Goal: Contribute content

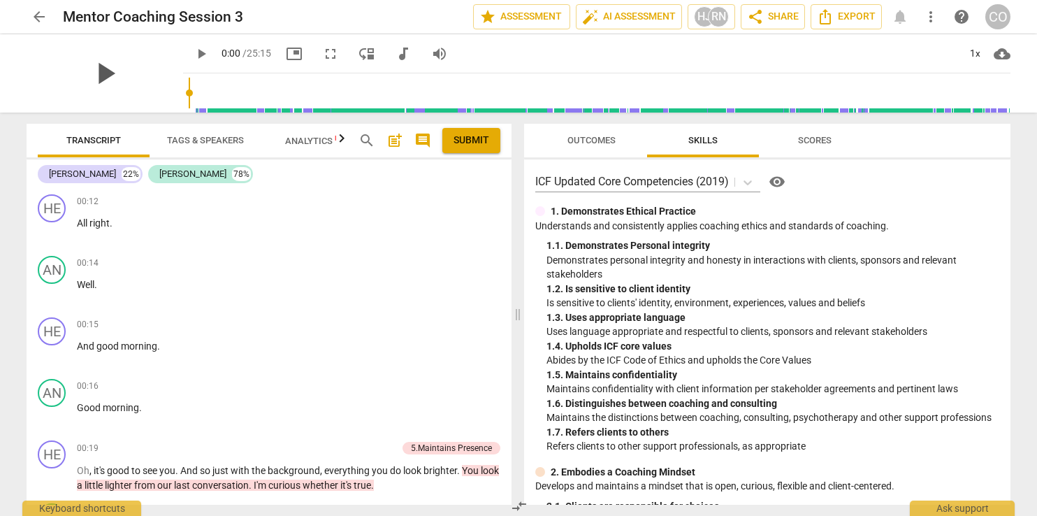
click at [95, 71] on span "play_arrow" at bounding box center [105, 73] width 36 height 36
type input "10"
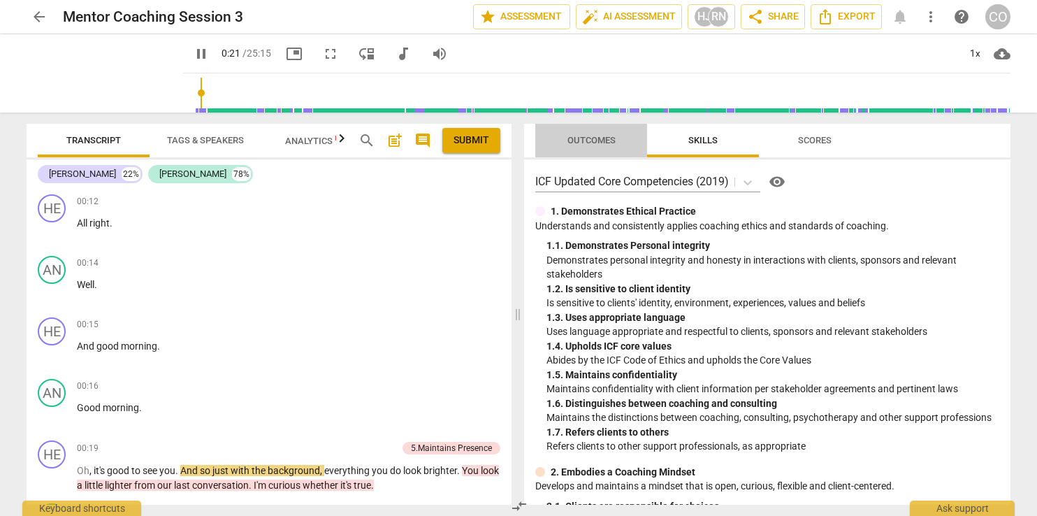
click at [577, 135] on span "Outcomes" at bounding box center [592, 140] width 48 height 10
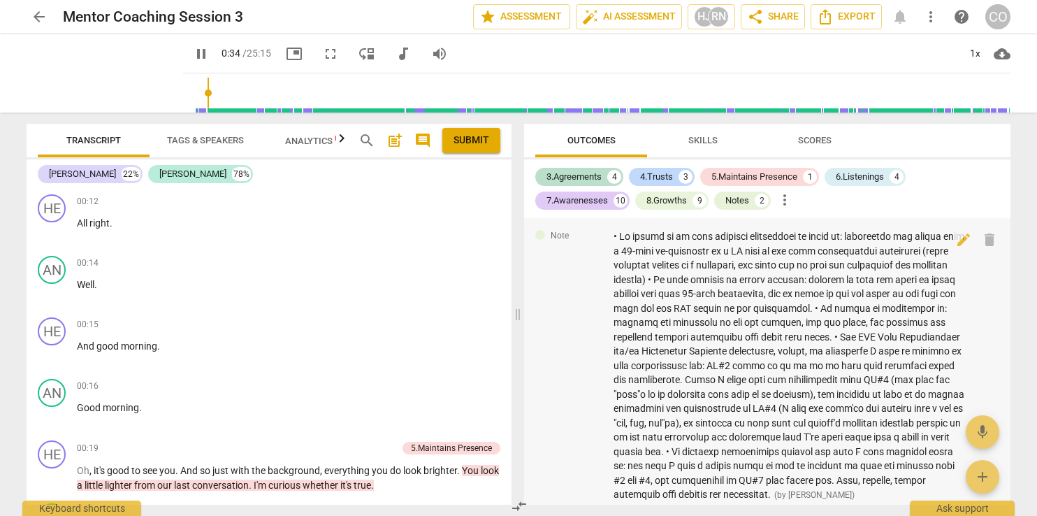
scroll to position [335, 0]
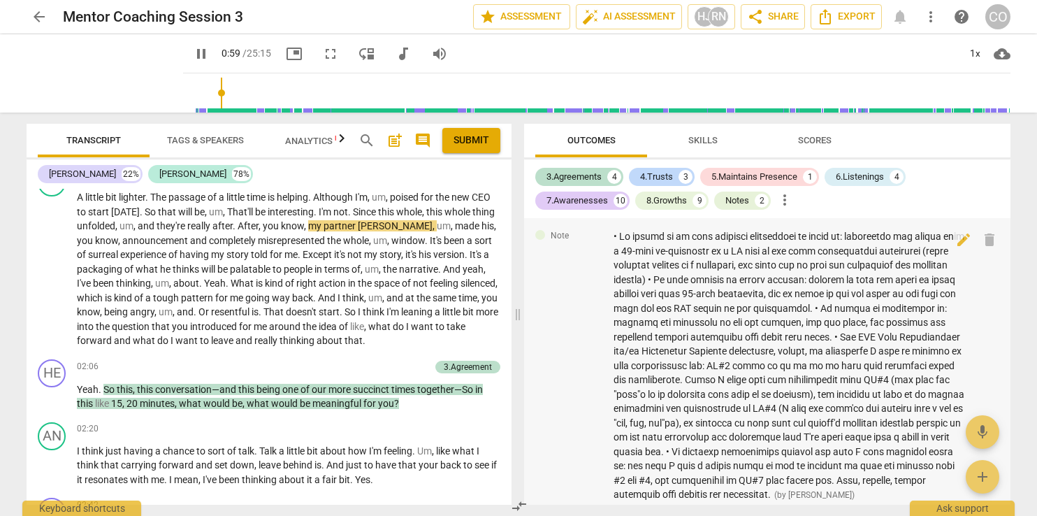
type input "60"
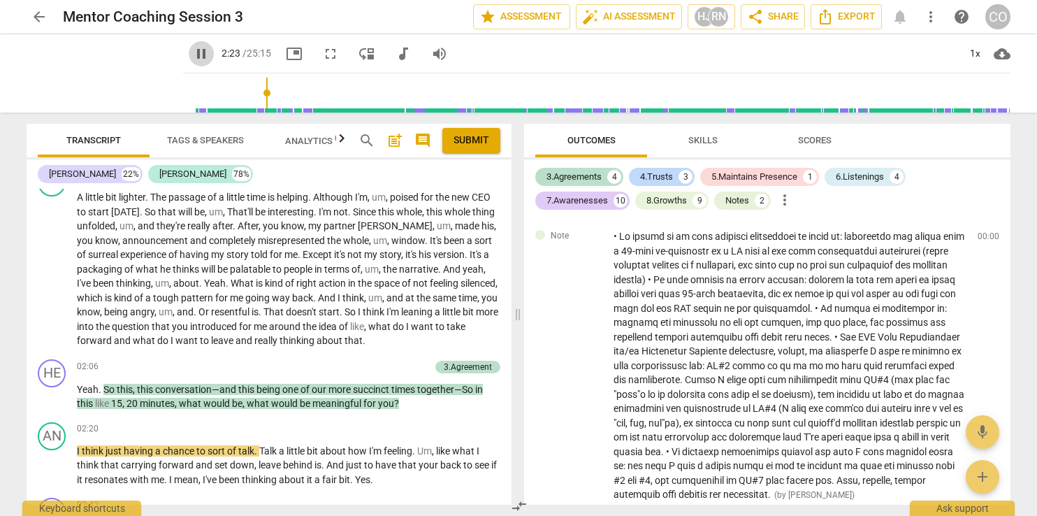
click at [193, 52] on span "pause" at bounding box center [201, 53] width 17 height 17
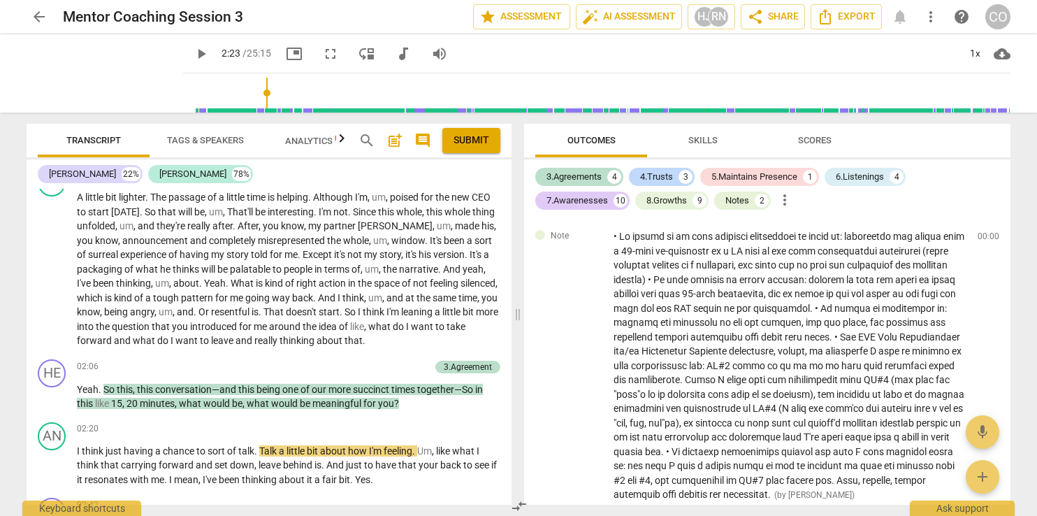
type input "144"
click at [350, 360] on div "+" at bounding box center [354, 367] width 14 height 14
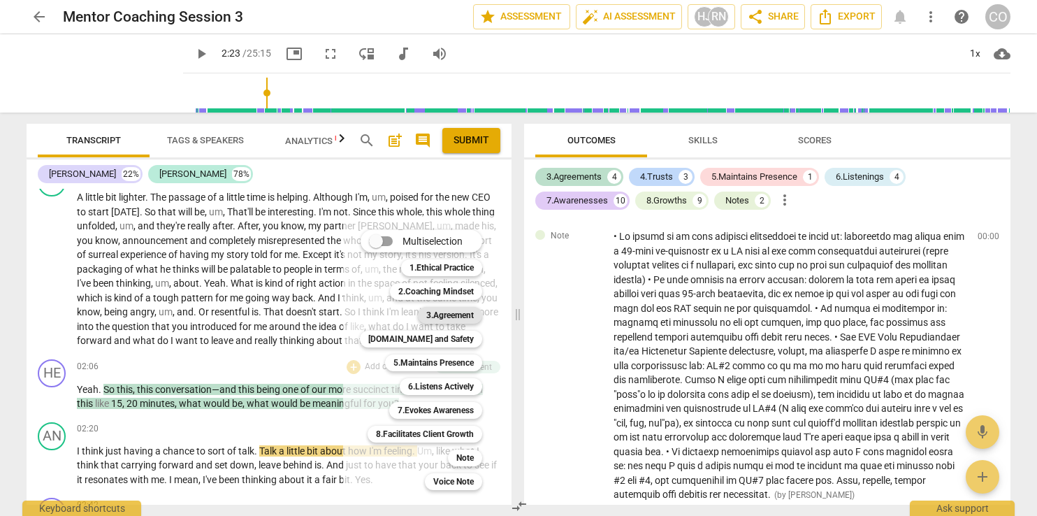
click at [468, 317] on b "3.Agreement" at bounding box center [450, 315] width 48 height 17
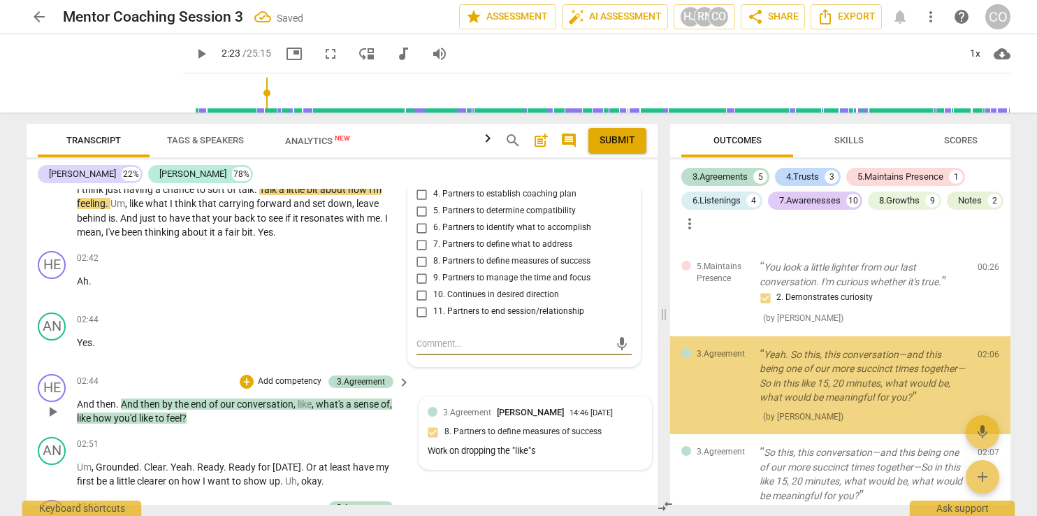
scroll to position [723, 0]
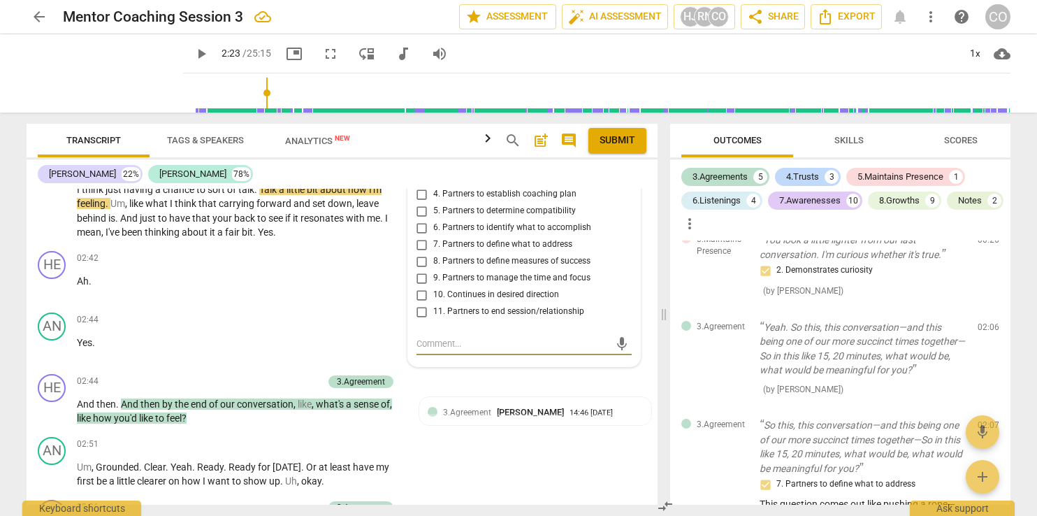
click at [417, 245] on input "7. Partners to define what to address" at bounding box center [422, 244] width 22 height 17
checkbox input "true"
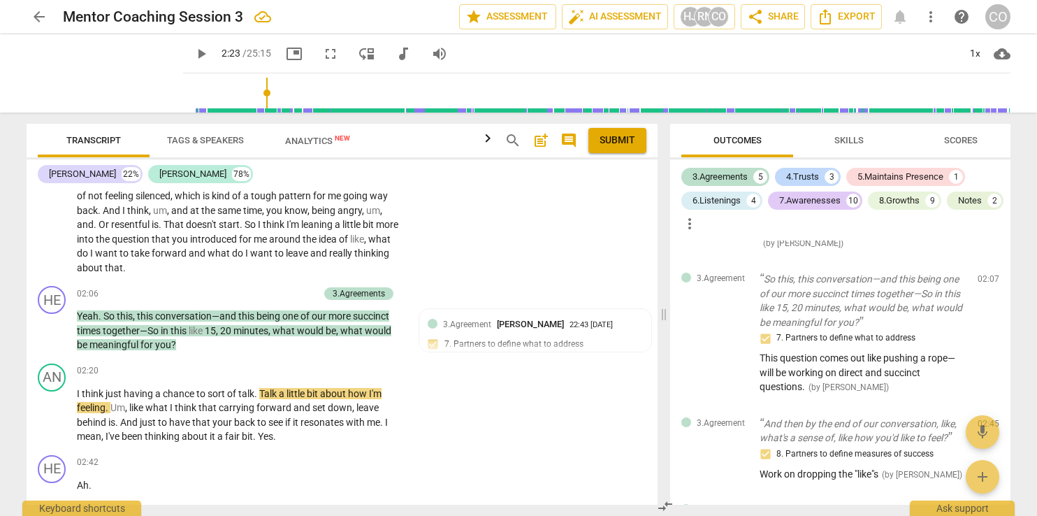
scroll to position [877, 0]
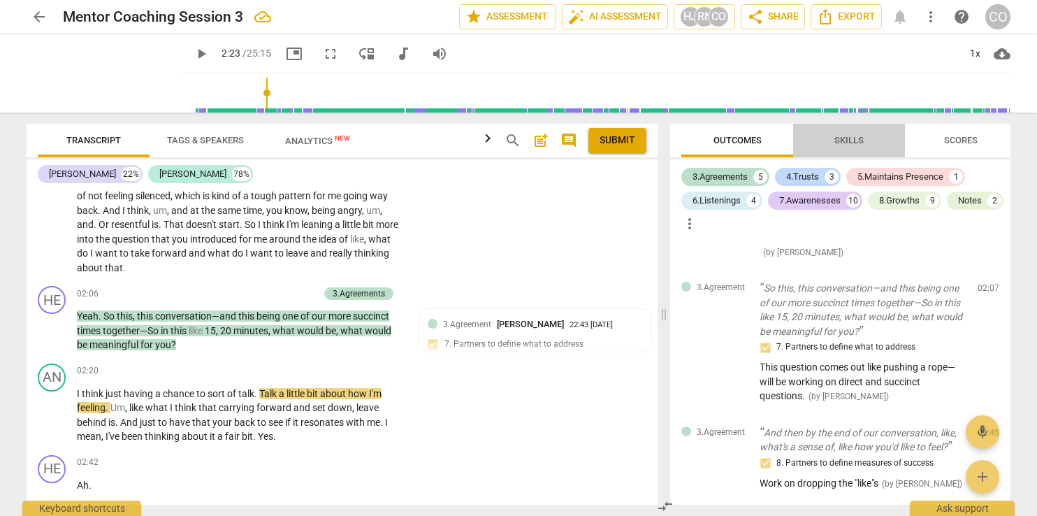
click at [849, 142] on span "Skills" at bounding box center [849, 140] width 29 height 10
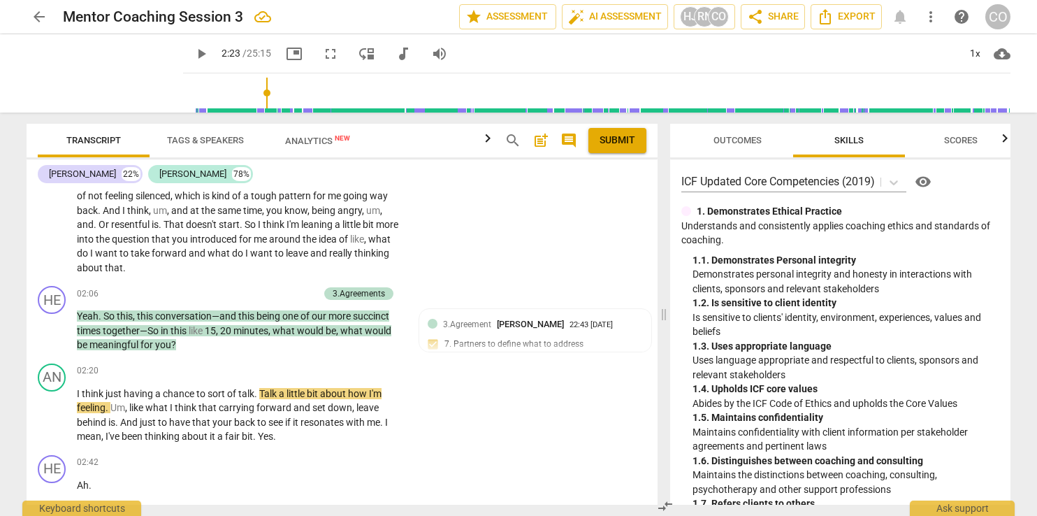
click at [849, 142] on span "Skills" at bounding box center [849, 140] width 29 height 10
drag, startPoint x: 849, startPoint y: 142, endPoint x: 846, endPoint y: 127, distance: 15.6
click at [849, 142] on span "Skills" at bounding box center [849, 140] width 29 height 10
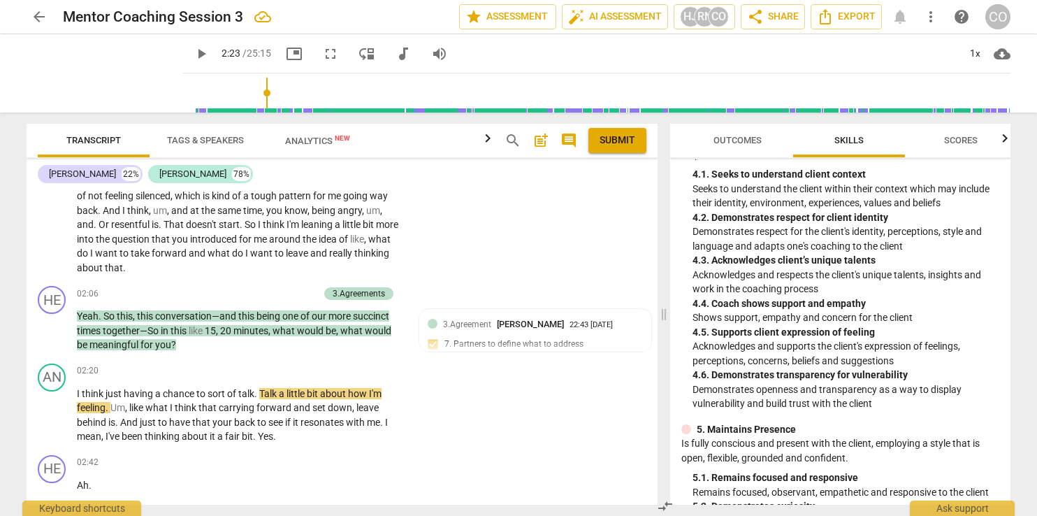
scroll to position [853, 0]
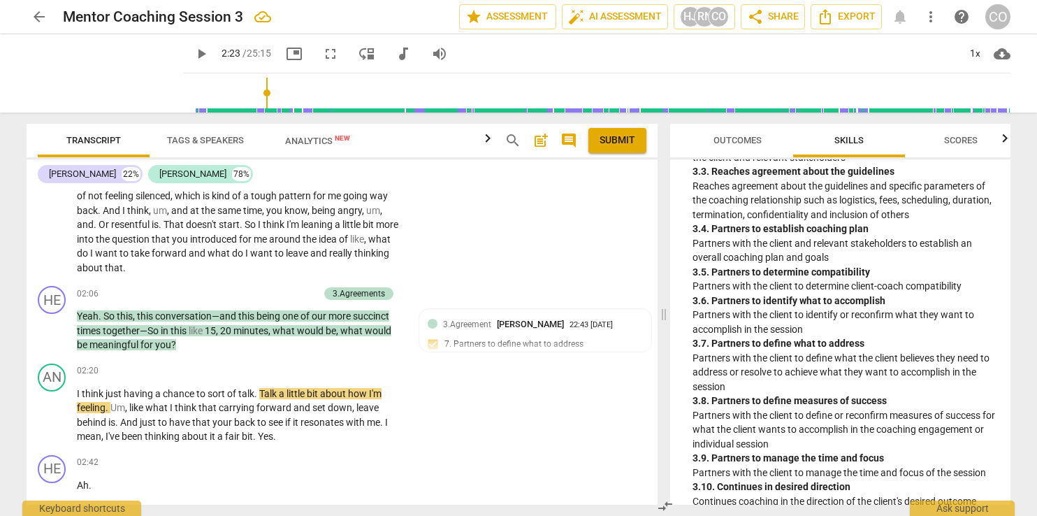
click at [735, 140] on span "Outcomes" at bounding box center [738, 140] width 48 height 10
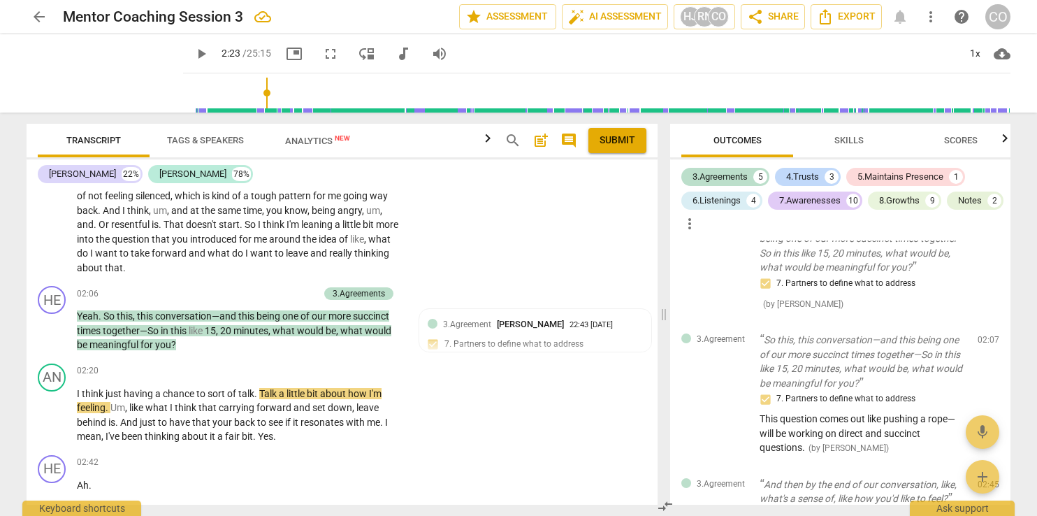
scroll to position [869, 0]
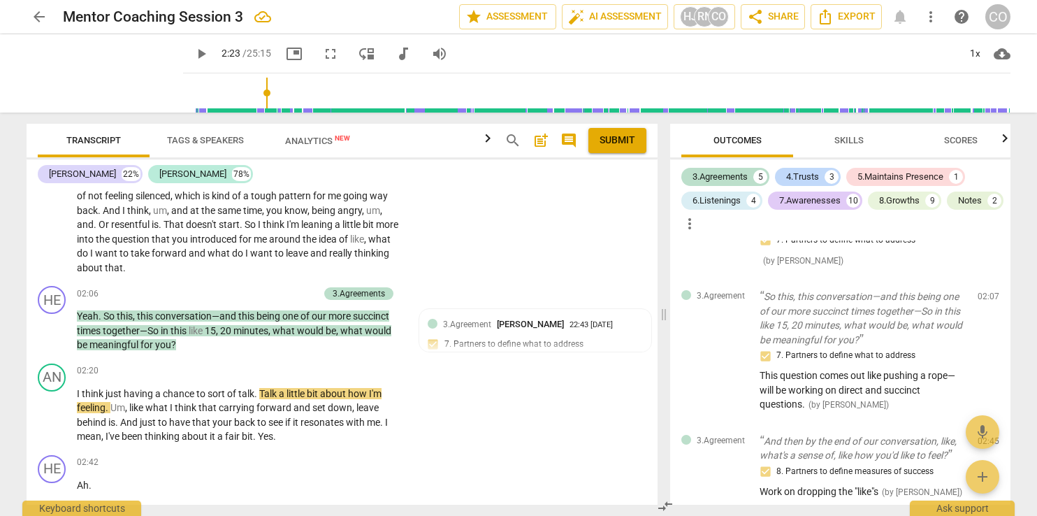
click at [1019, 310] on div "Outcomes Skills Scores 3.Agreements 5 4.Trusts 3 5.Maintains Presence 1 6.Liste…" at bounding box center [843, 314] width 357 height 403
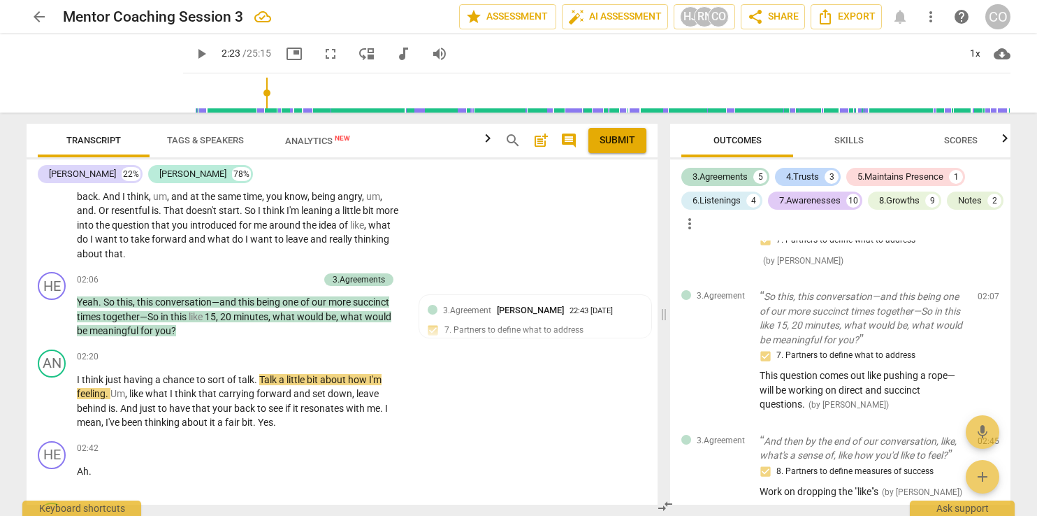
scroll to position [466, 0]
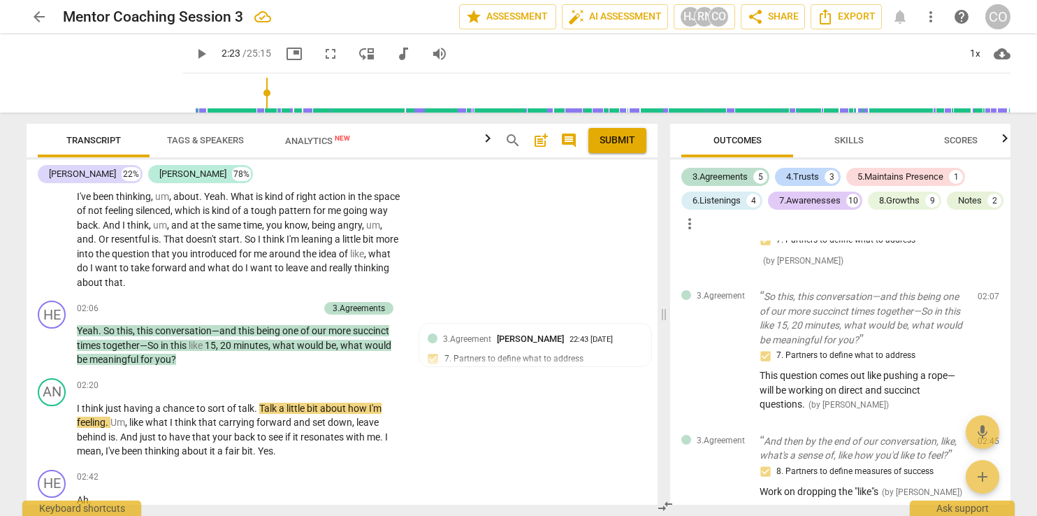
drag, startPoint x: 657, startPoint y: 214, endPoint x: 657, endPoint y: 236, distance: 22.4
click at [657, 236] on div "HE play_arrow pause 00:12 + Add competency keyboard_arrow_right All right . AN …" at bounding box center [342, 347] width 631 height 316
click at [193, 57] on span "play_arrow" at bounding box center [201, 53] width 17 height 17
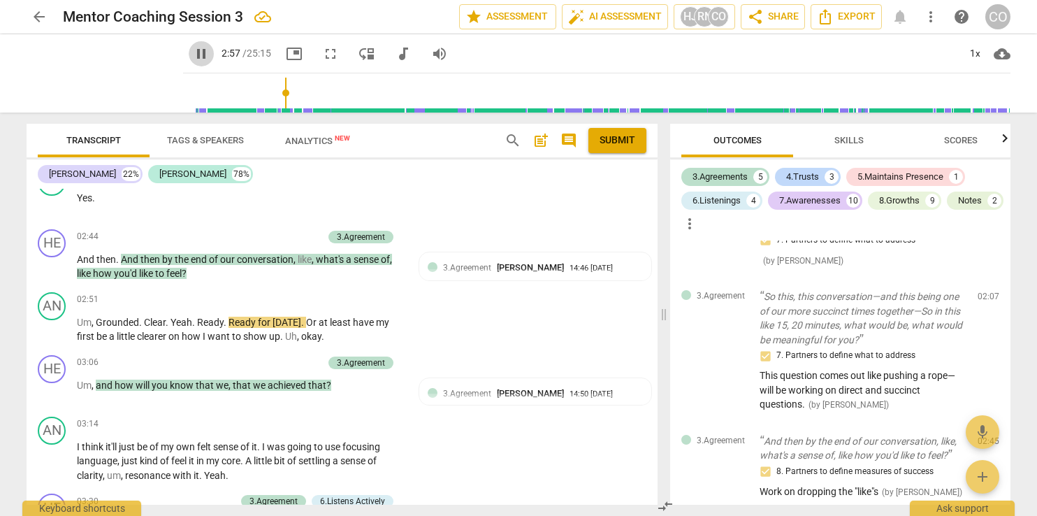
click at [193, 53] on span "pause" at bounding box center [201, 53] width 17 height 17
type input "178"
click at [245, 232] on div "+" at bounding box center [247, 237] width 14 height 14
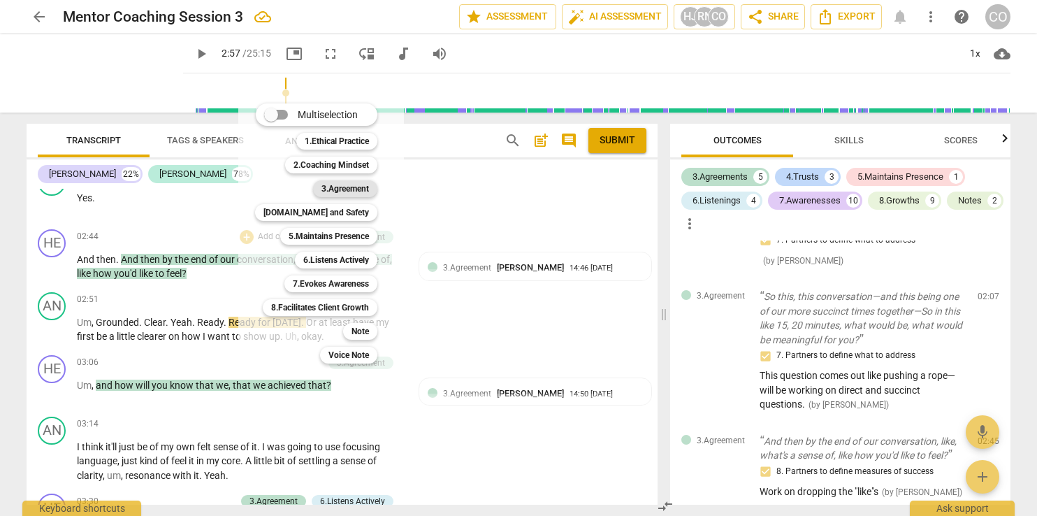
click at [358, 189] on b "3.Agreement" at bounding box center [346, 188] width 48 height 17
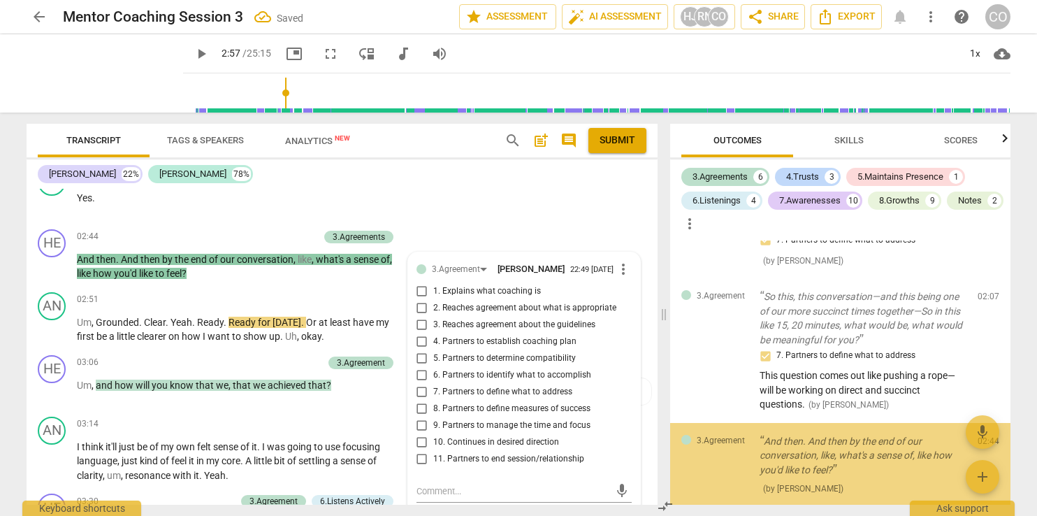
scroll to position [976, 0]
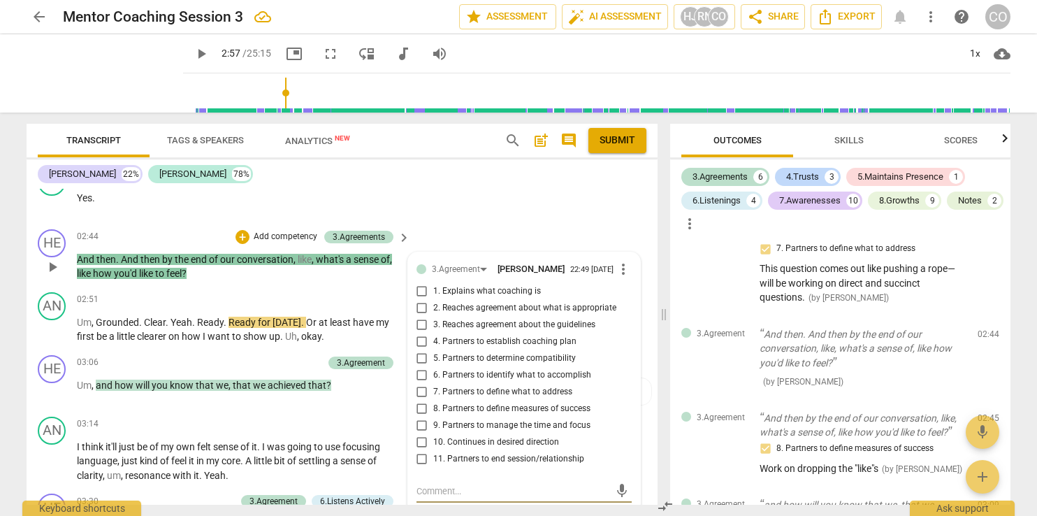
click at [418, 408] on input "8. Partners to define measures of success" at bounding box center [422, 409] width 22 height 17
checkbox input "true"
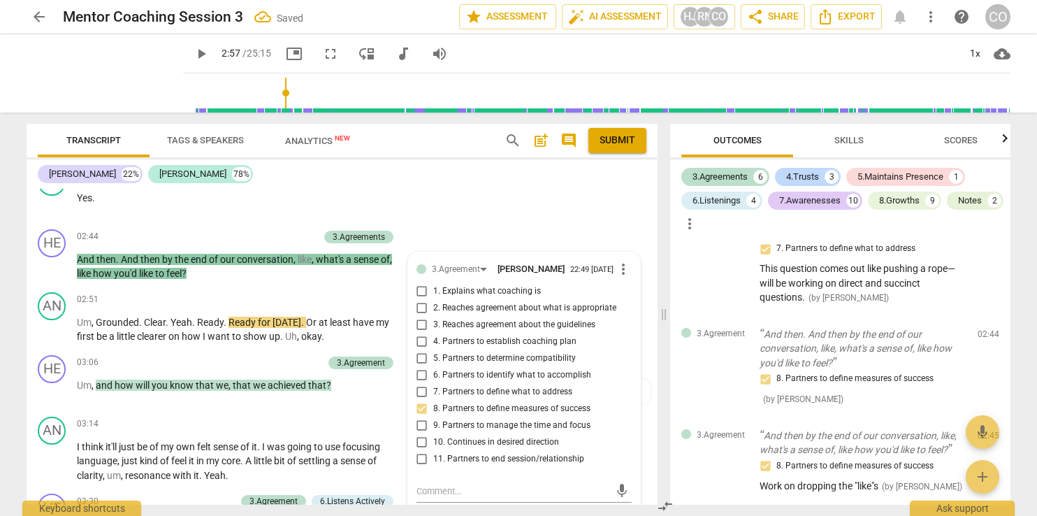
click at [193, 52] on span "play_arrow" at bounding box center [201, 53] width 17 height 17
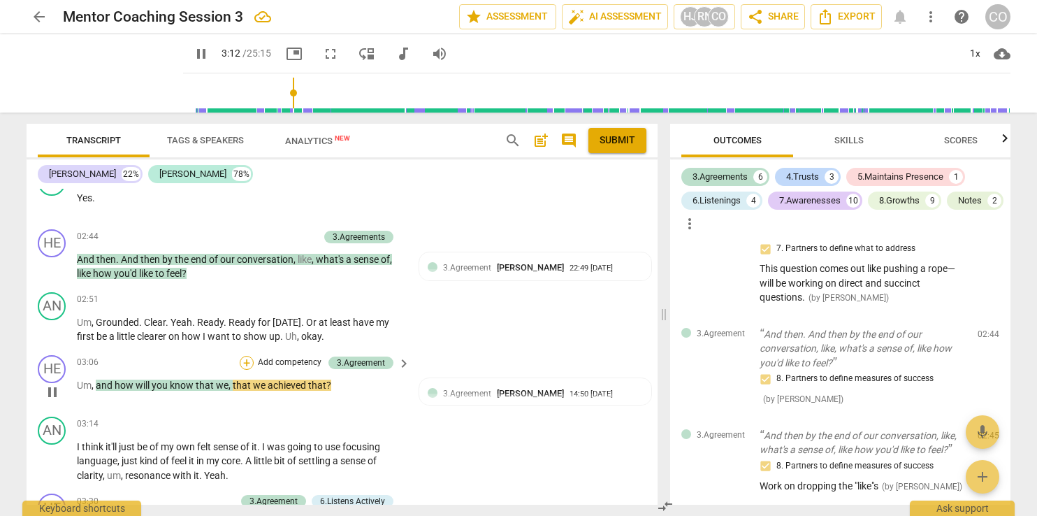
click at [243, 359] on div "+" at bounding box center [247, 363] width 14 height 14
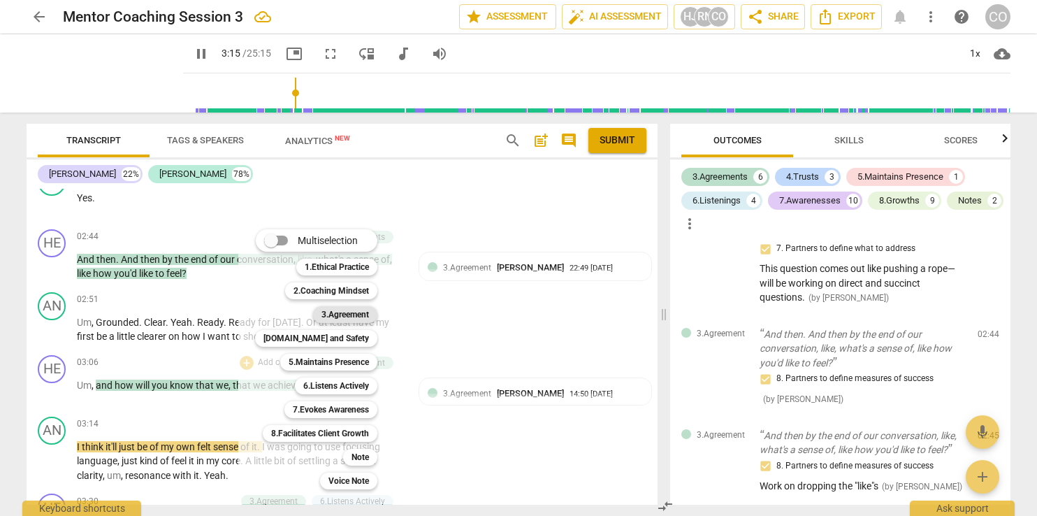
click at [359, 317] on b "3.Agreement" at bounding box center [346, 314] width 48 height 17
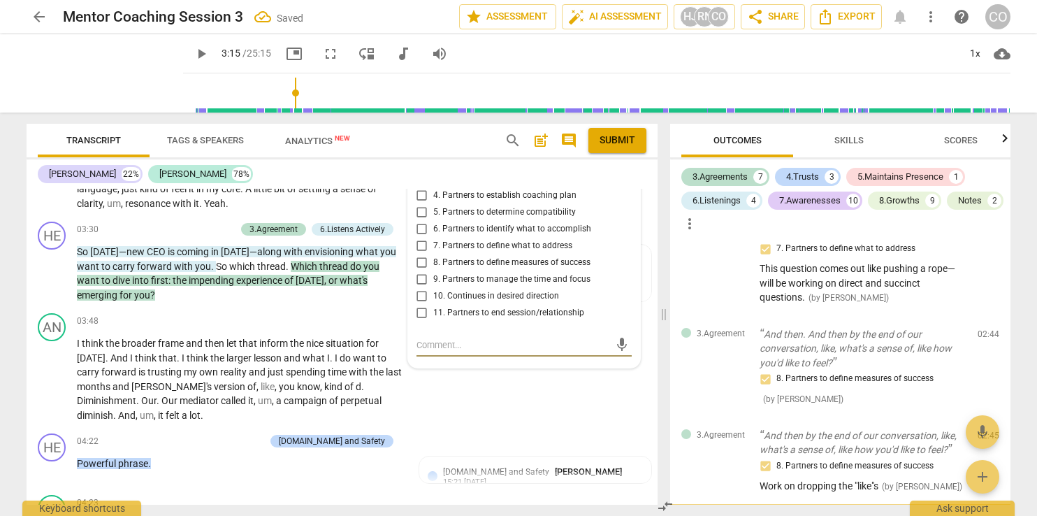
scroll to position [1171, 0]
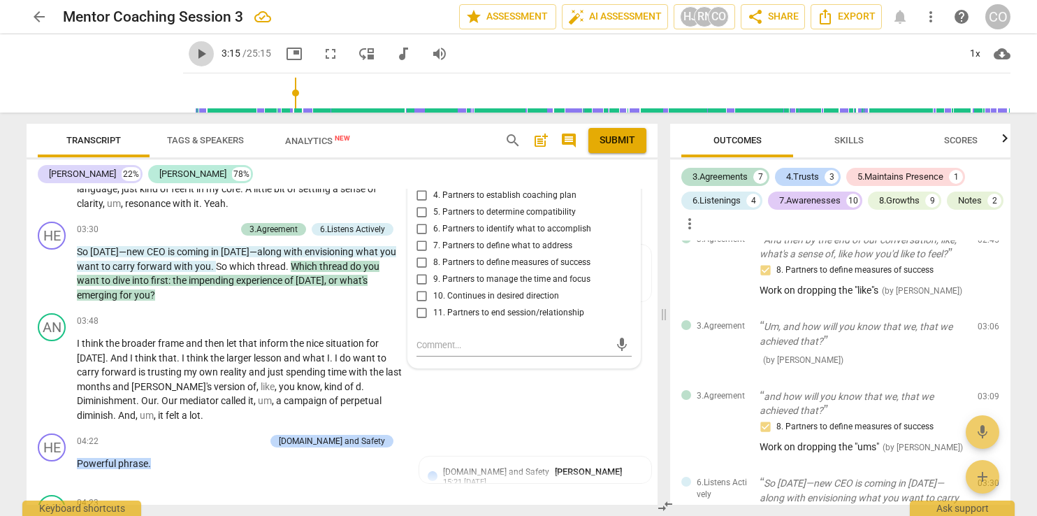
click at [193, 51] on span "play_arrow" at bounding box center [201, 53] width 17 height 17
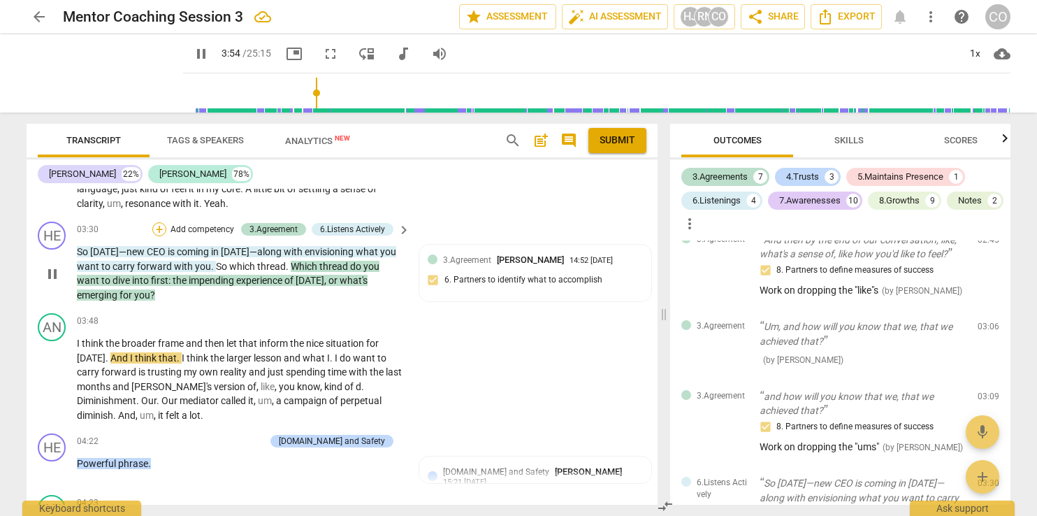
click at [152, 226] on div "+" at bounding box center [159, 229] width 14 height 14
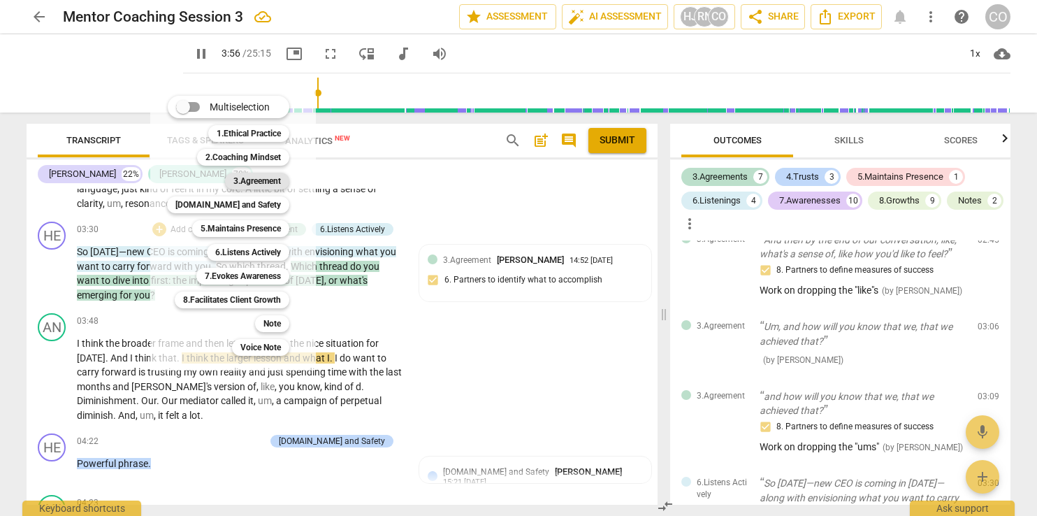
click at [259, 177] on b "3.Agreement" at bounding box center [257, 181] width 48 height 17
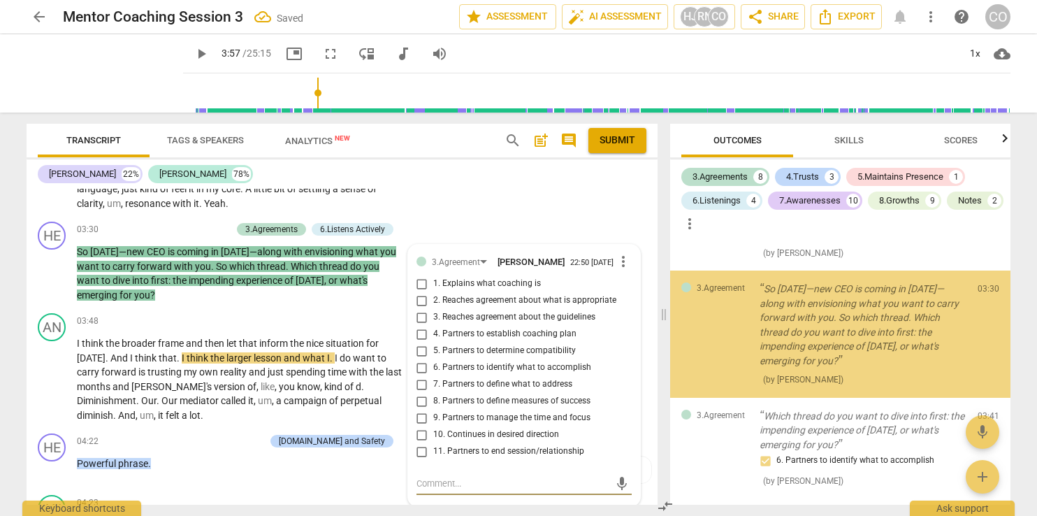
scroll to position [1472, 0]
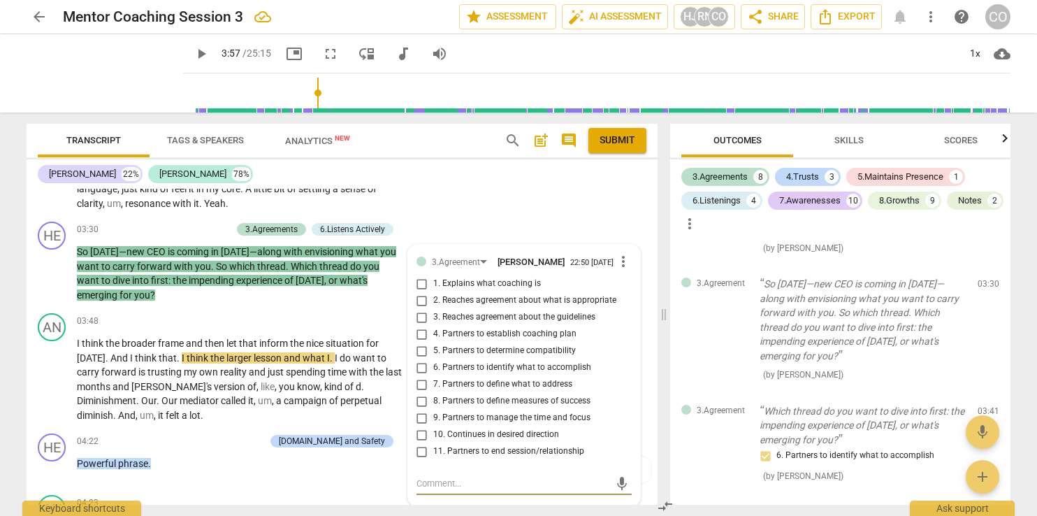
click at [193, 51] on span "play_arrow" at bounding box center [201, 53] width 17 height 17
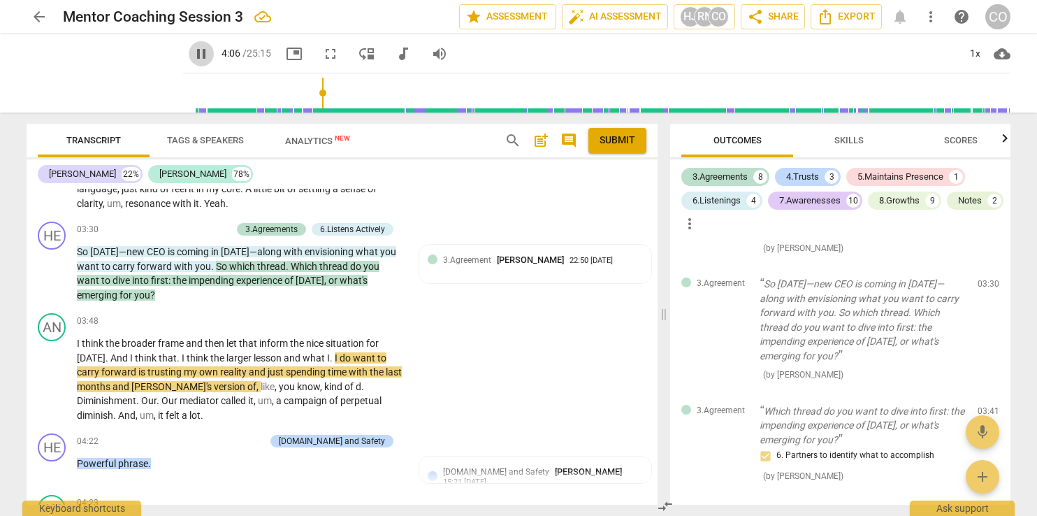
click at [193, 51] on span "pause" at bounding box center [201, 53] width 17 height 17
type input "246"
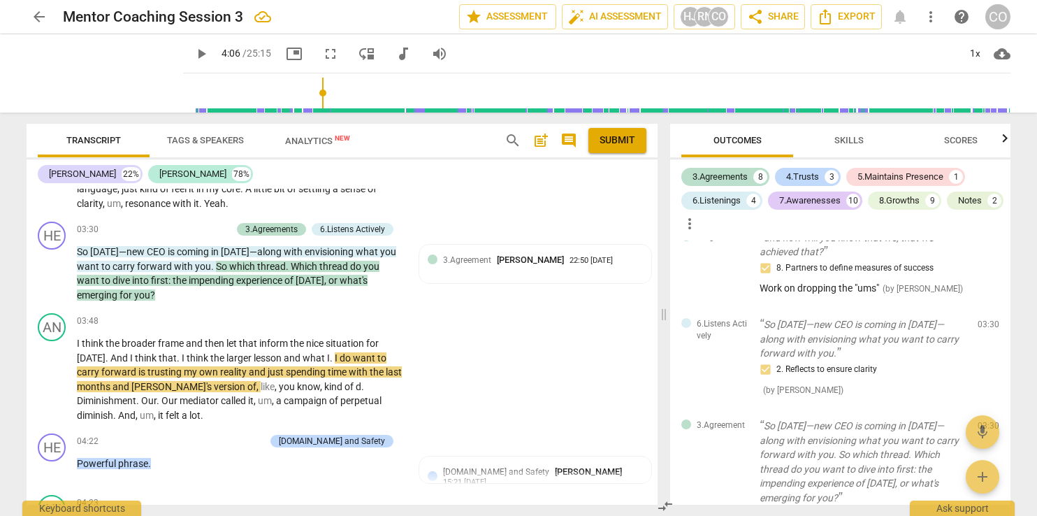
scroll to position [1311, 0]
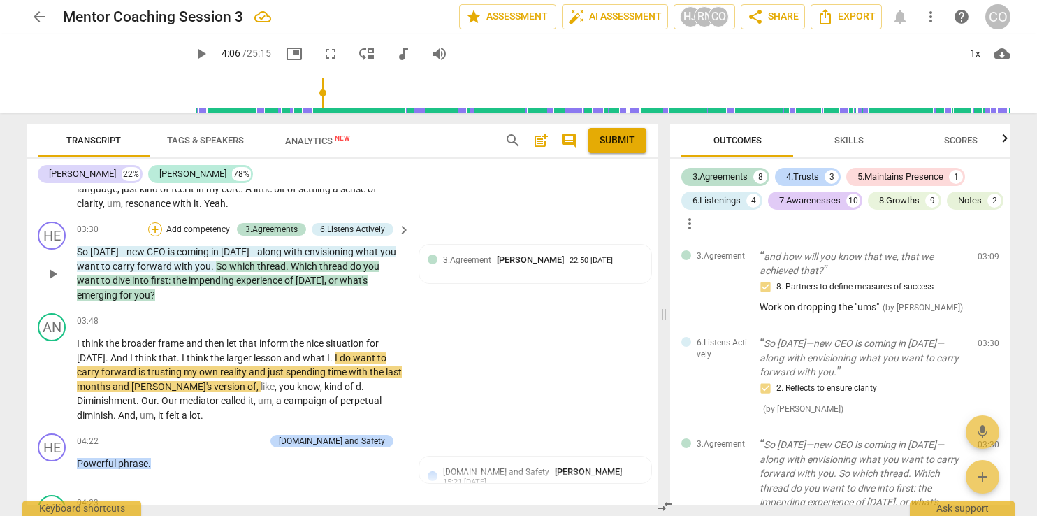
click at [156, 223] on div "+" at bounding box center [155, 229] width 14 height 14
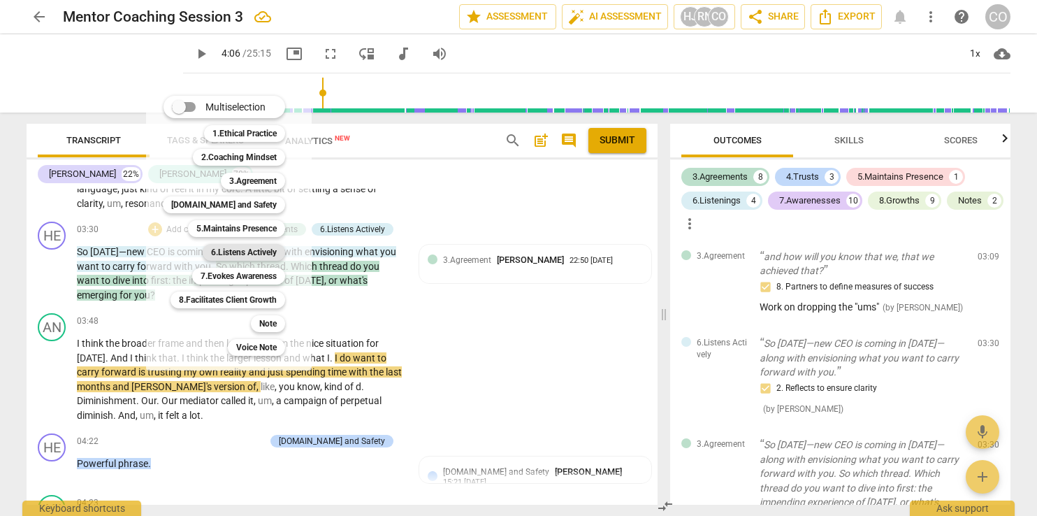
click at [260, 250] on b "6.Listens Actively" at bounding box center [244, 252] width 66 height 17
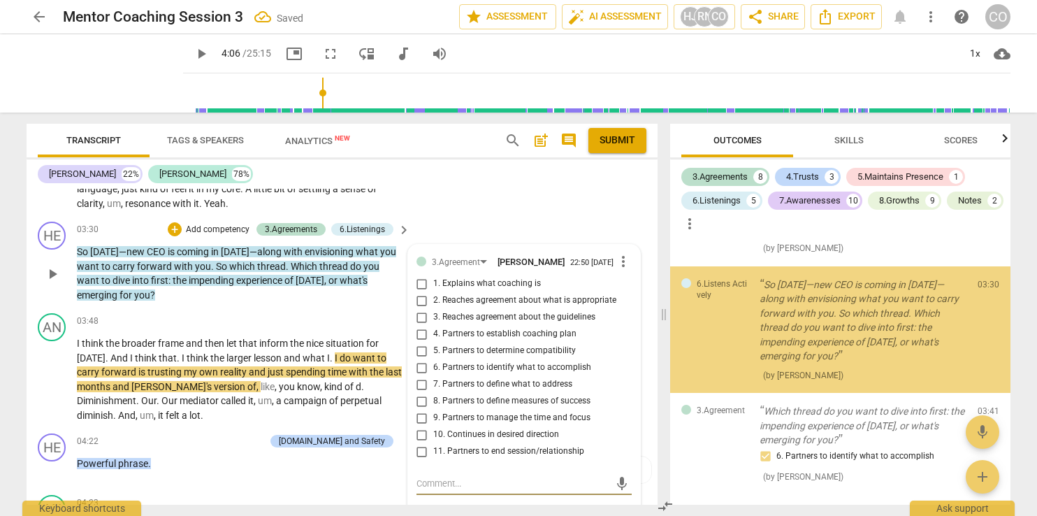
scroll to position [1599, 0]
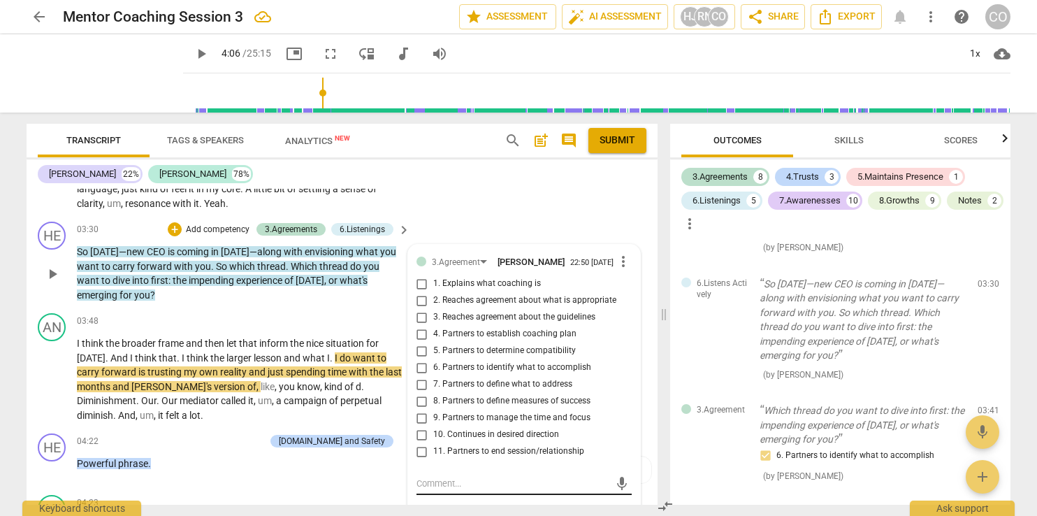
click at [482, 494] on div "mic" at bounding box center [524, 483] width 215 height 22
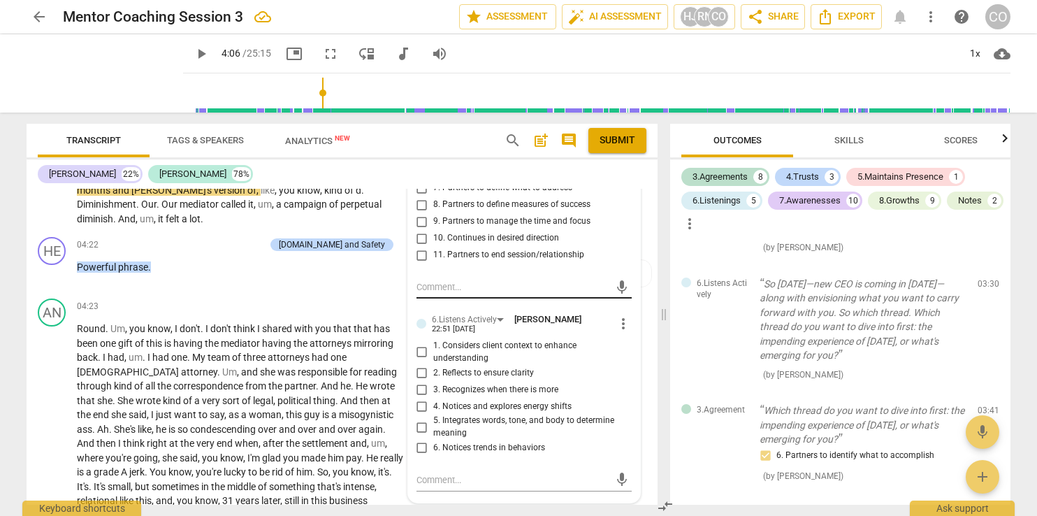
scroll to position [1325, 0]
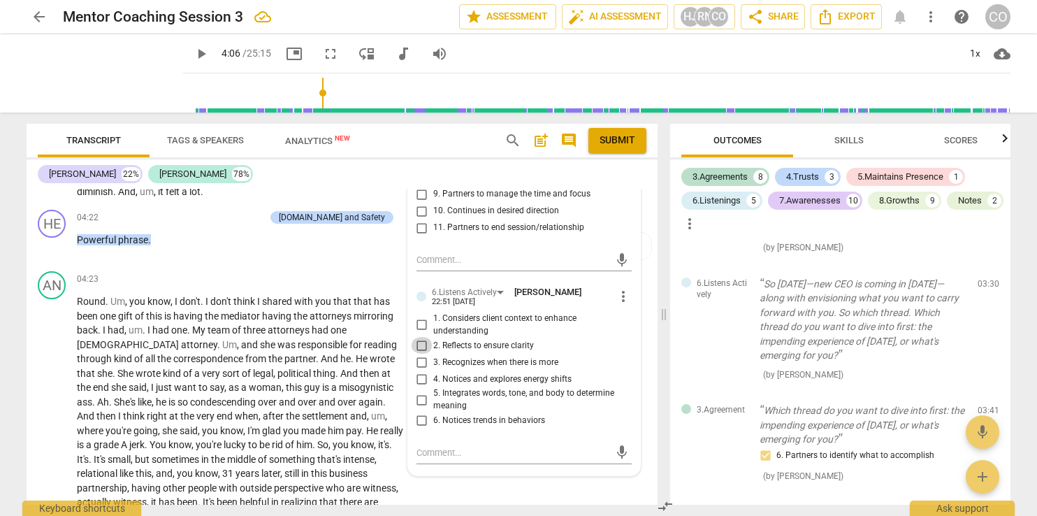
click at [420, 347] on input "2. Reflects to ensure clarity" at bounding box center [422, 345] width 22 height 17
checkbox input "true"
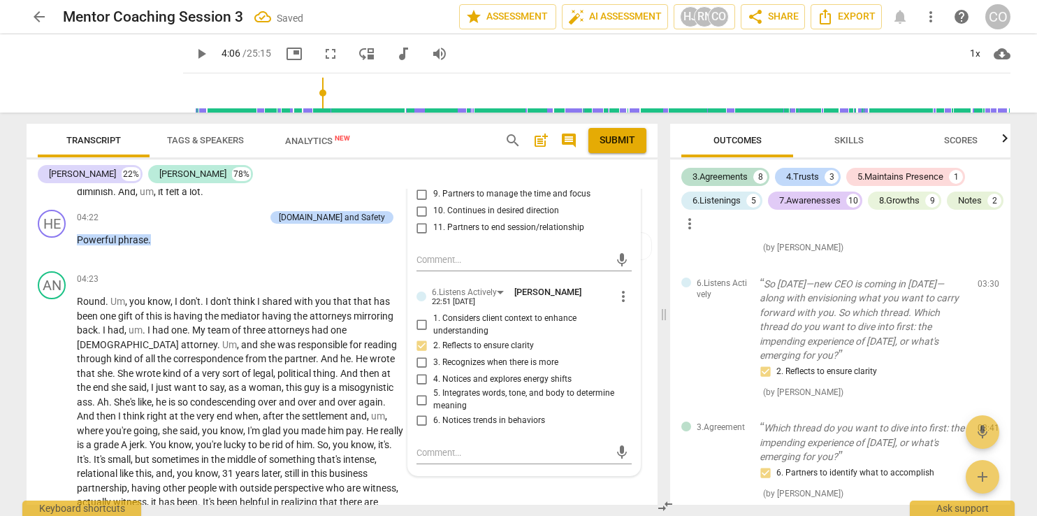
click at [193, 50] on span "play_arrow" at bounding box center [201, 53] width 17 height 17
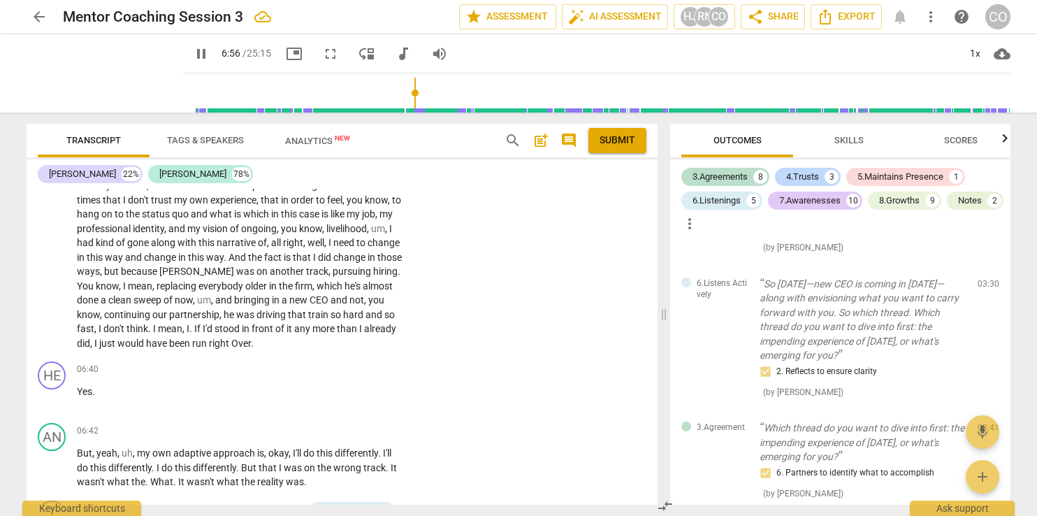
scroll to position [1972, 0]
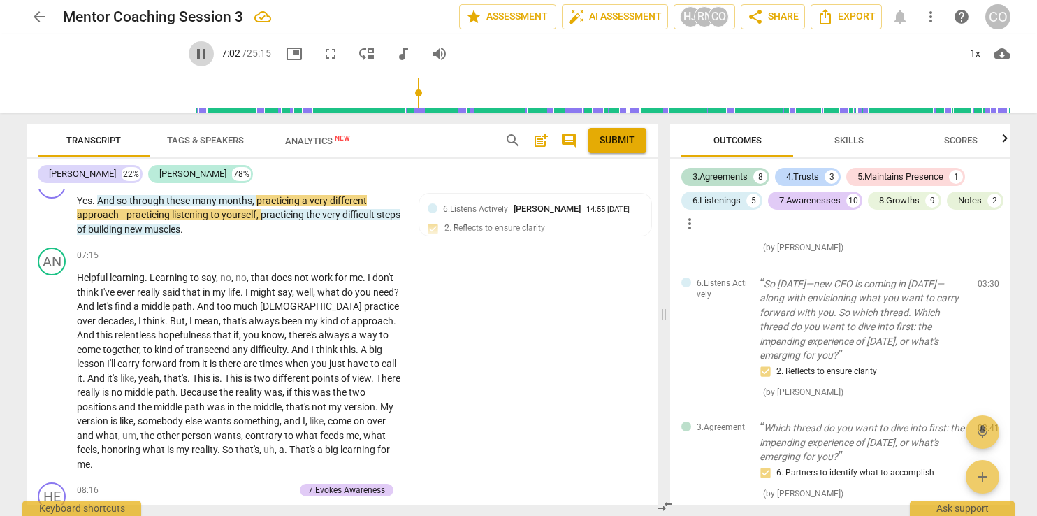
click at [193, 53] on span "pause" at bounding box center [201, 53] width 17 height 17
click at [193, 57] on span "play_arrow" at bounding box center [201, 53] width 17 height 17
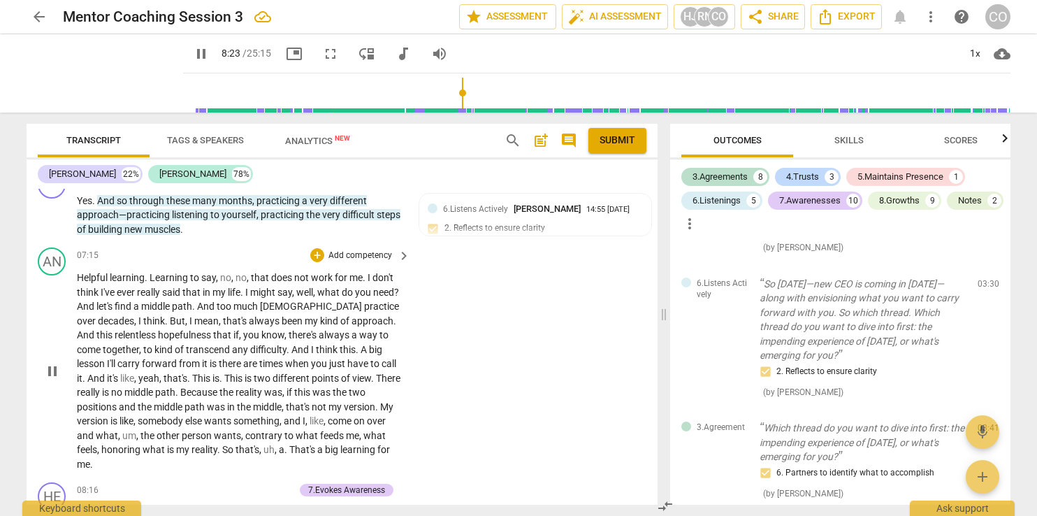
scroll to position [2298, 0]
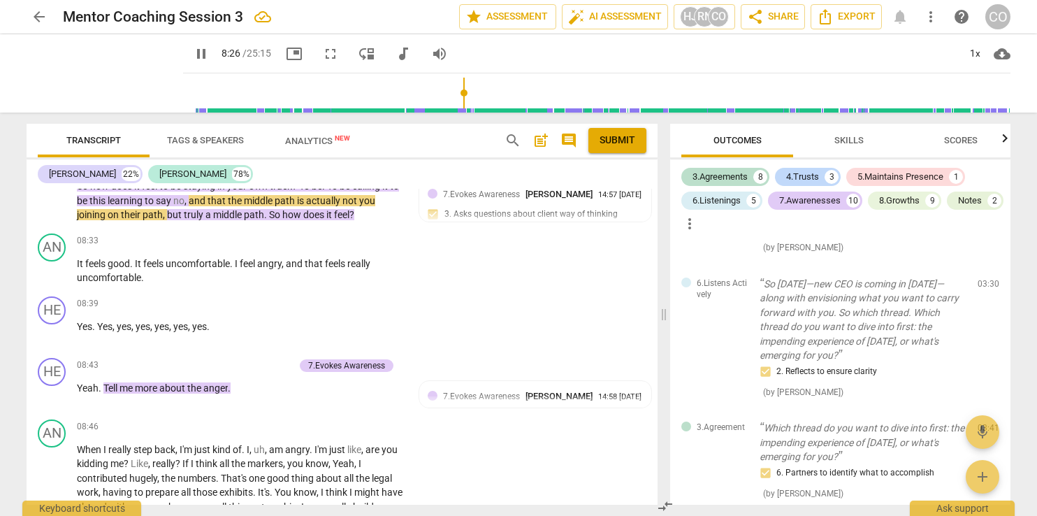
click at [193, 52] on span "pause" at bounding box center [201, 53] width 17 height 17
type input "507"
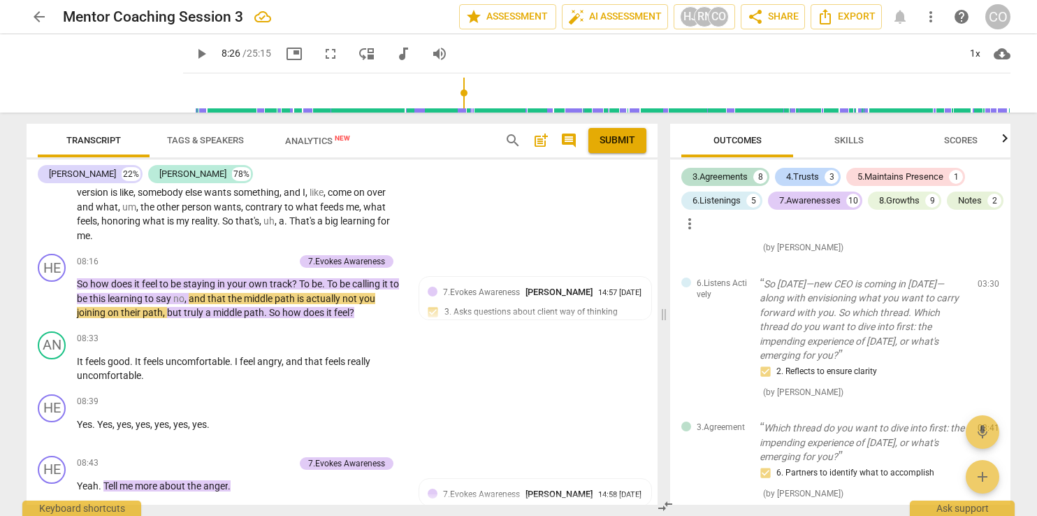
scroll to position [2171, 0]
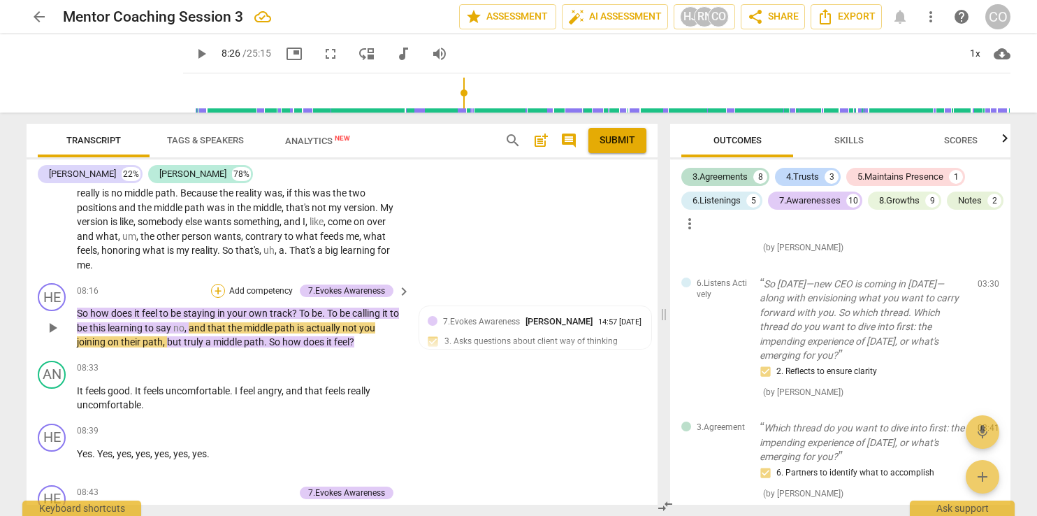
click at [215, 284] on div "+" at bounding box center [218, 291] width 14 height 14
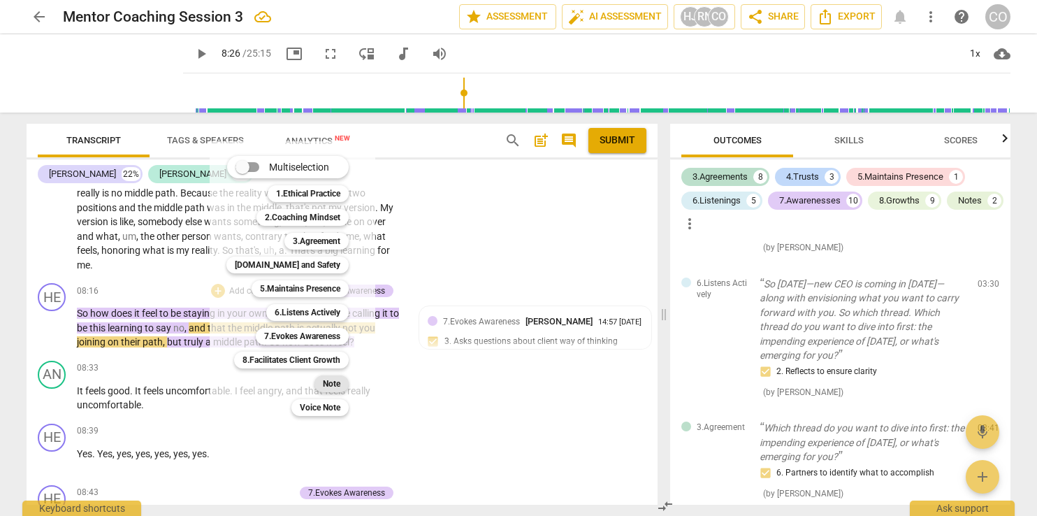
click at [337, 382] on b "Note" at bounding box center [331, 383] width 17 height 17
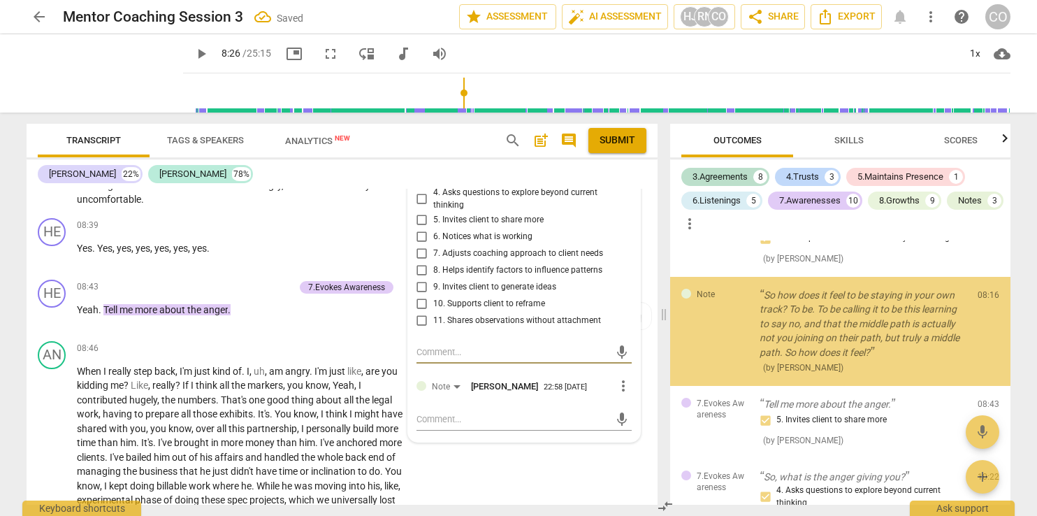
scroll to position [2154, 0]
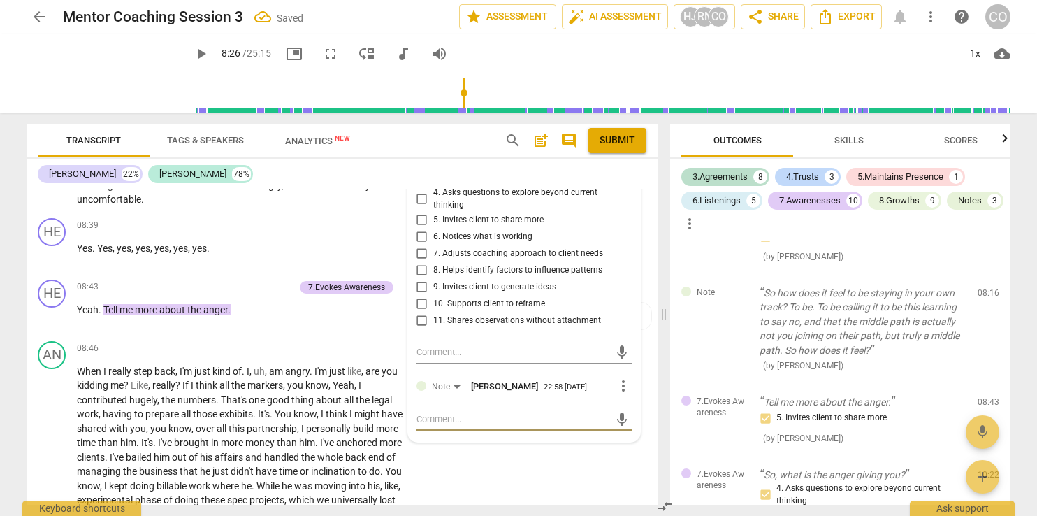
click at [431, 415] on textarea at bounding box center [513, 418] width 193 height 13
type textarea "M"
type textarea "Mu"
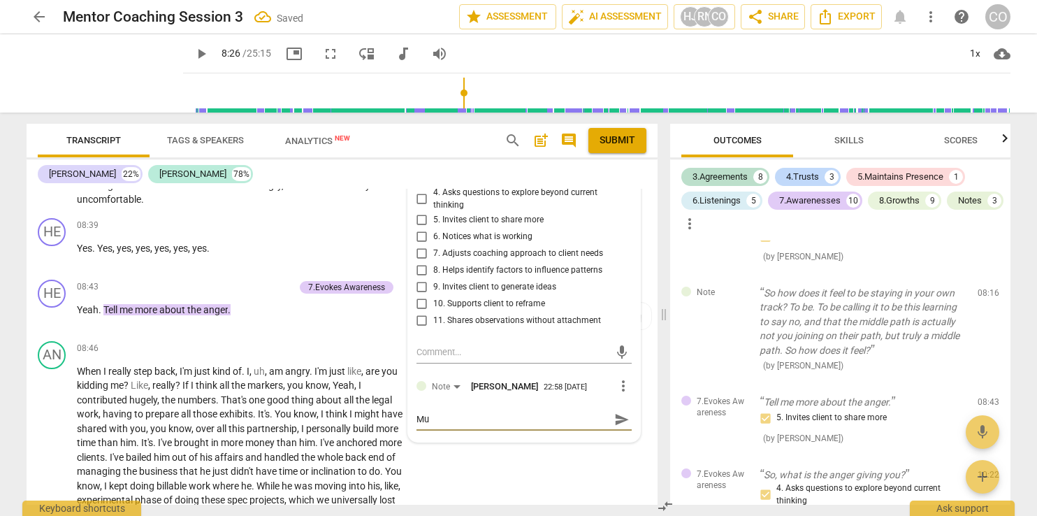
type textarea "Mul"
type textarea "Mult"
type textarea "Multi"
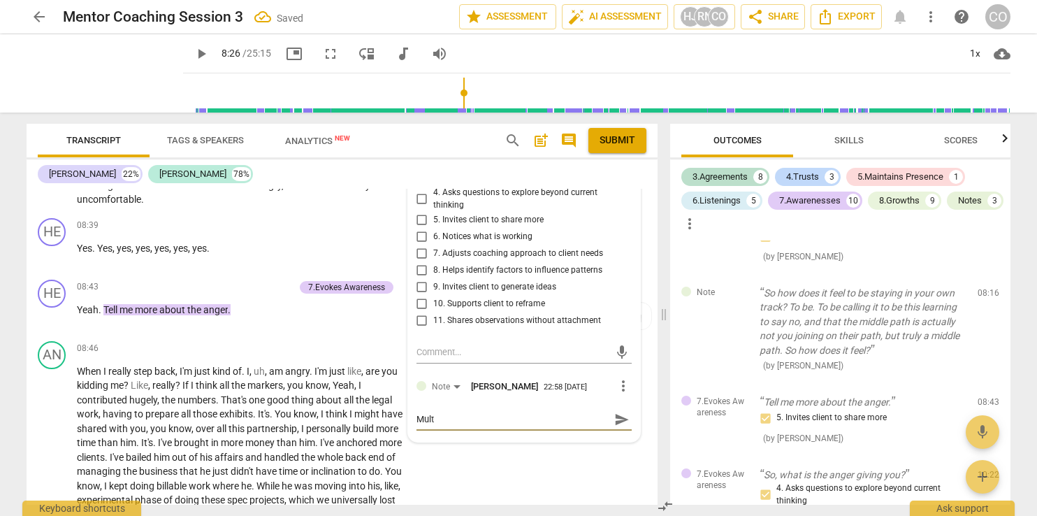
type textarea "Multi"
type textarea "Multip"
type textarea "Multipl"
type textarea "Multiple"
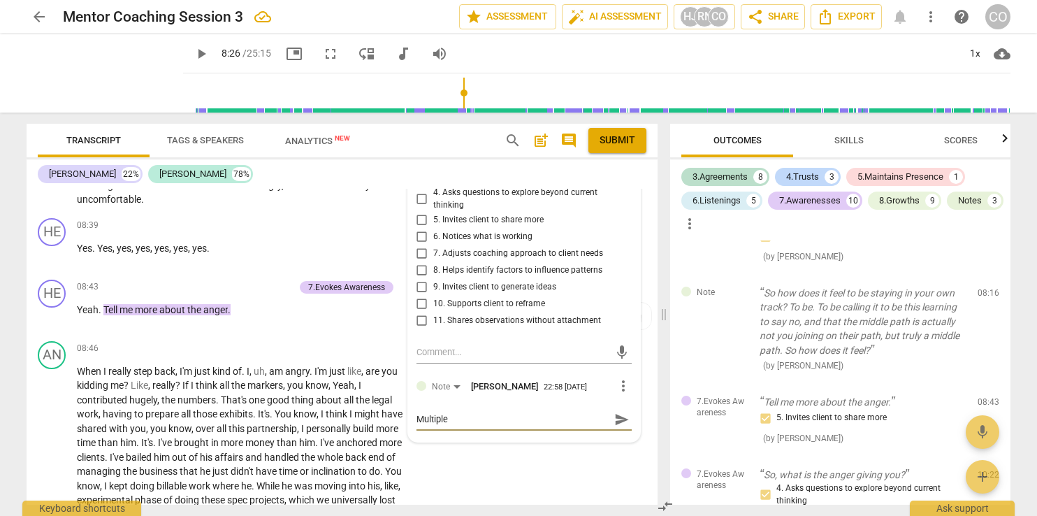
type textarea "Multiple"
type textarea "Multiple q"
type textarea "Multiple qu"
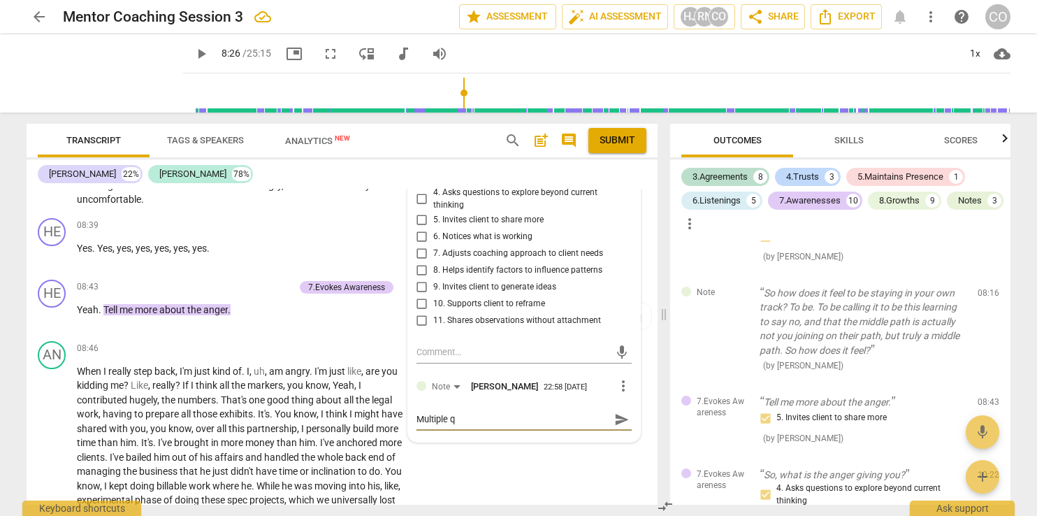
type textarea "Multiple qu"
type textarea "Multiple que"
type textarea "Multiple ques"
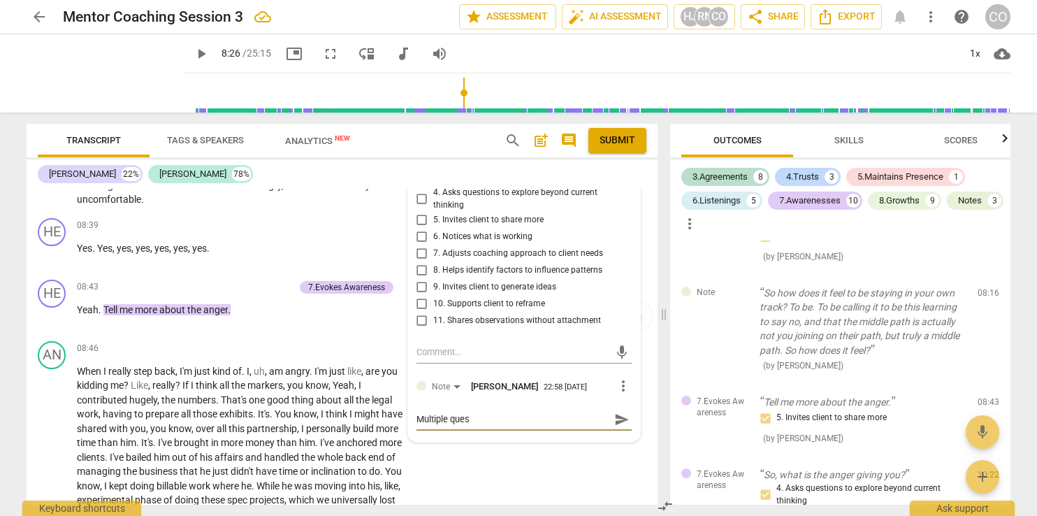
type textarea "Multiple quest"
type textarea "Multiple questi"
type textarea "Multiple questio"
type textarea "Multiple question"
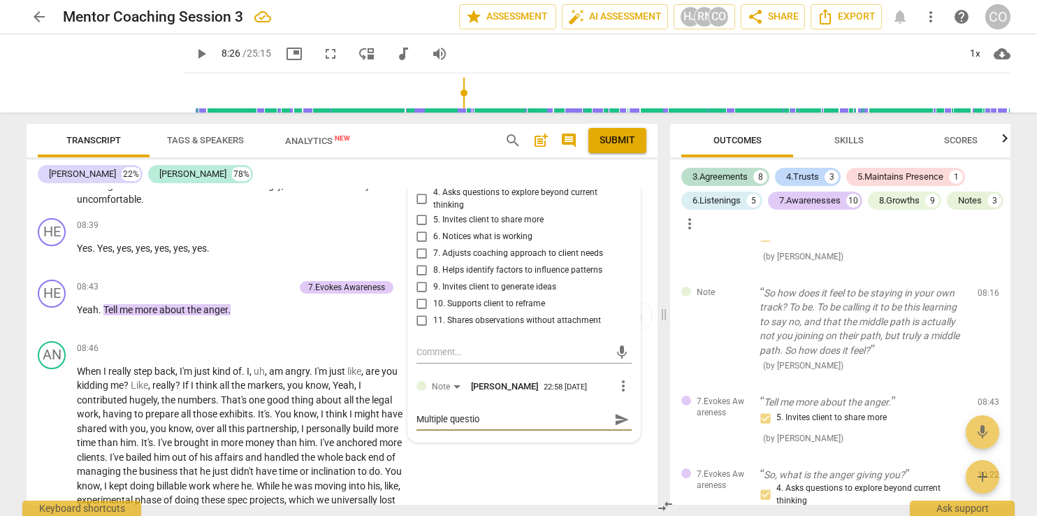
type textarea "Multiple question"
type textarea "Multiple questions"
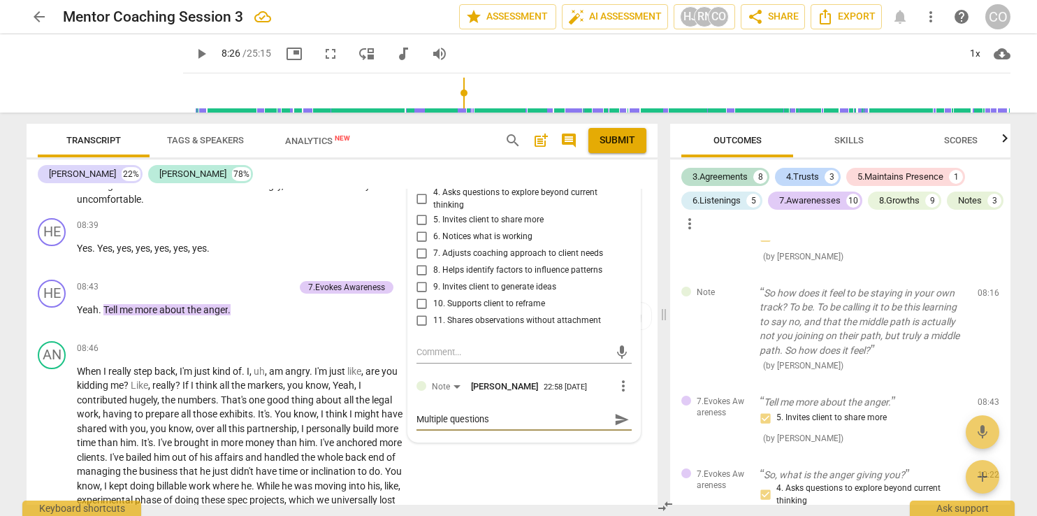
type textarea "Multiple questions t"
type textarea "Multiple questions to"
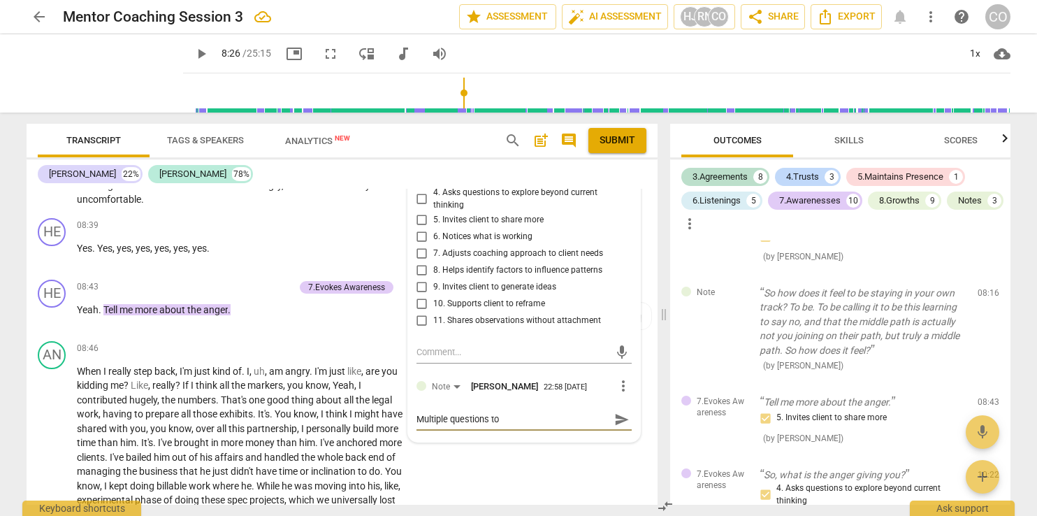
type textarea "Multiple questions to"
type textarea "Multiple questions to u"
type textarea "Multiple questions to un"
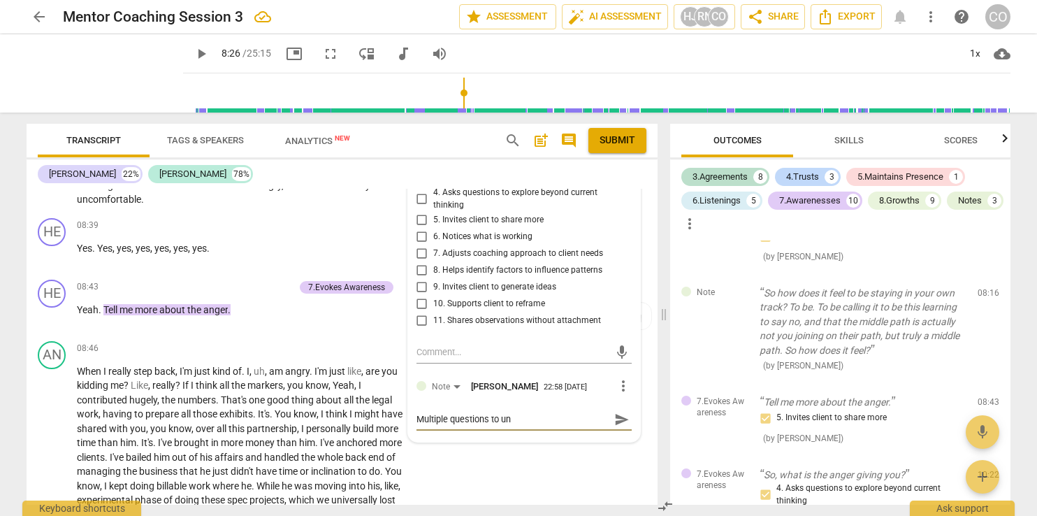
type textarea "Multiple questions to unp"
type textarea "Multiple questions to unpa"
type textarea "Multiple questions to unpac"
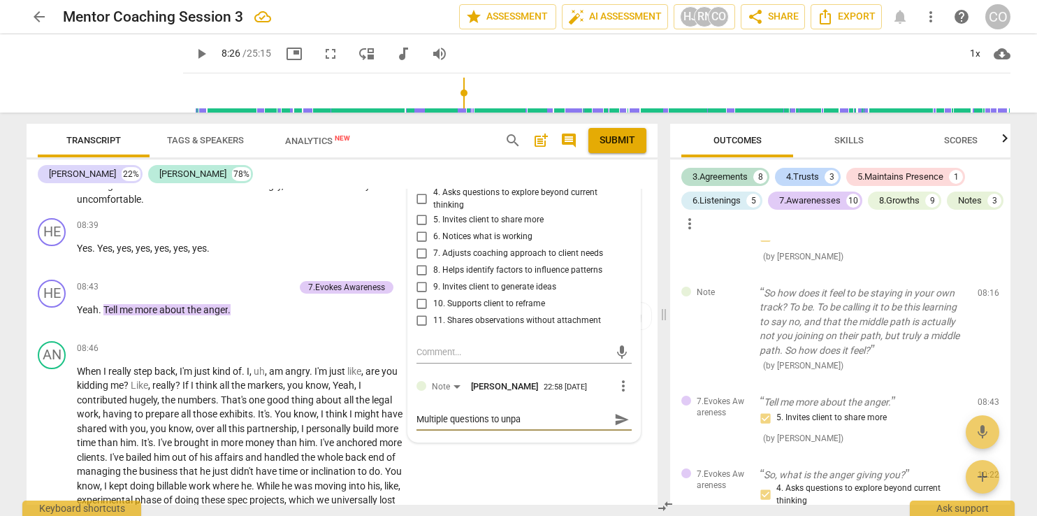
type textarea "Multiple questions to unpac"
type textarea "Multiple questions to unpack"
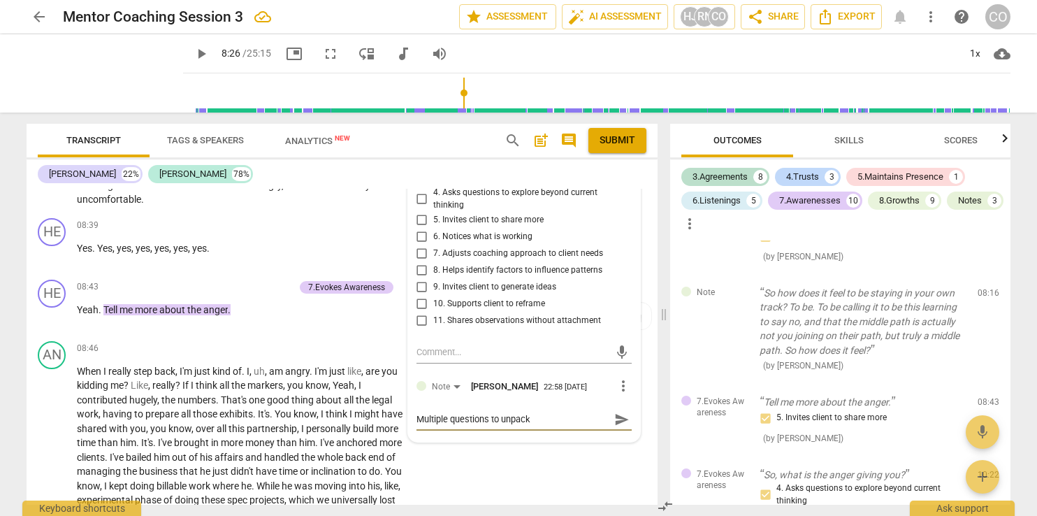
click at [620, 417] on span "send" at bounding box center [621, 419] width 15 height 15
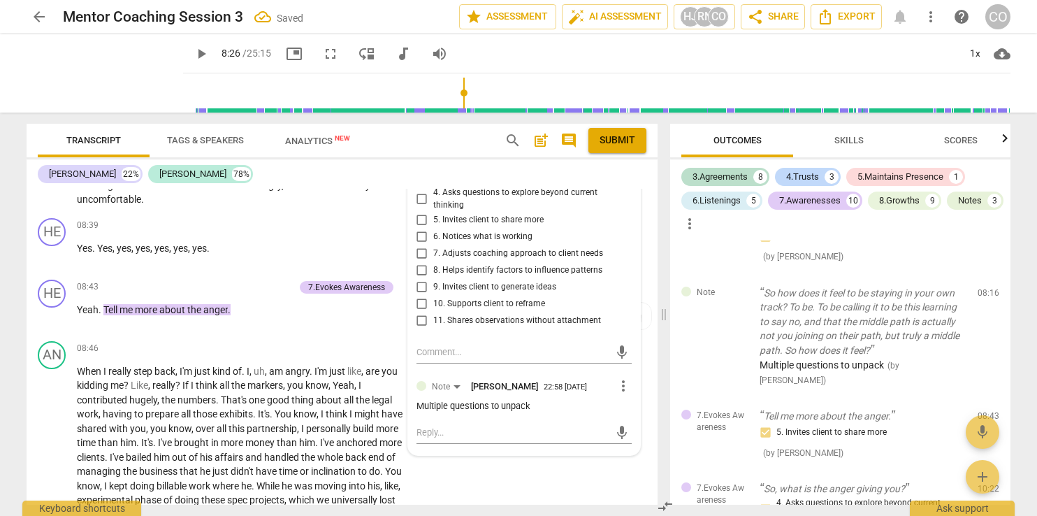
click at [193, 55] on span "play_arrow" at bounding box center [201, 53] width 17 height 17
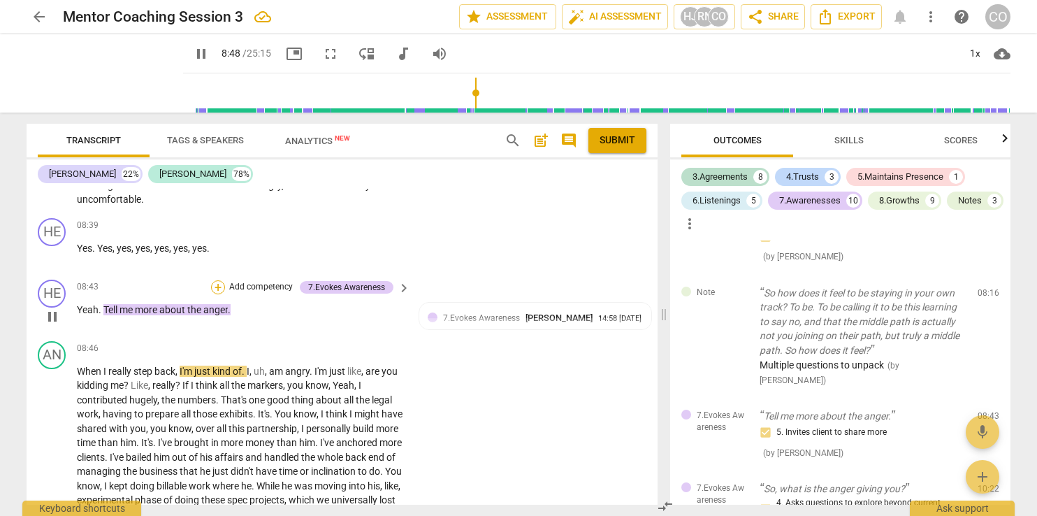
click at [214, 281] on div "+" at bounding box center [218, 287] width 14 height 14
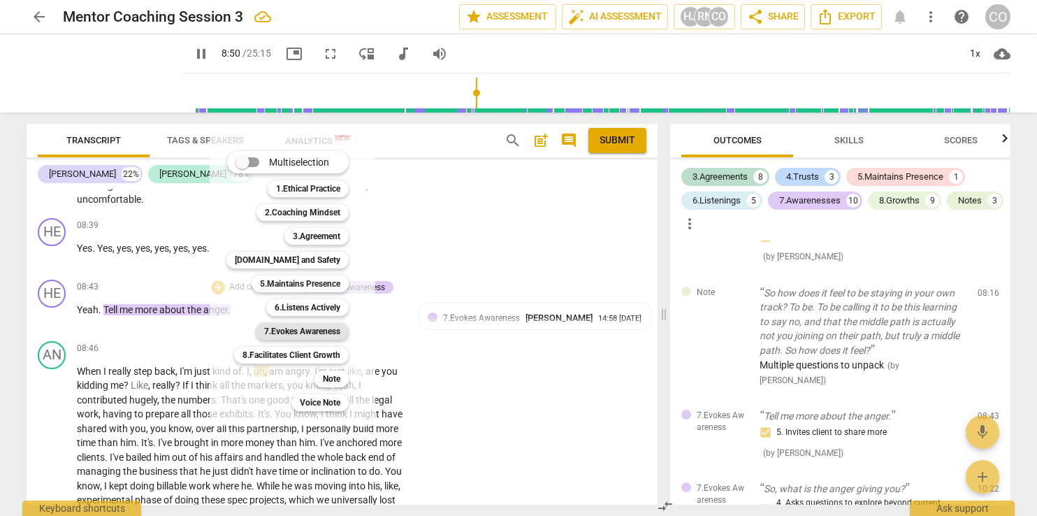
click at [331, 330] on b "7.Evokes Awareness" at bounding box center [302, 331] width 76 height 17
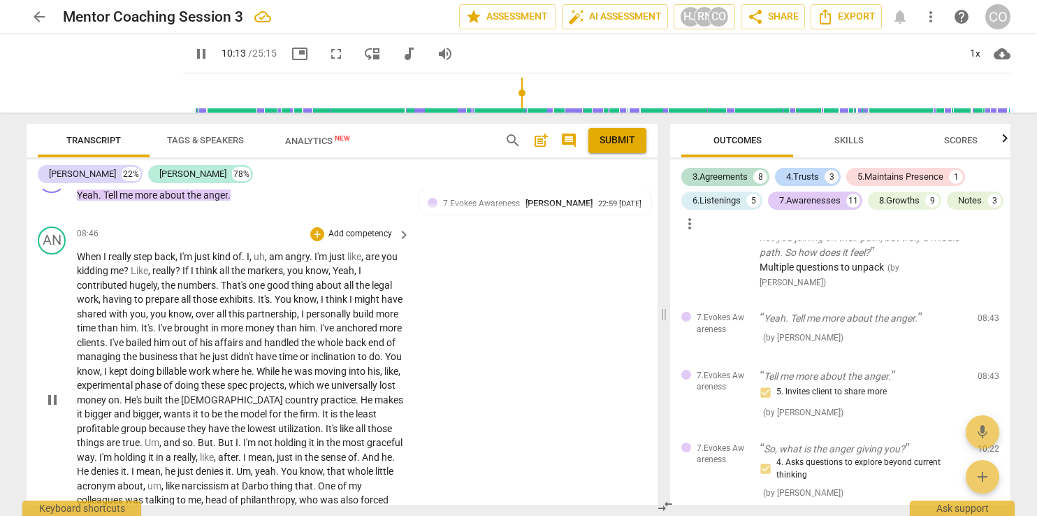
scroll to position [2818, 0]
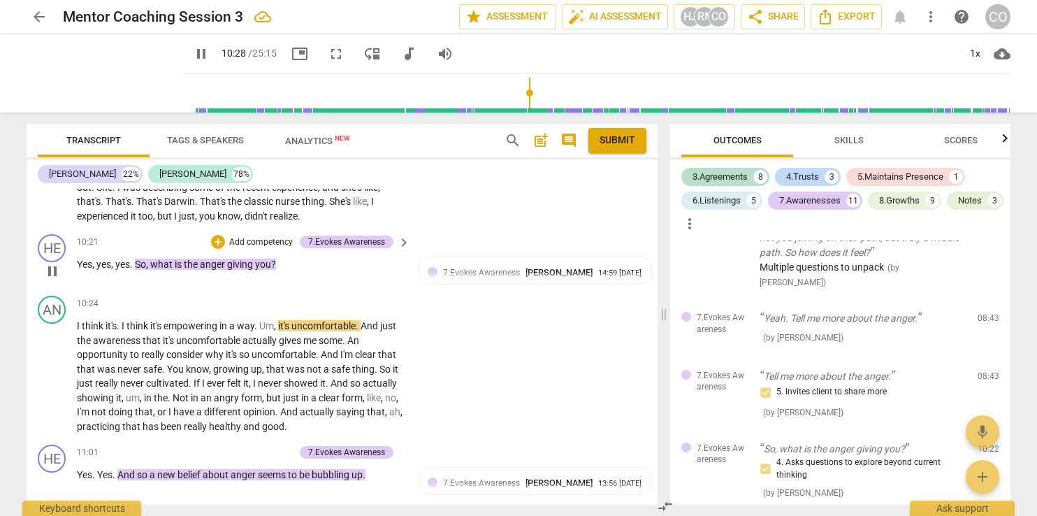
click at [224, 235] on div "+ Add competency" at bounding box center [252, 242] width 83 height 14
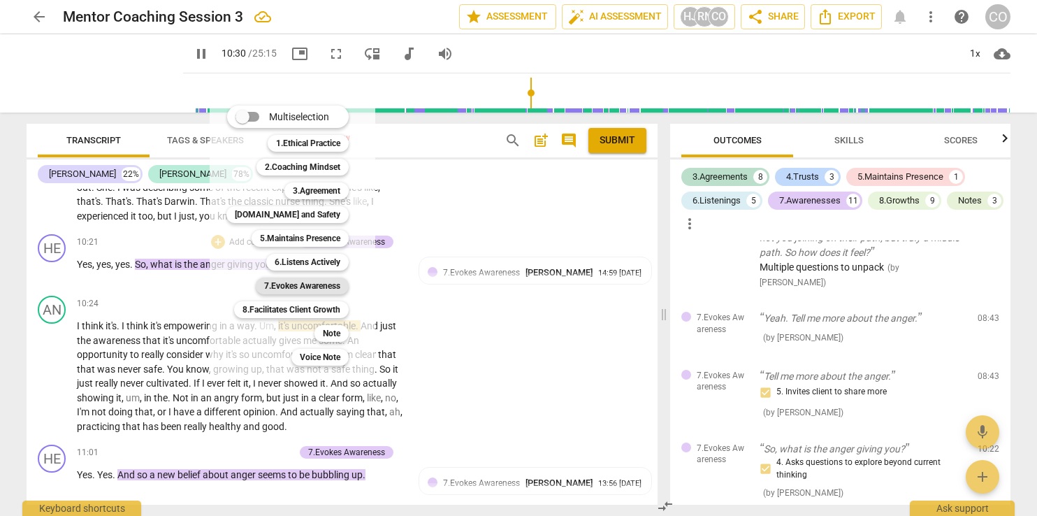
click at [316, 282] on b "7.Evokes Awareness" at bounding box center [302, 285] width 76 height 17
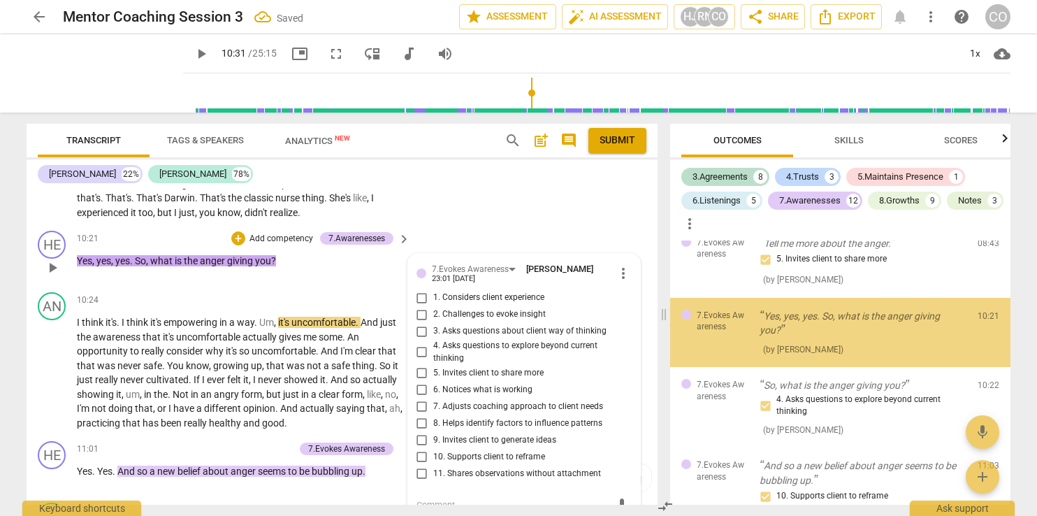
scroll to position [2388, 0]
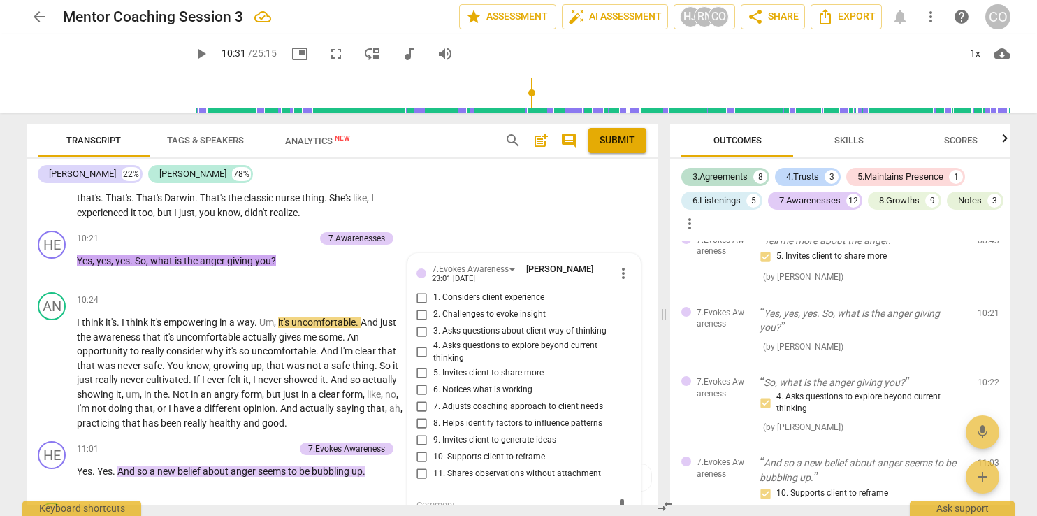
click at [193, 53] on span "play_arrow" at bounding box center [201, 53] width 17 height 17
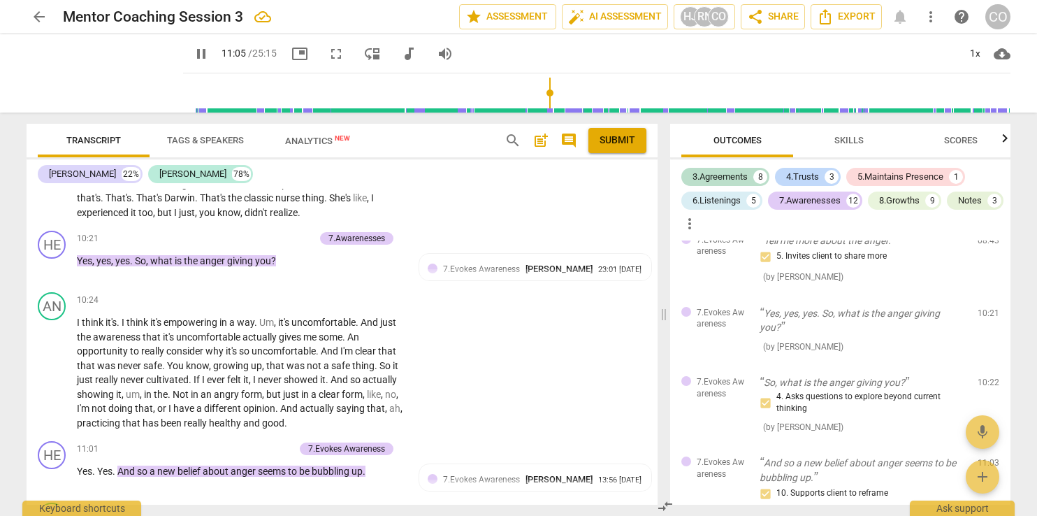
click at [193, 53] on span "pause" at bounding box center [201, 53] width 17 height 17
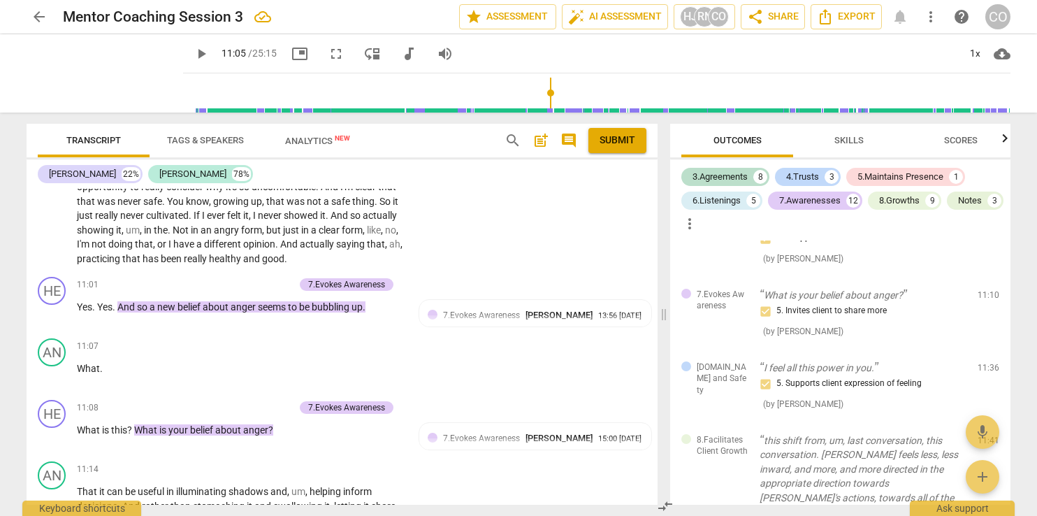
scroll to position [2957, 0]
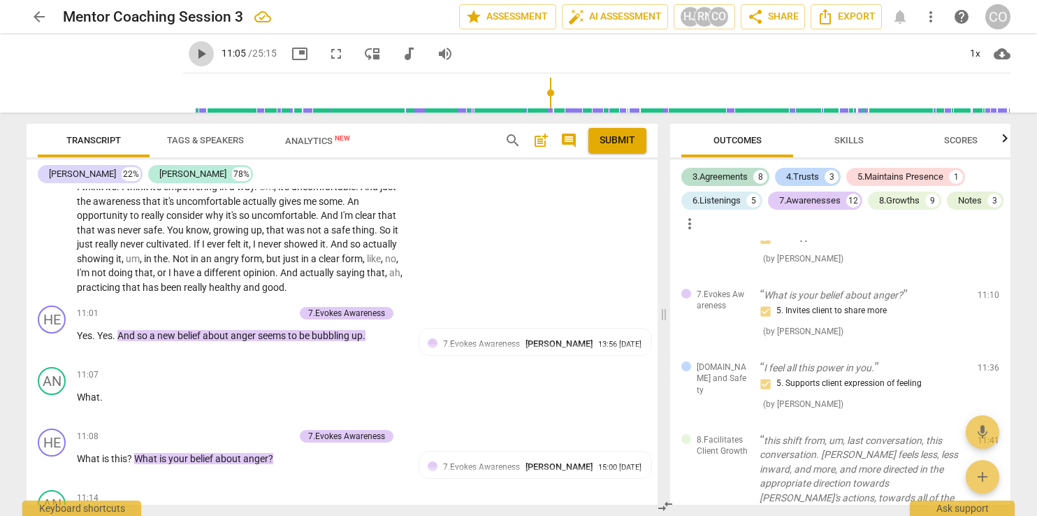
click at [193, 50] on span "play_arrow" at bounding box center [201, 53] width 17 height 17
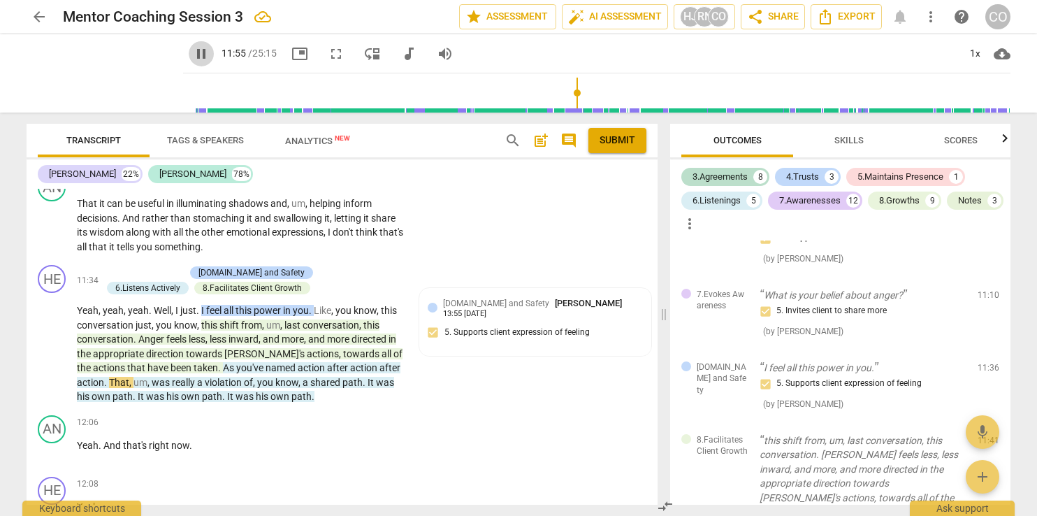
click at [193, 50] on span "pause" at bounding box center [201, 53] width 17 height 17
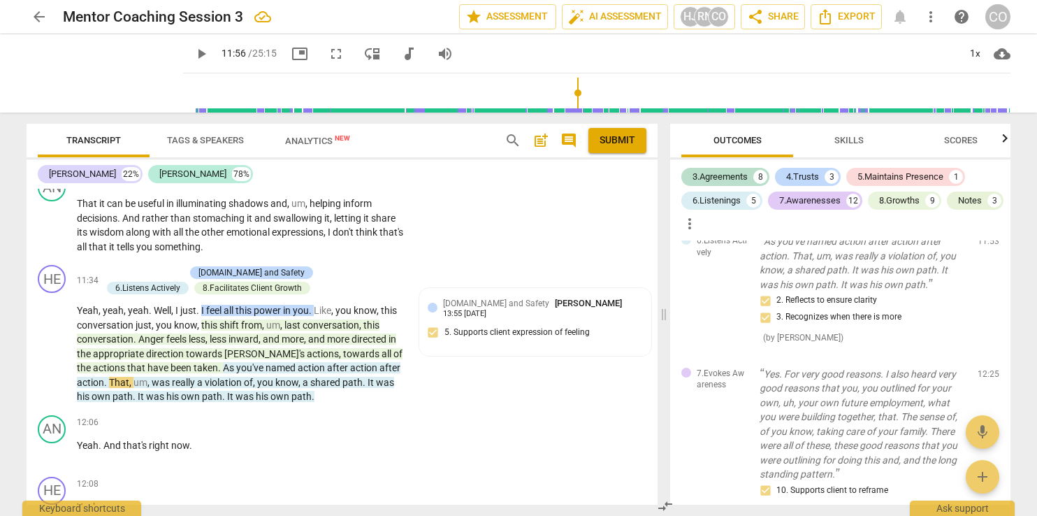
scroll to position [3046, 0]
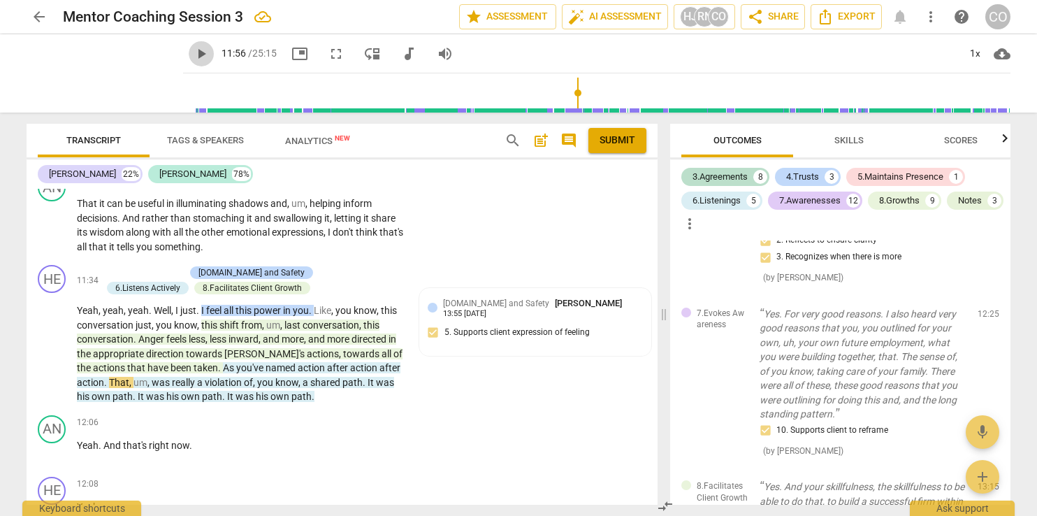
click at [193, 57] on span "play_arrow" at bounding box center [201, 53] width 17 height 17
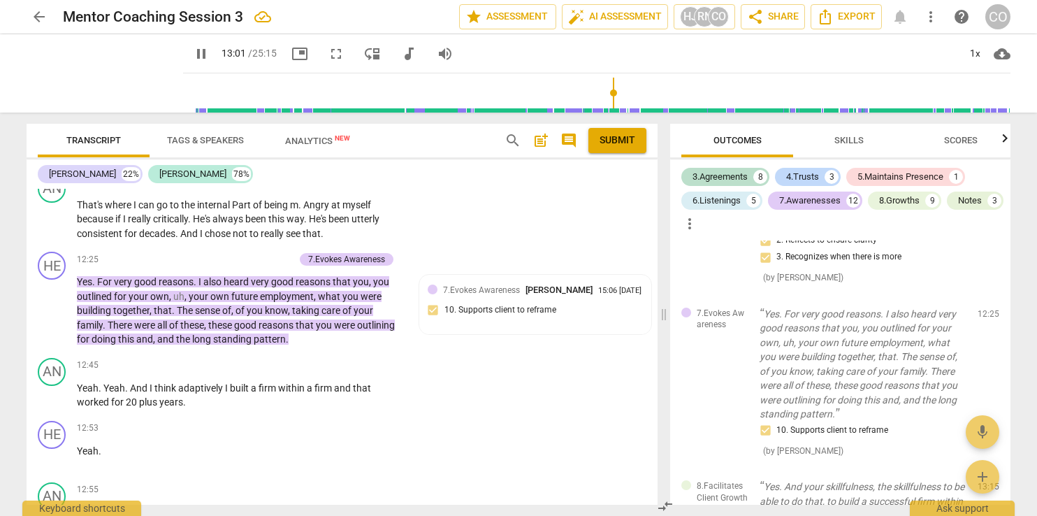
scroll to position [3959, 0]
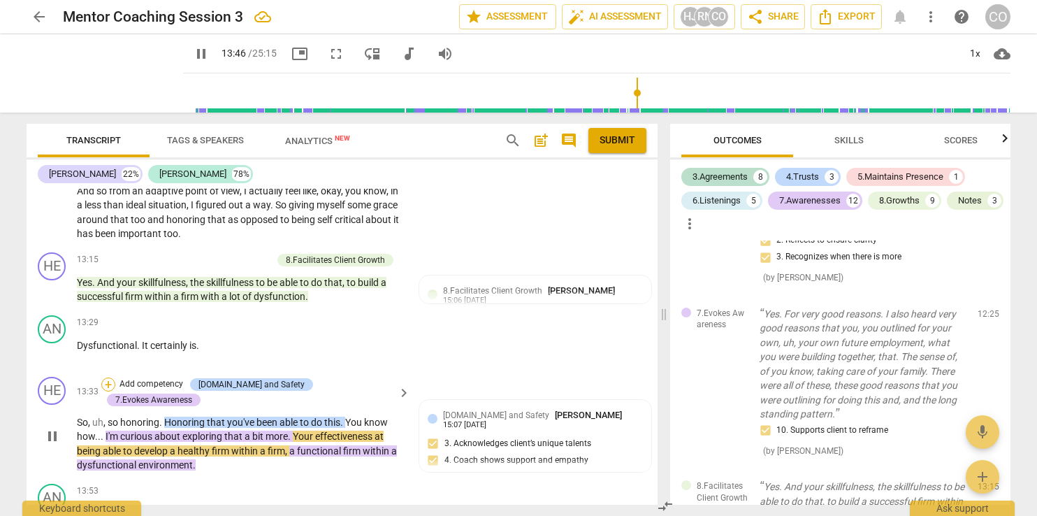
click at [115, 377] on div "+" at bounding box center [108, 384] width 14 height 14
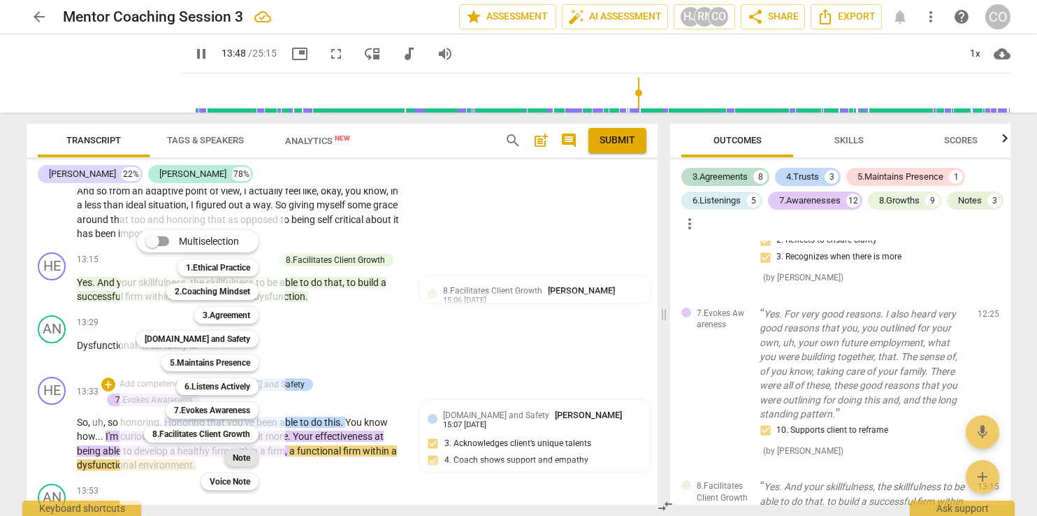
click at [247, 456] on b "Note" at bounding box center [241, 457] width 17 height 17
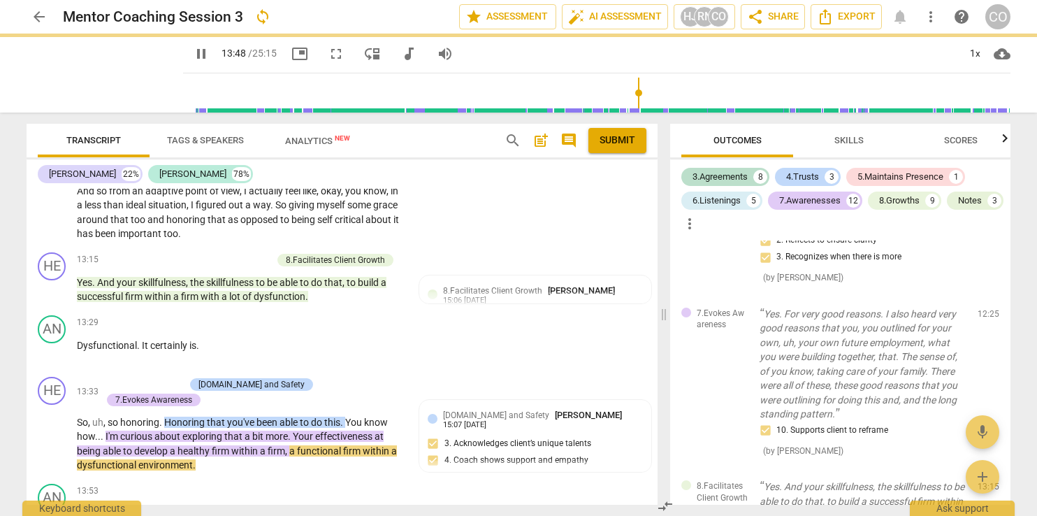
type input "829"
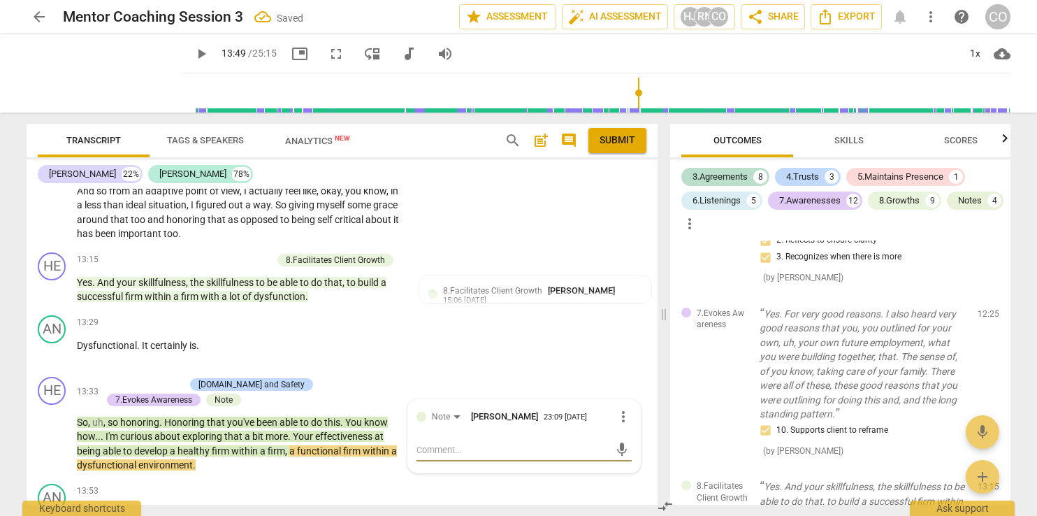
scroll to position [3349, 0]
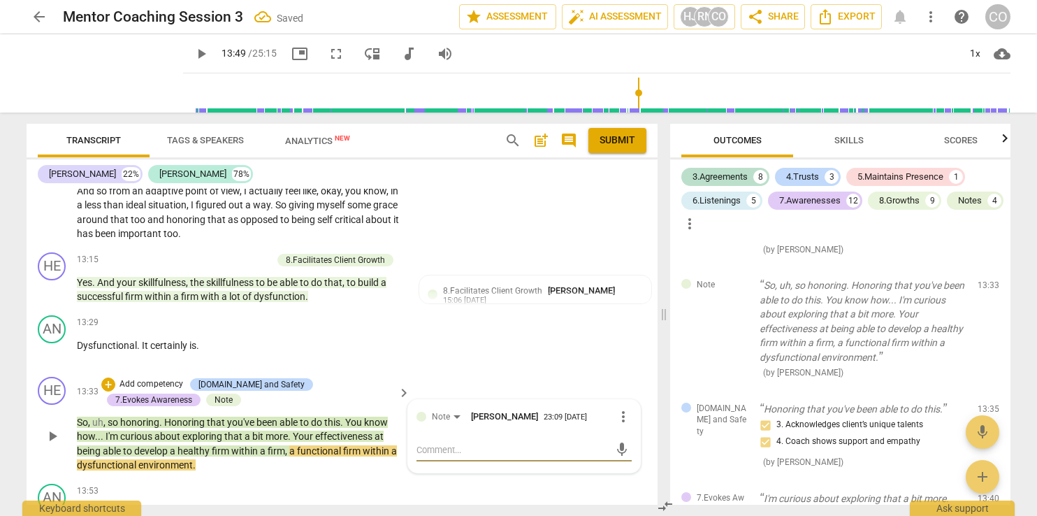
type textarea """
type textarea ""I"
type textarea ""I'"
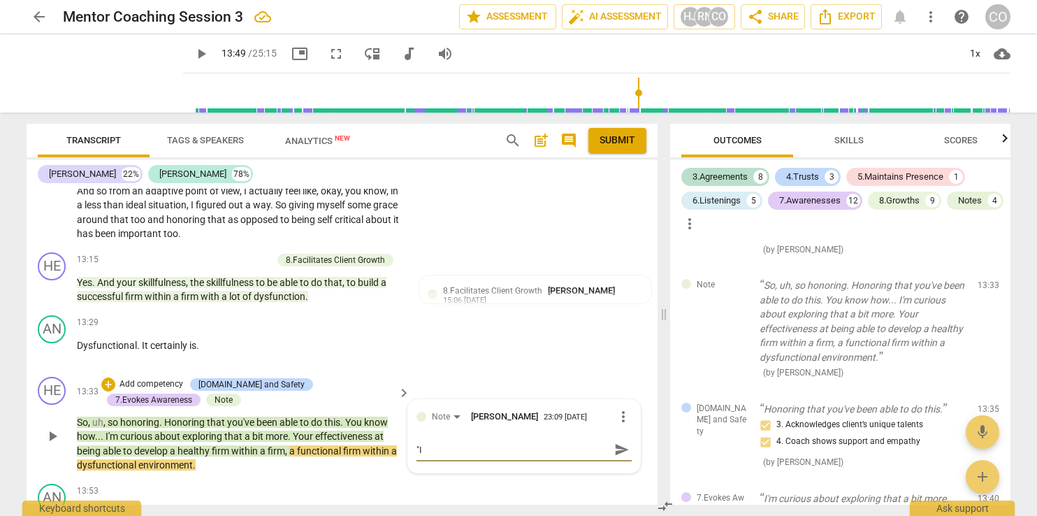
type textarea ""I'"
type textarea ""I'm"
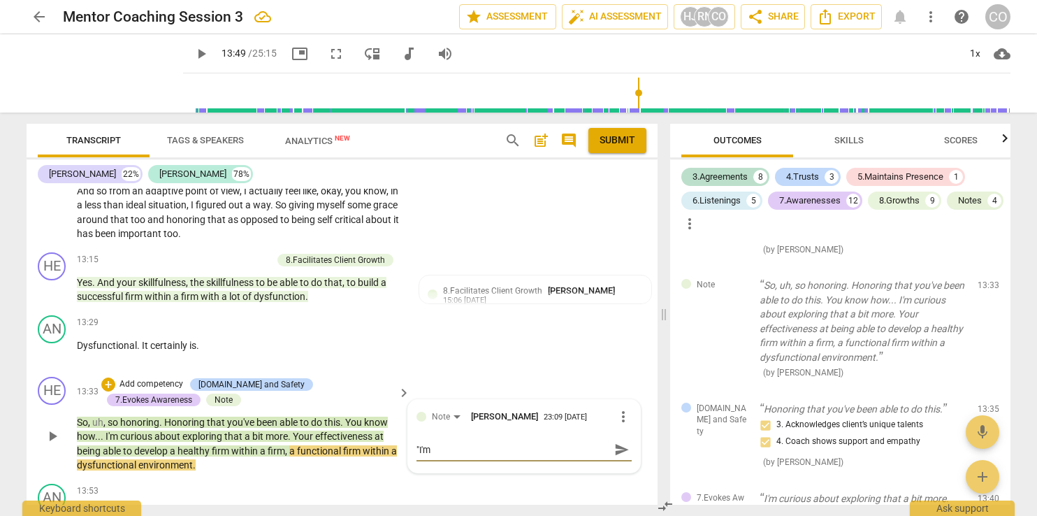
type textarea ""I'm c"
type textarea ""I'm cu"
type textarea ""I'm cur"
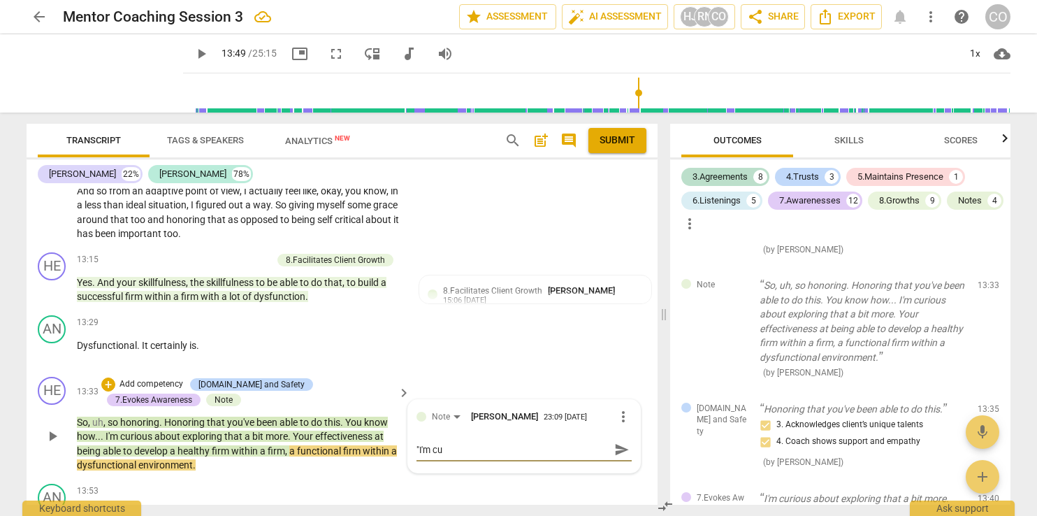
type textarea ""I'm cur"
type textarea ""I'm curi"
type textarea ""I'm curio"
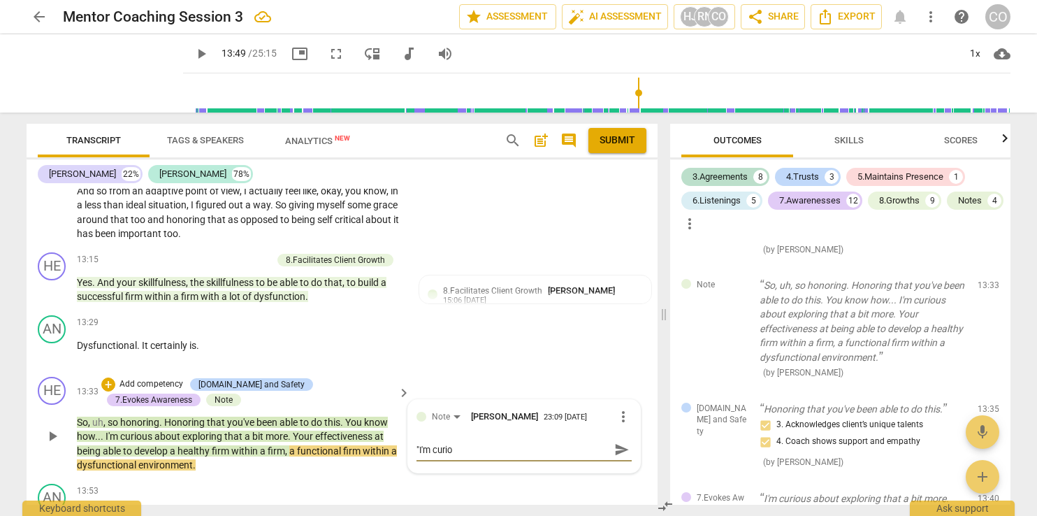
type textarea ""I'm curioi"
type textarea ""I'm curiois"
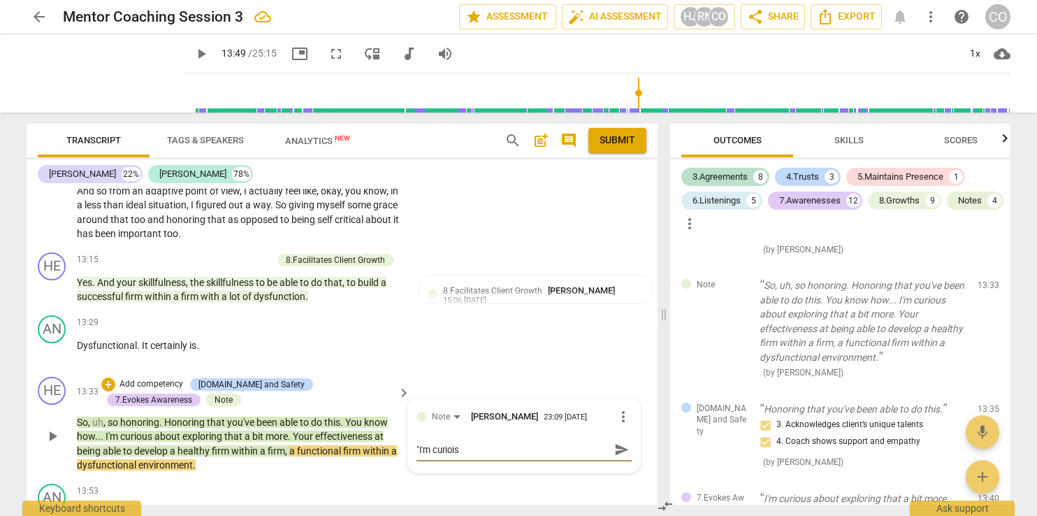
type textarea ""I'm curiois"
type textarea ""I'm curiois a"
type textarea ""I'm curiois"
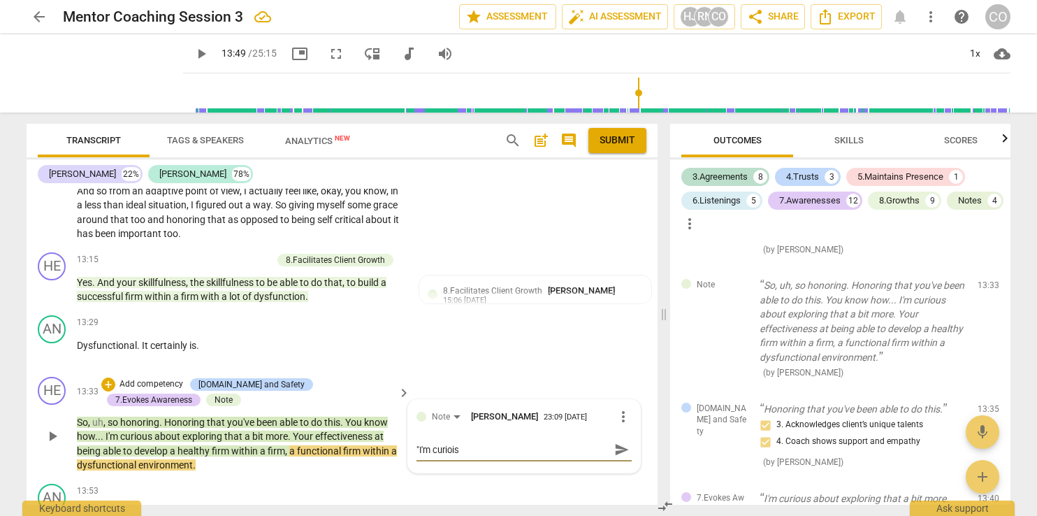
type textarea ""I'm curiois"
type textarea ""I'm curioi"
type textarea ""I'm curio"
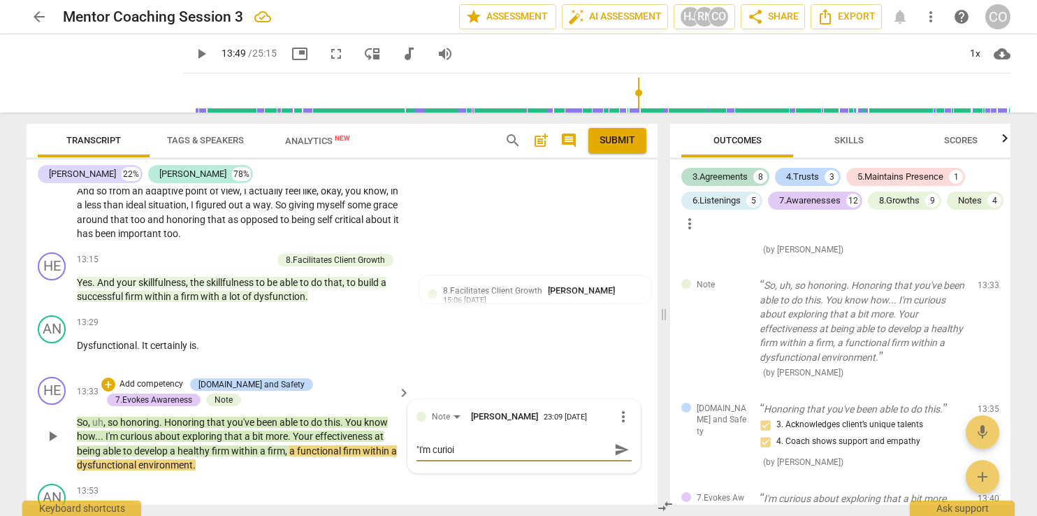
type textarea ""I'm curio"
type textarea ""I'm curiou"
type textarea ""I'm curious"
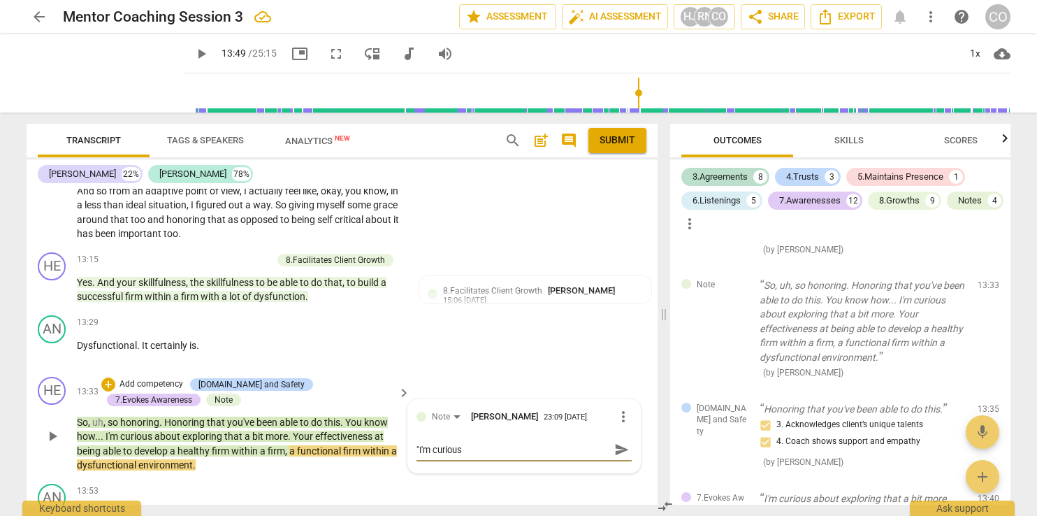
type textarea ""I'm curious"
type textarea ""I'm curious a"
type textarea ""I'm curious ab"
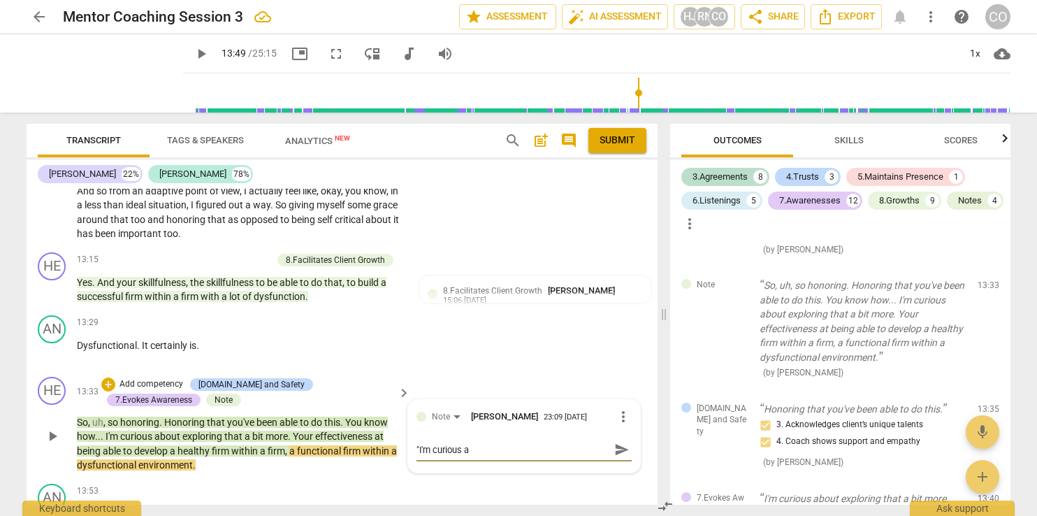
type textarea ""I'm curious ab"
type textarea ""I'm curious abo"
type textarea ""I'm curious abou"
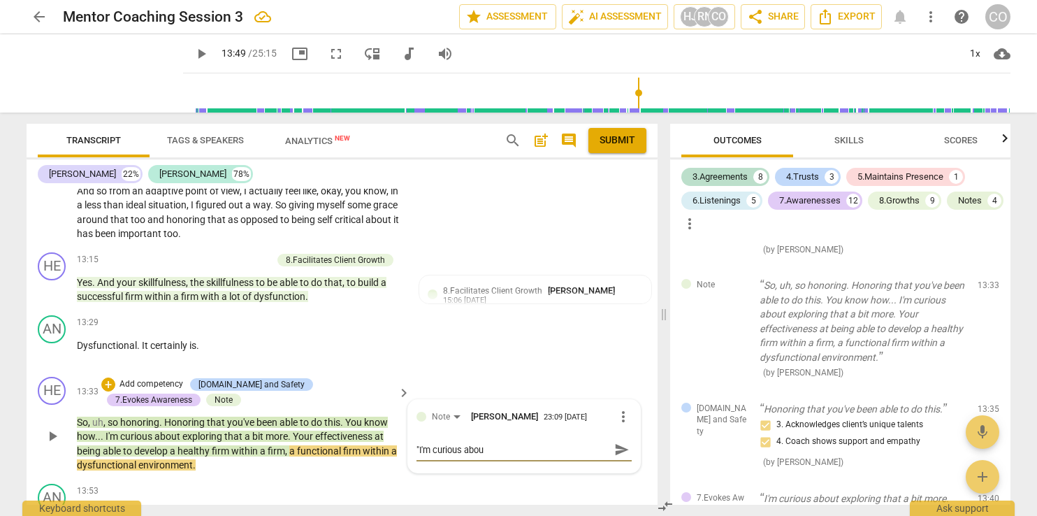
type textarea ""I'm curious abou"
type textarea ""I'm curious about"
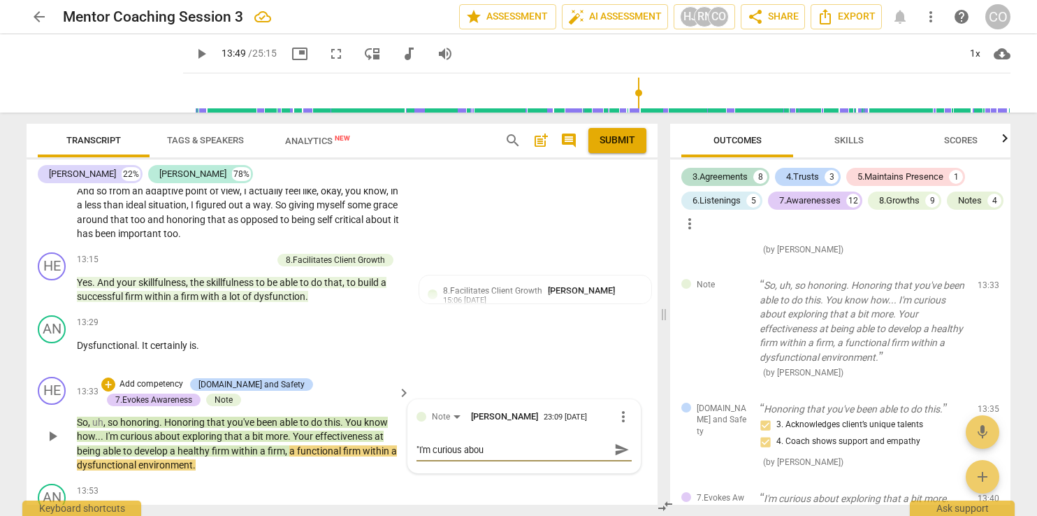
type textarea ""I'm curious about"
type textarea ""I'm curious about e"
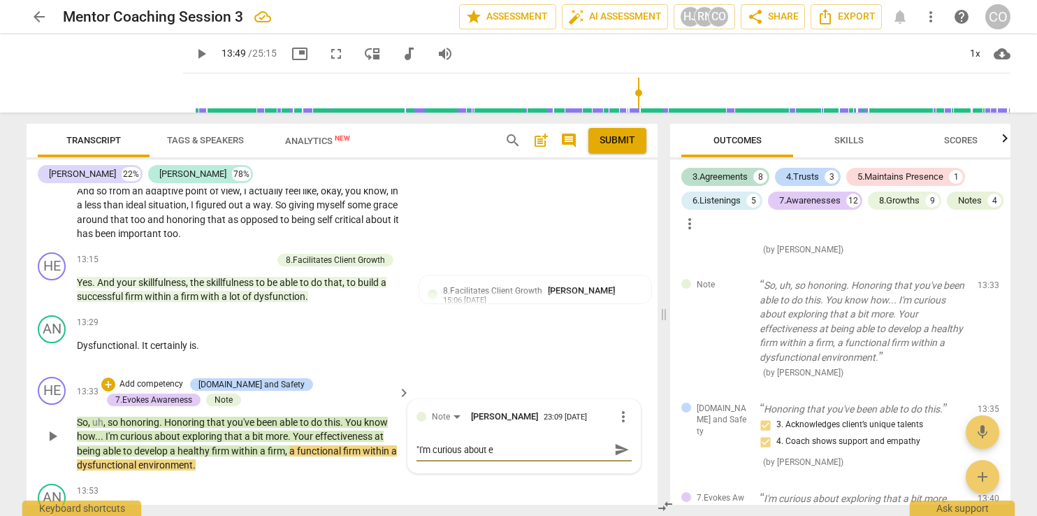
type textarea ""I'm curious about ex"
type textarea ""I'm curious about exp"
type textarea ""I'm curious about expl"
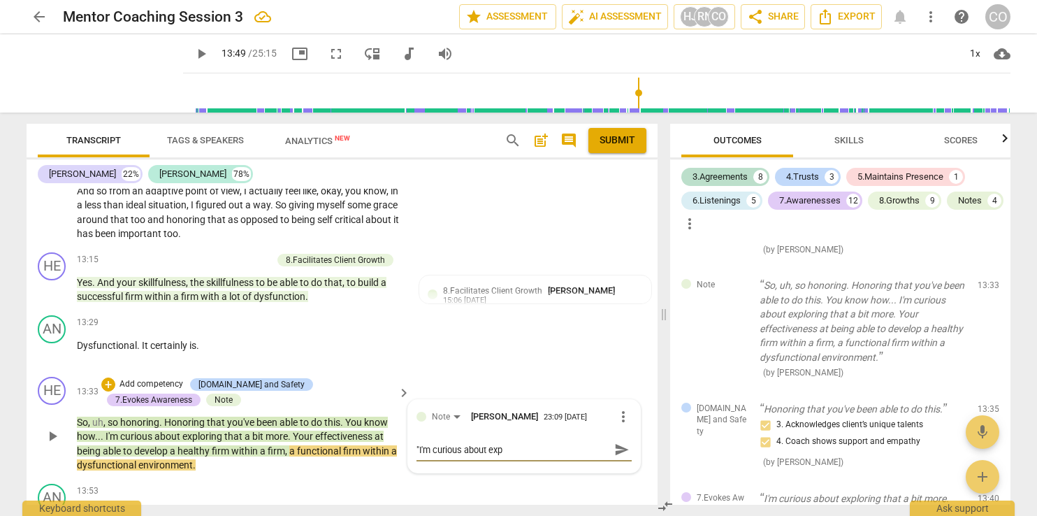
type textarea ""I'm curious about expl"
type textarea ""I'm curious about explo"
type textarea ""I'm curious about explor"
type textarea ""I'm curious about explori"
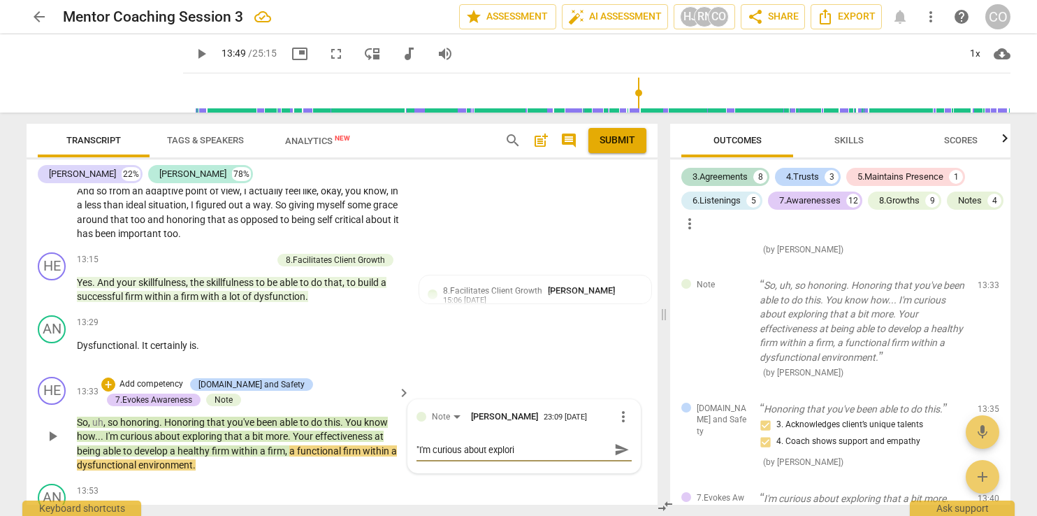
type textarea ""I'm curious about explorin"
type textarea ""I'm curious about exploring"
type textarea ""I'm curious about exploring t"
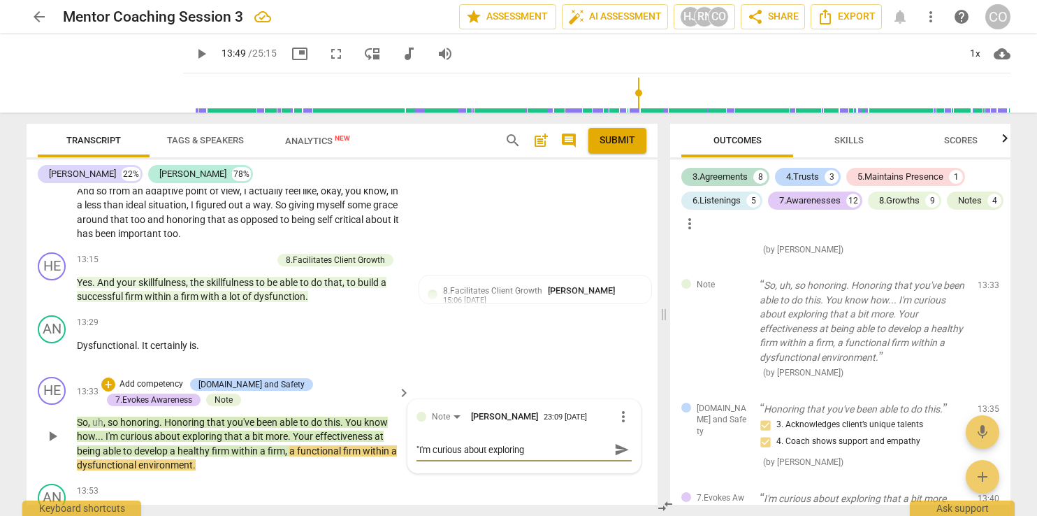
type textarea ""I'm curious about exploring t"
type textarea ""I'm curious about exploring th"
type textarea ""I'm curious about exploring thi"
type textarea ""I'm curious about exploring this"
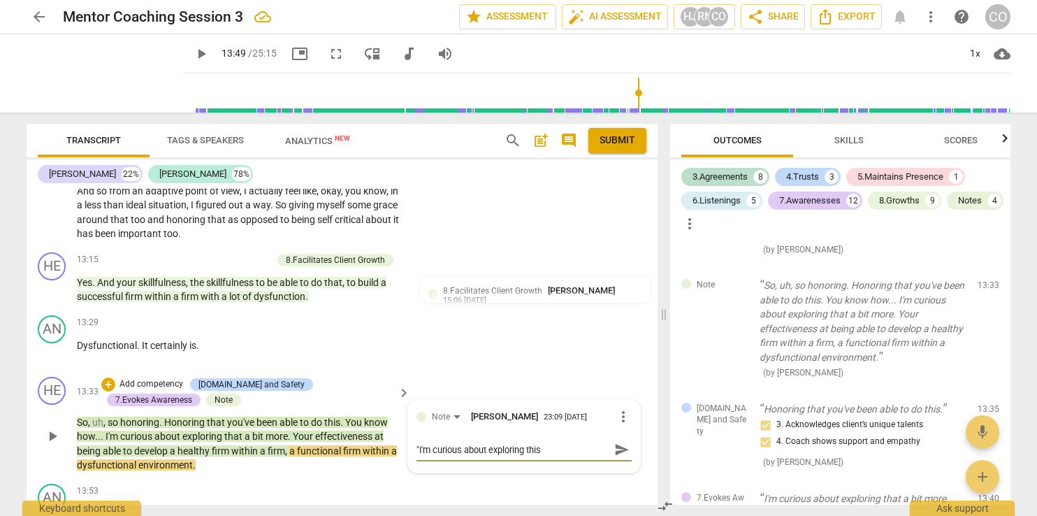
type textarea ""I'm curious about exploring this"
type textarea ""I'm curious about exploring this m"
type textarea ""I'm curious about exploring this mo"
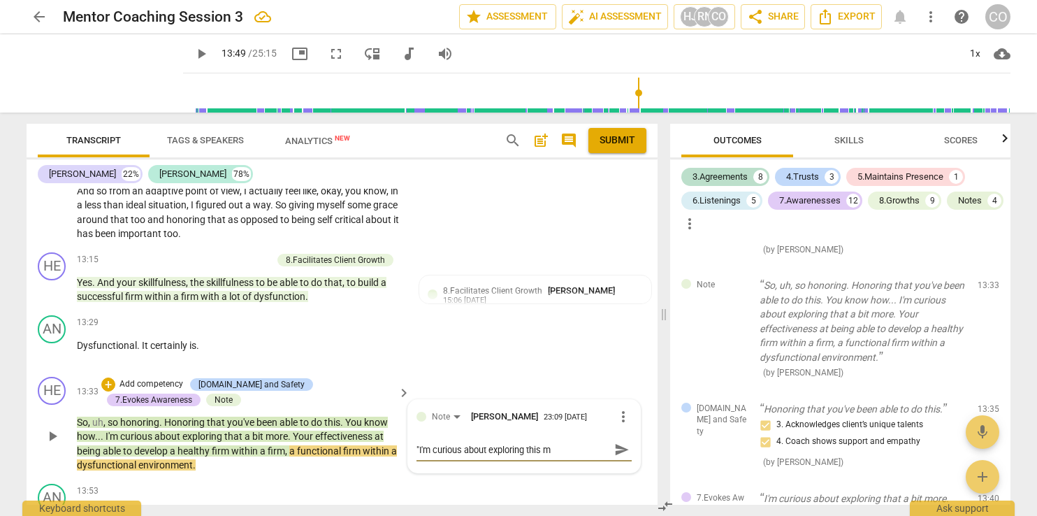
type textarea ""I'm curious about exploring this mo"
type textarea ""I'm curious about exploring this mor"
type textarea ""I'm curious about exploring this more"
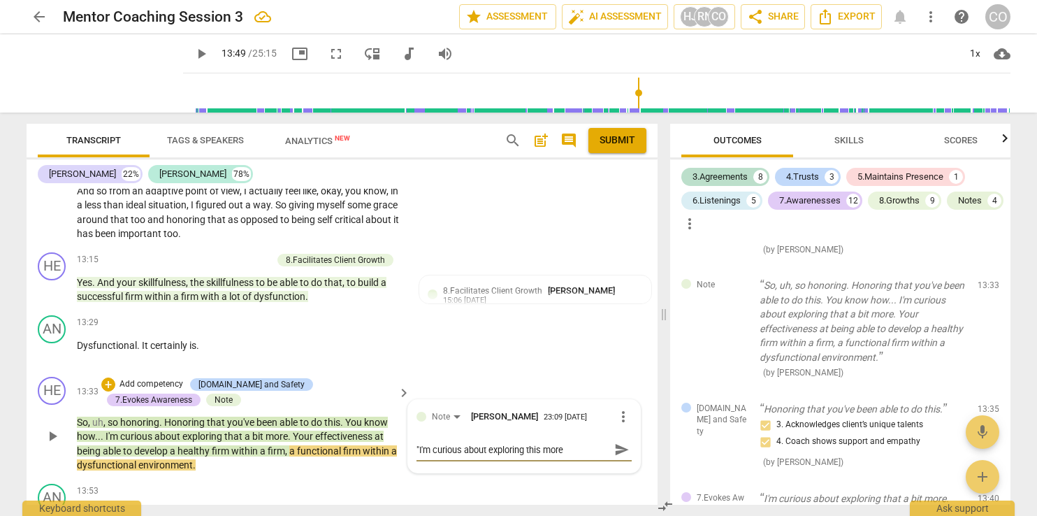
type textarea ""I'm curious about exploring this more"
type textarea ""I'm curious about exploring this more."
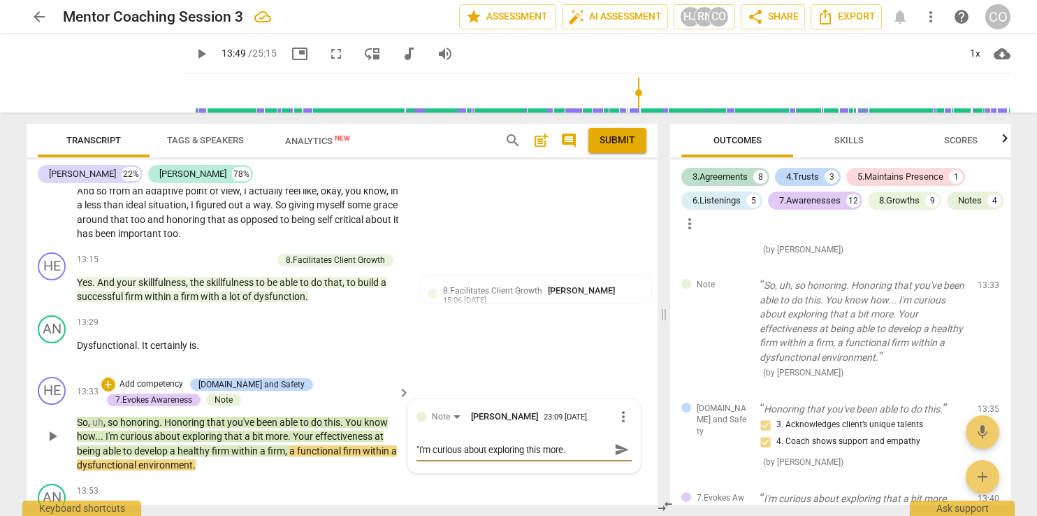
type textarea ""I'm curious about exploring this more."
type textarea ""I'm curious about exploring this more. W"
type textarea ""I'm curious about exploring this more. Wh"
type textarea ""I'm curious about exploring this more. Wha"
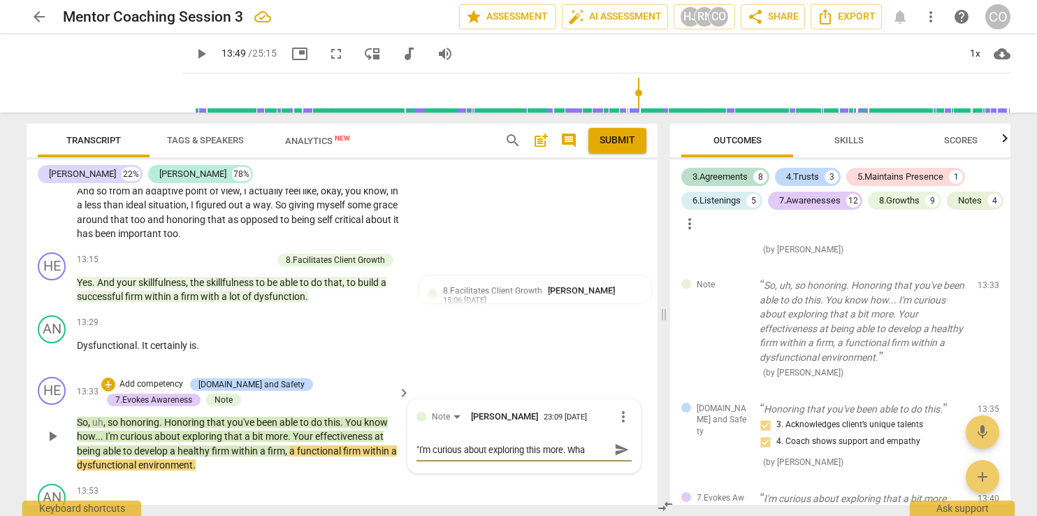
type textarea ""I'm curious about exploring this more. What"
type textarea ""I'm curious about exploring this more. What i"
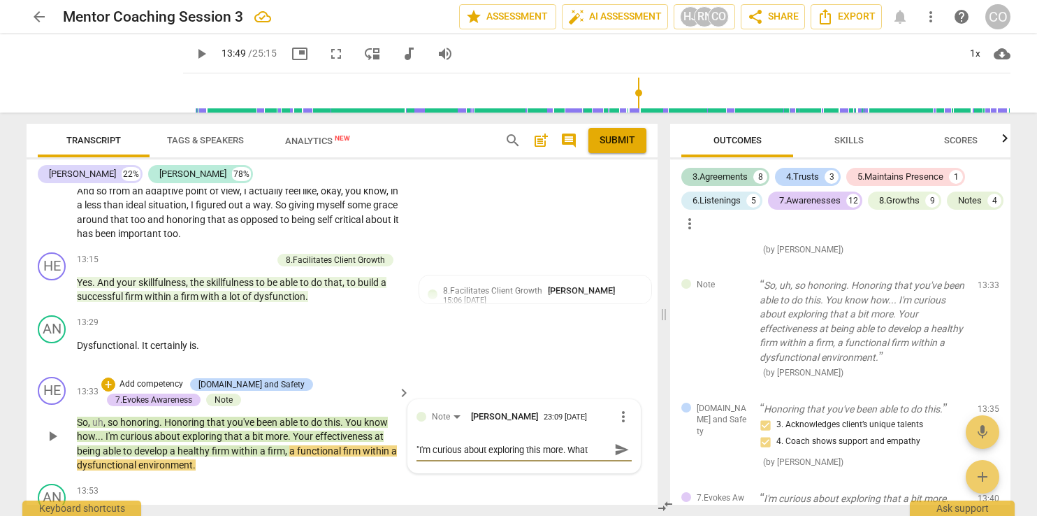
type textarea ""I'm curious about exploring this more. What i"
type textarea ""I'm curious about exploring this more. What is"
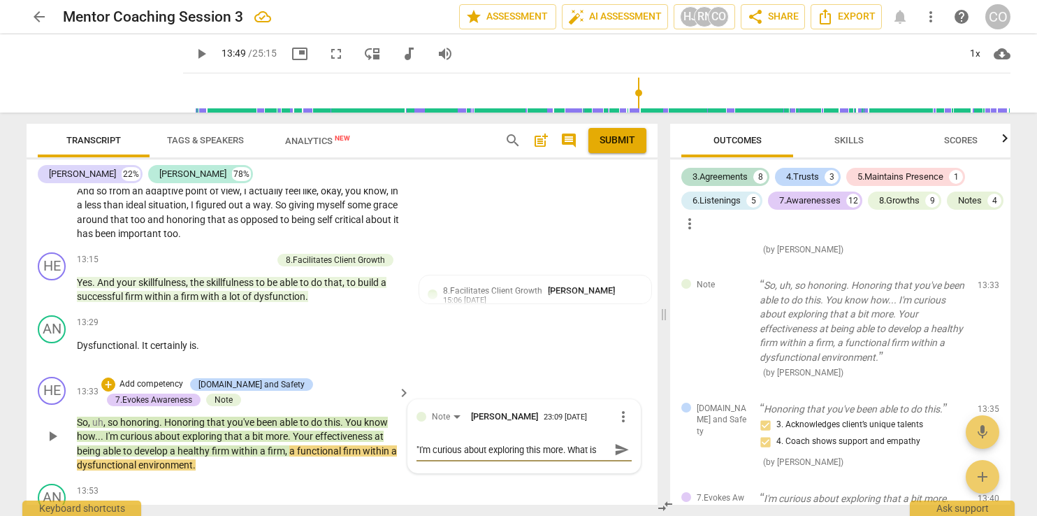
type textarea ""I'm curious about exploring this more. What is t"
type textarea ""I'm curious about exploring this more. What is th"
type textarea ""I'm curious about exploring this more. What is the"
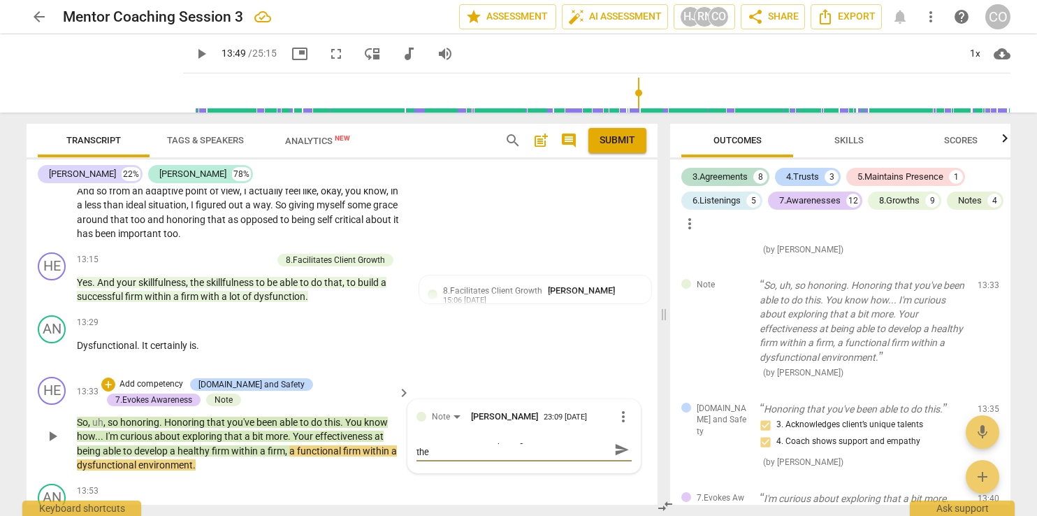
type textarea ""I'm curious about exploring this more. What is the"
type textarea ""I'm curious about exploring this more. What is the c"
type textarea ""I'm curious about exploring this more. What is the cl"
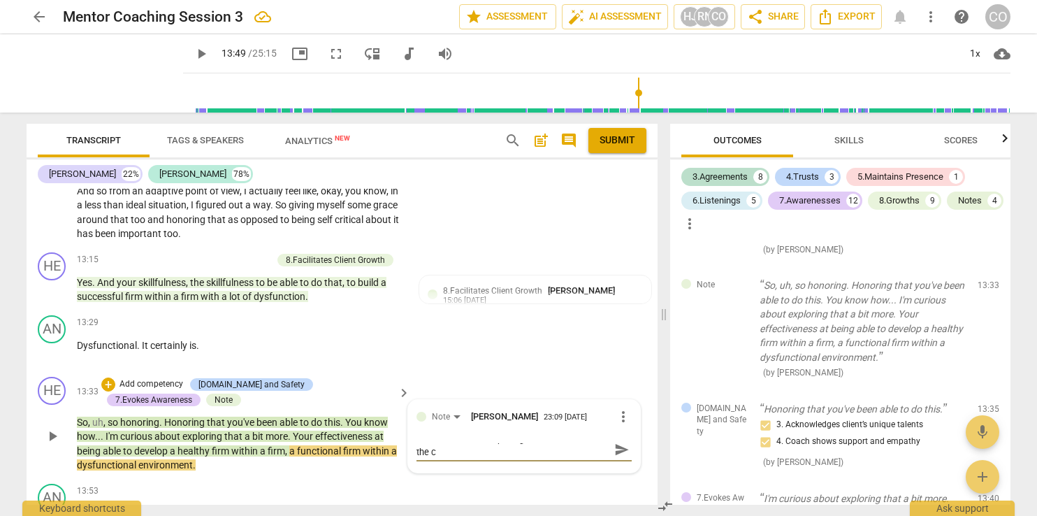
type textarea ""I'm curious about exploring this more. What is the cl"
type textarea ""I'm curious about exploring this more. What is the cli"
type textarea ""I'm curious about exploring this more. What is the clie"
type textarea ""I'm curious about exploring this more. What is the clien"
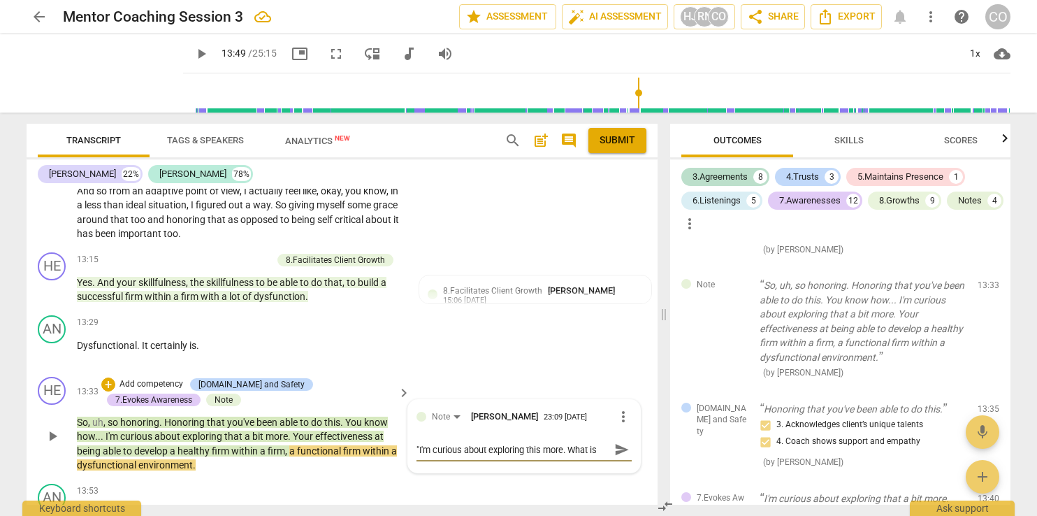
type textarea ""I'm curious about exploring this more. What is the clien"
type textarea ""I'm curious about exploring this more. What is the client"
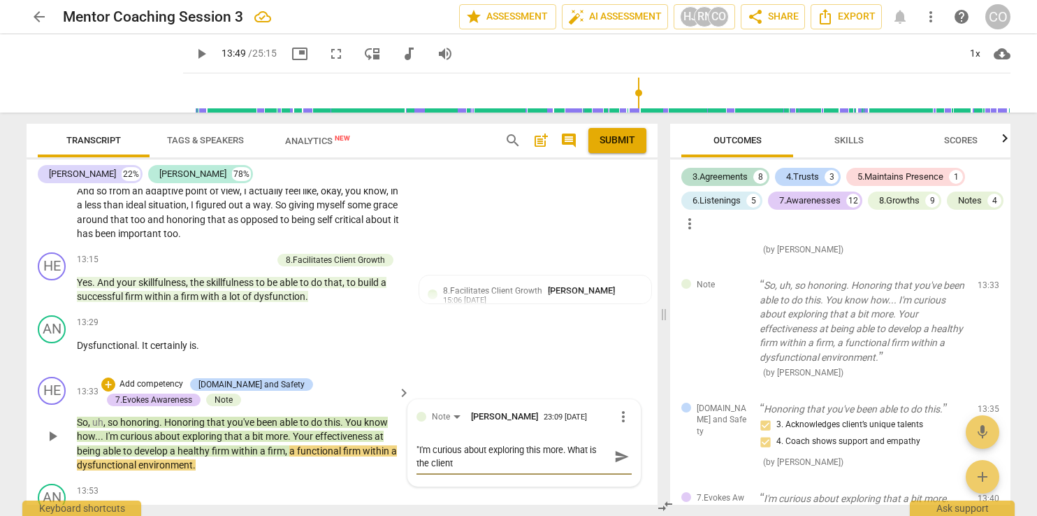
type textarea ""I'm curious about exploring this more. What is the client c"
type textarea ""I'm curious about exploring this more. What is the client cc"
click at [567, 443] on textarea ""I'm curious about exploring this more. What is the client curious about or wan…" at bounding box center [513, 456] width 193 height 27
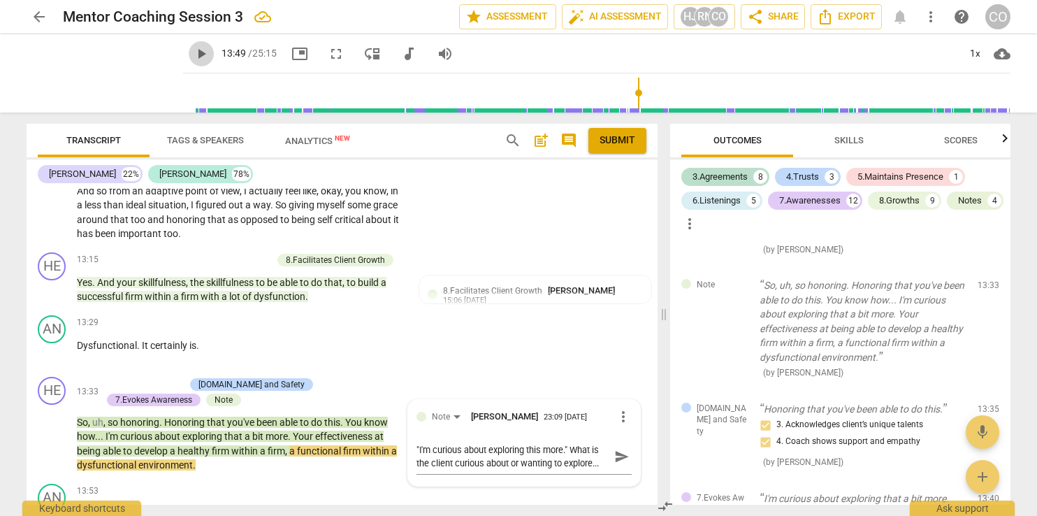
click at [193, 52] on span "play_arrow" at bounding box center [201, 53] width 17 height 17
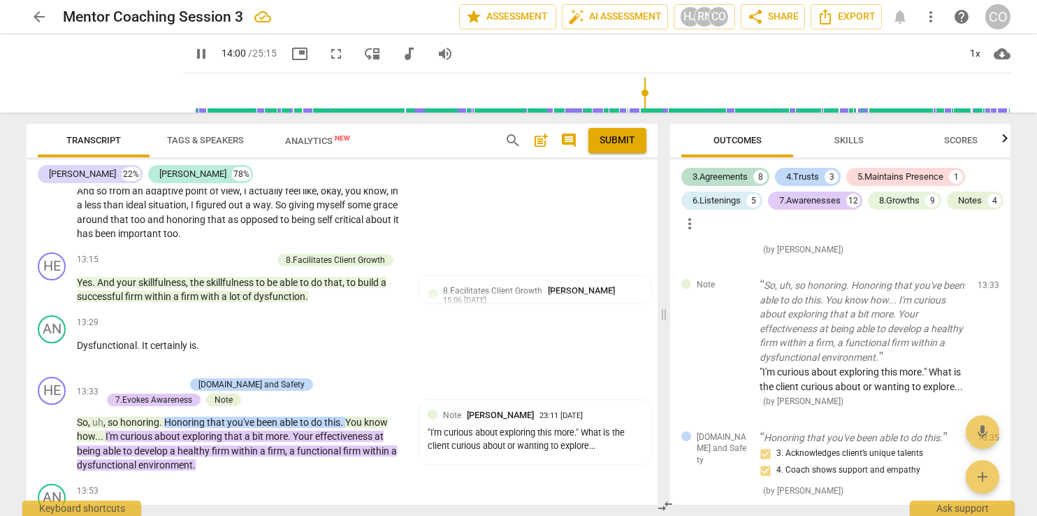
scroll to position [4281, 0]
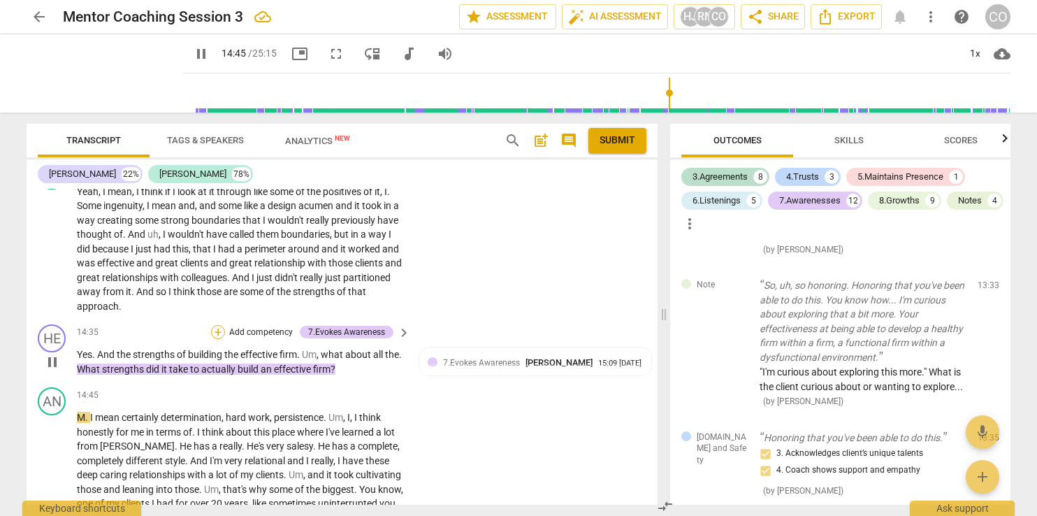
click at [217, 325] on div "+" at bounding box center [218, 332] width 14 height 14
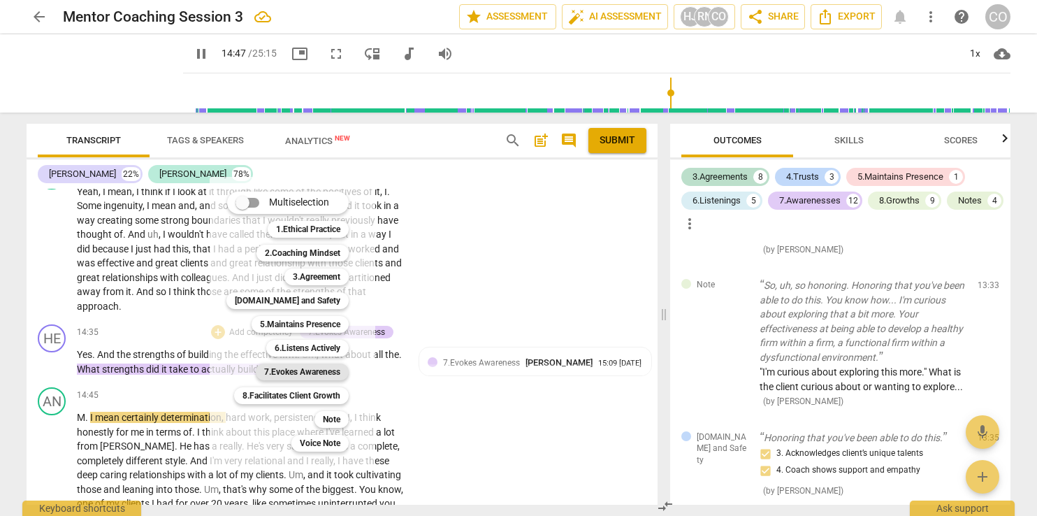
click at [333, 370] on b "7.Evokes Awareness" at bounding box center [302, 371] width 76 height 17
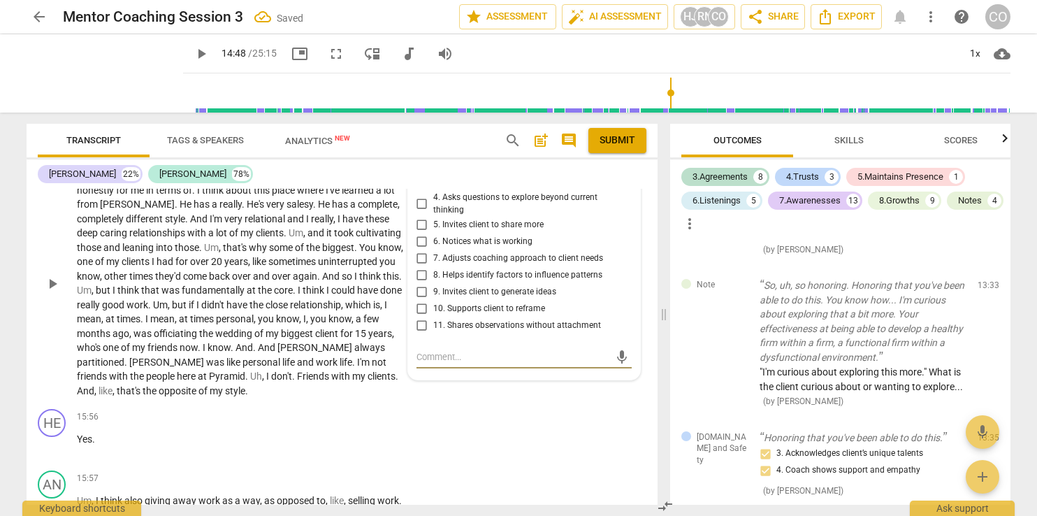
scroll to position [3693, 0]
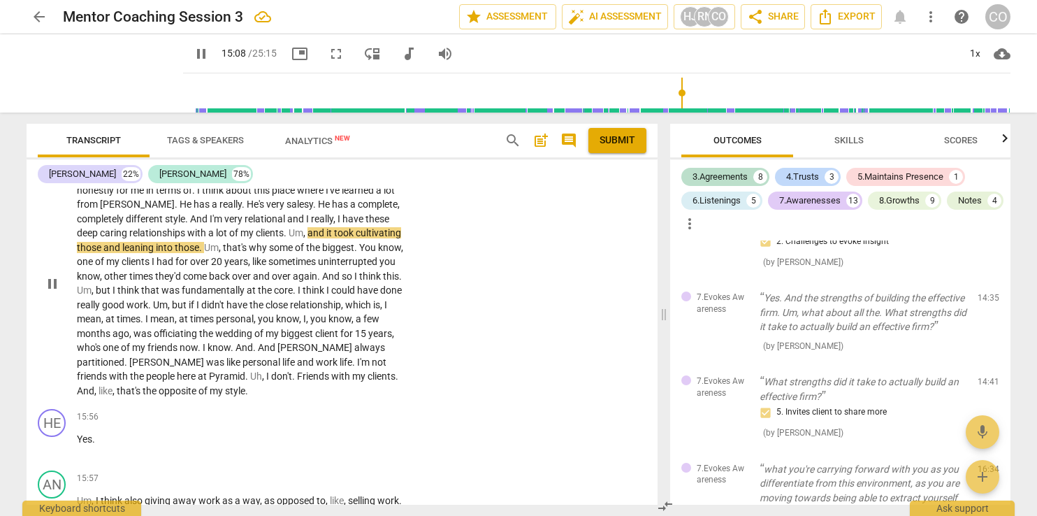
drag, startPoint x: 182, startPoint y: 55, endPoint x: 612, endPoint y: 309, distance: 500.1
click at [612, 309] on div "AN play_arrow pause 14:45 + Add competency keyboard_arrow_right M . I mean cert…" at bounding box center [342, 272] width 631 height 264
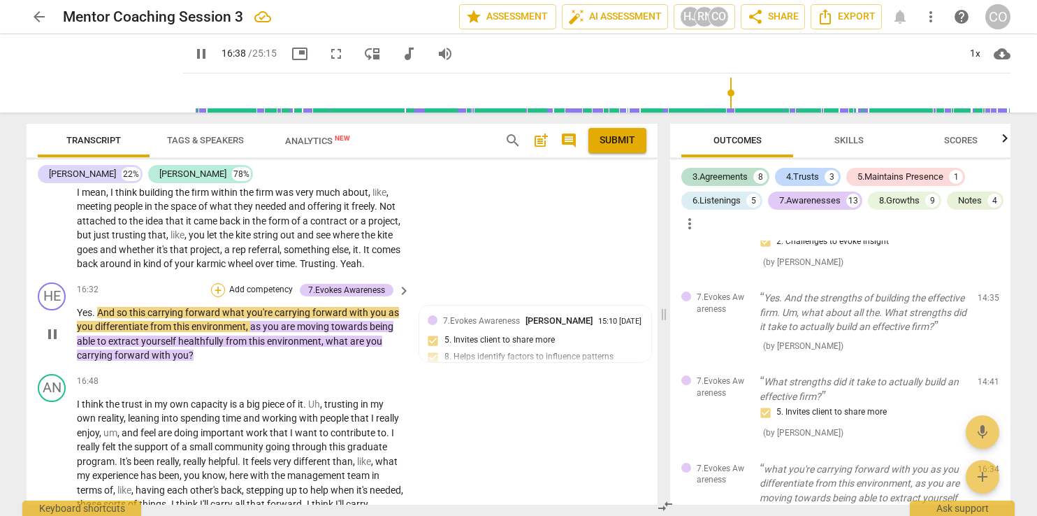
click at [217, 290] on div "+" at bounding box center [218, 290] width 14 height 14
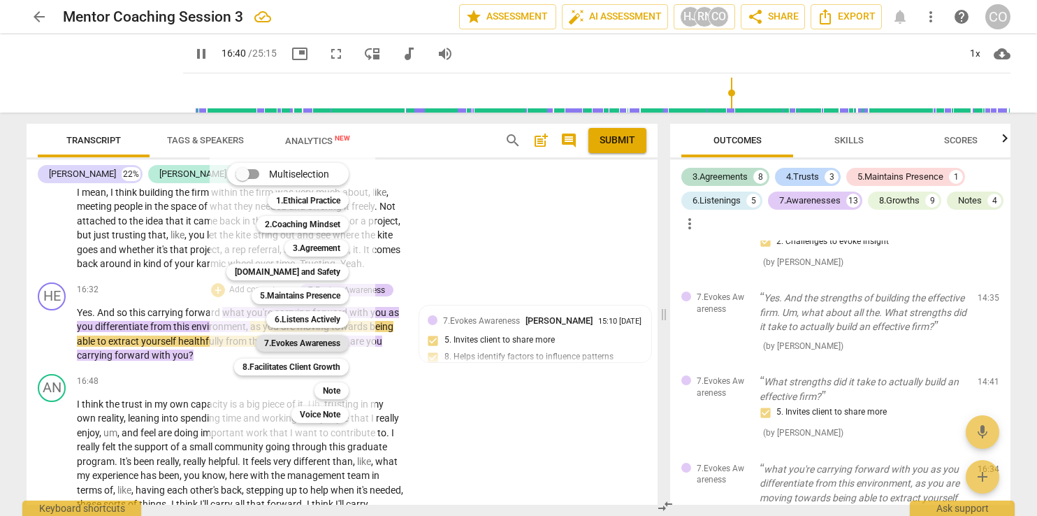
click at [328, 342] on b "7.Evokes Awareness" at bounding box center [302, 343] width 76 height 17
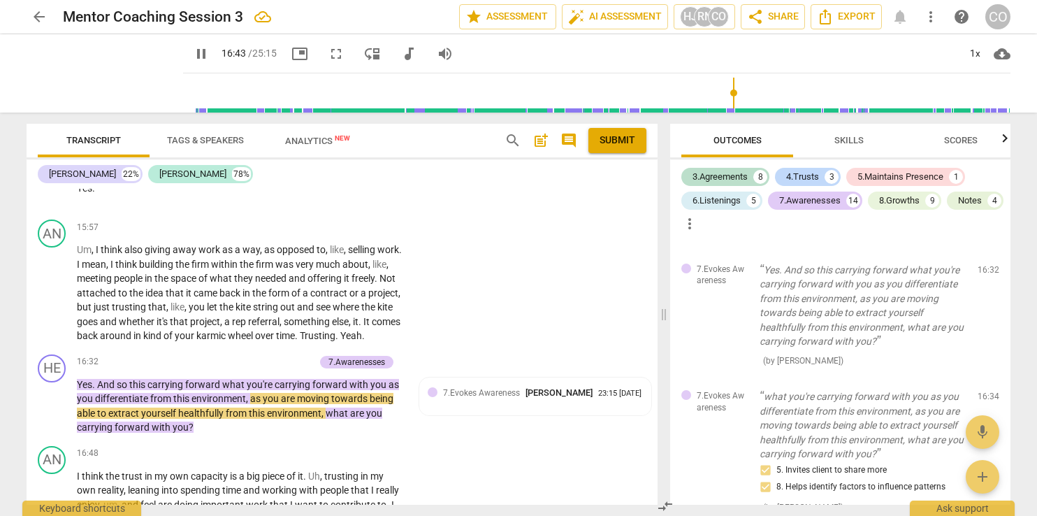
scroll to position [4832, 0]
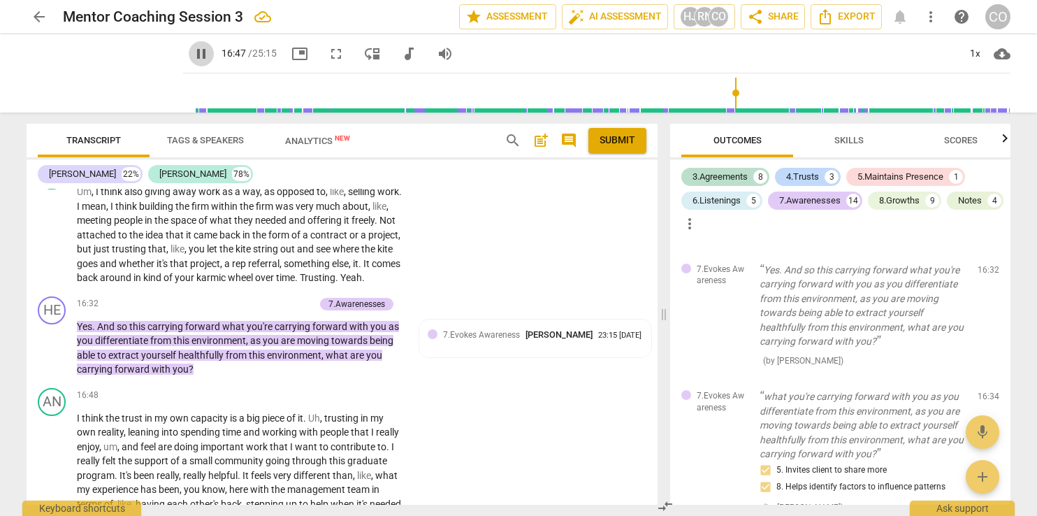
click at [193, 56] on span "pause" at bounding box center [201, 53] width 17 height 17
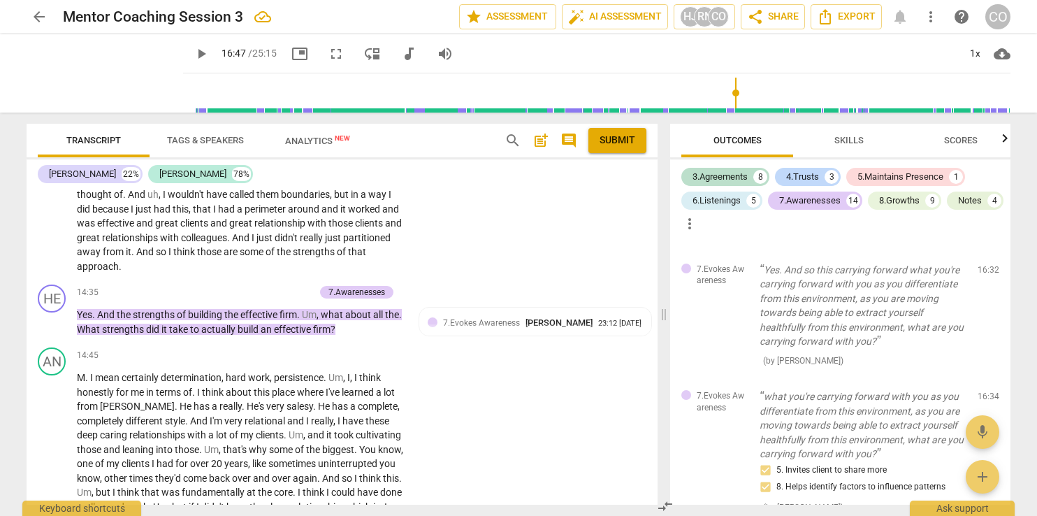
scroll to position [4263, 0]
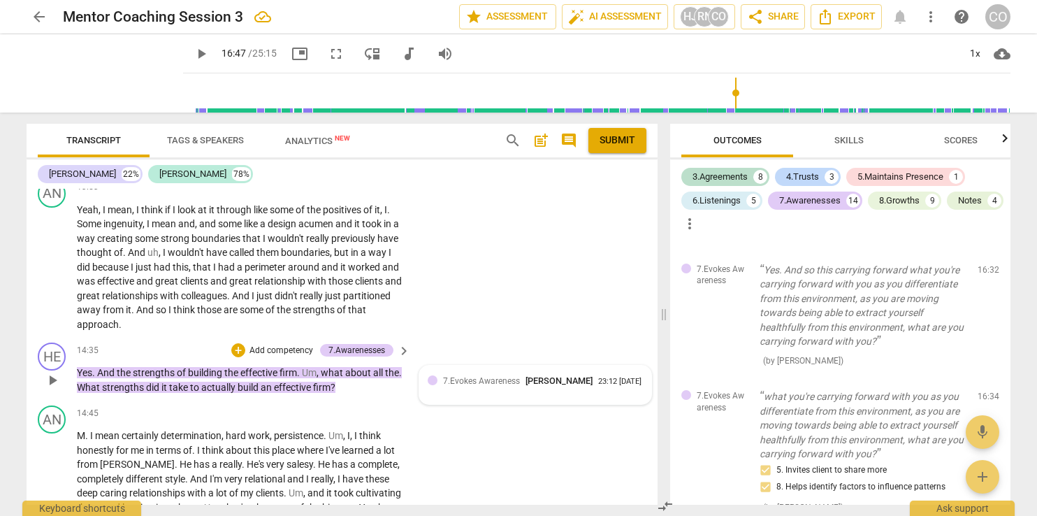
click at [449, 376] on span "7.Evokes Awareness" at bounding box center [481, 381] width 77 height 10
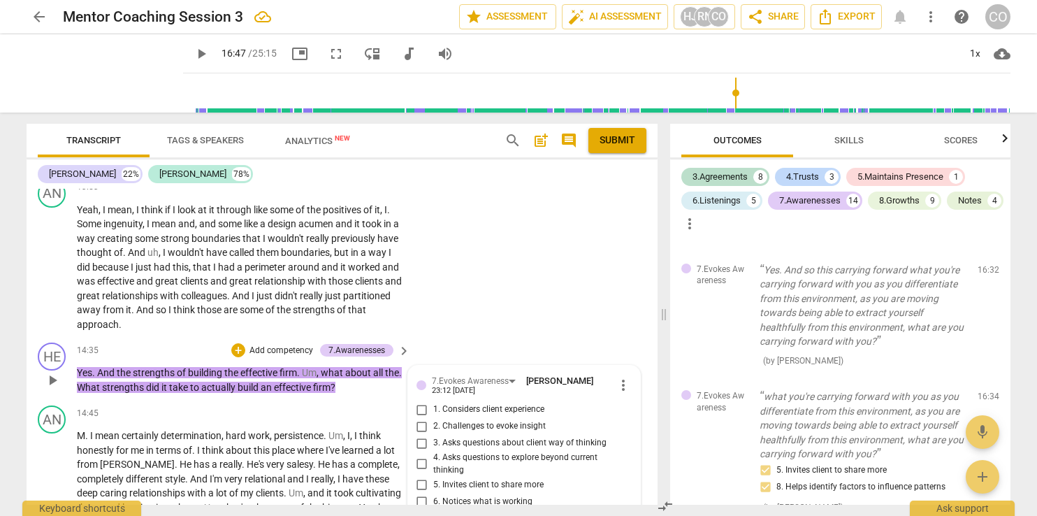
scroll to position [4523, 0]
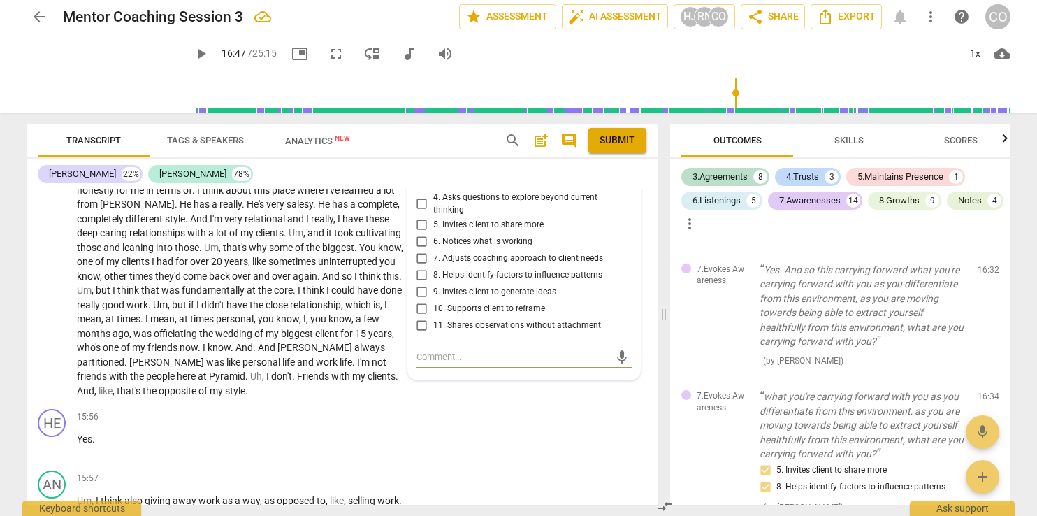
click at [420, 233] on input "6. Notices what is working" at bounding box center [422, 241] width 22 height 17
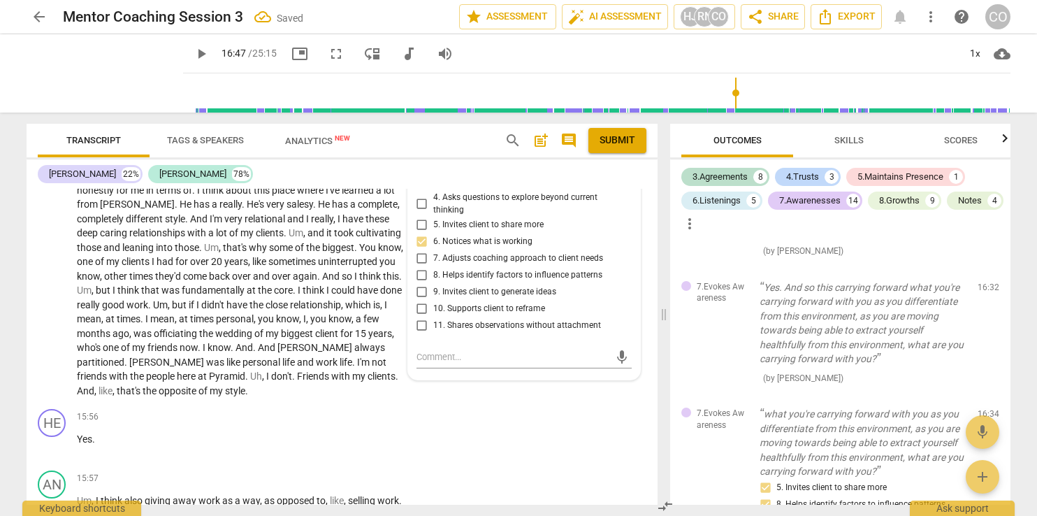
scroll to position [3910, 0]
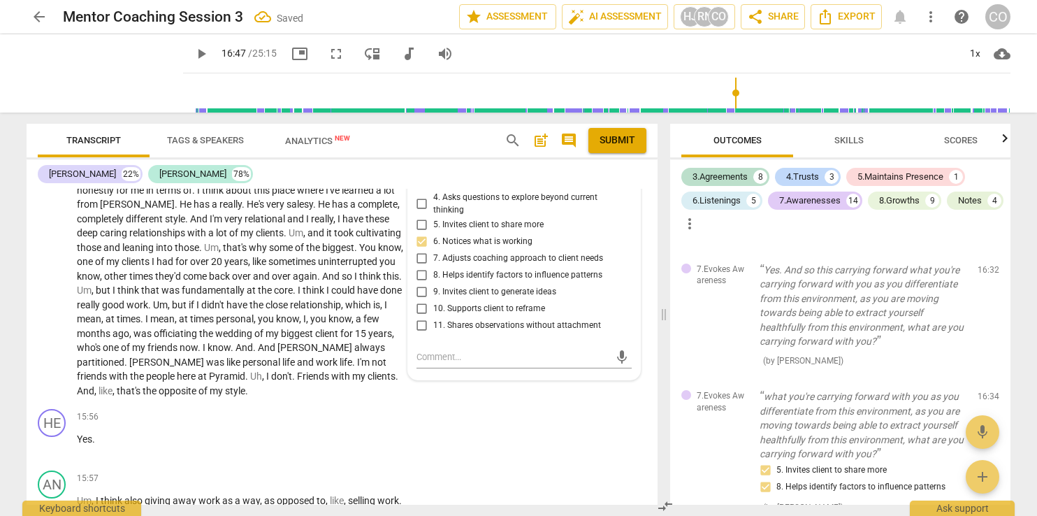
click at [193, 54] on span "play_arrow" at bounding box center [201, 53] width 17 height 17
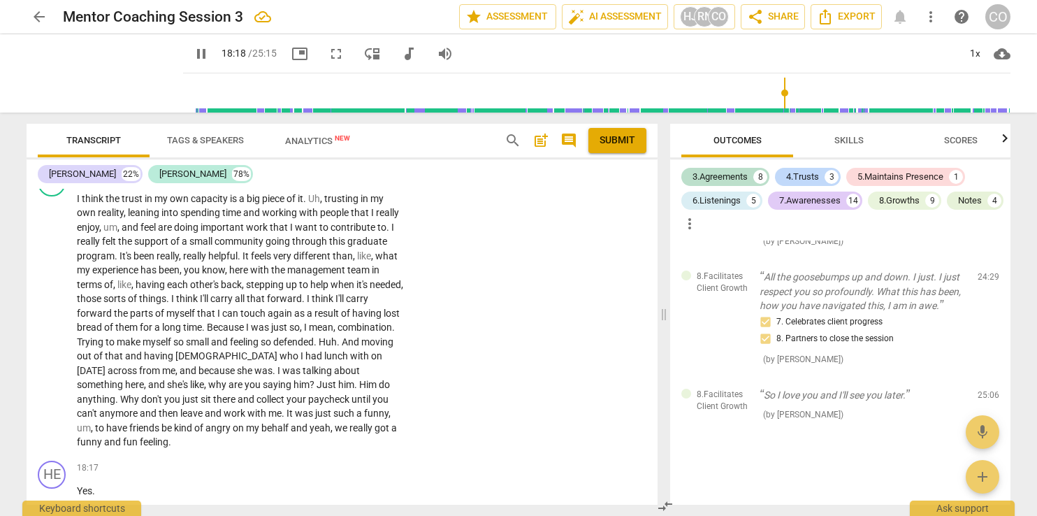
scroll to position [5411, 0]
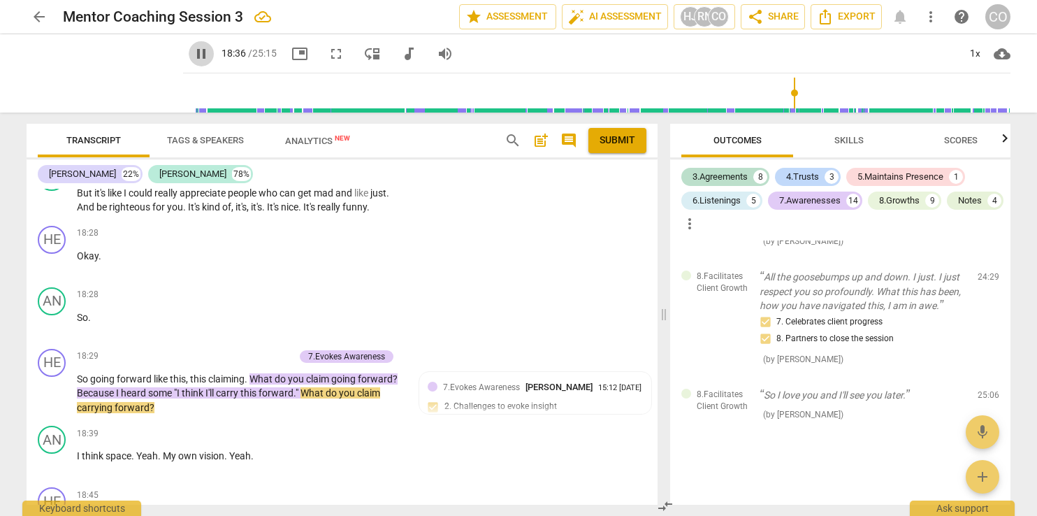
click at [193, 53] on span "pause" at bounding box center [201, 53] width 17 height 17
drag, startPoint x: 657, startPoint y: 403, endPoint x: 655, endPoint y: 390, distance: 12.8
click at [655, 390] on div "HE play_arrow pause 00:12 + Add competency keyboard_arrow_right All right . AN …" at bounding box center [342, 347] width 631 height 316
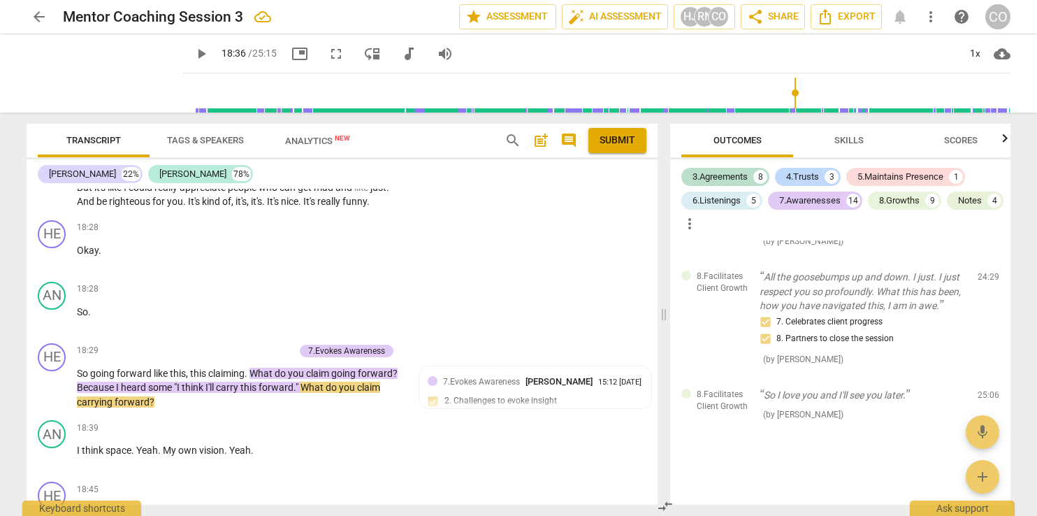
scroll to position [5402, 0]
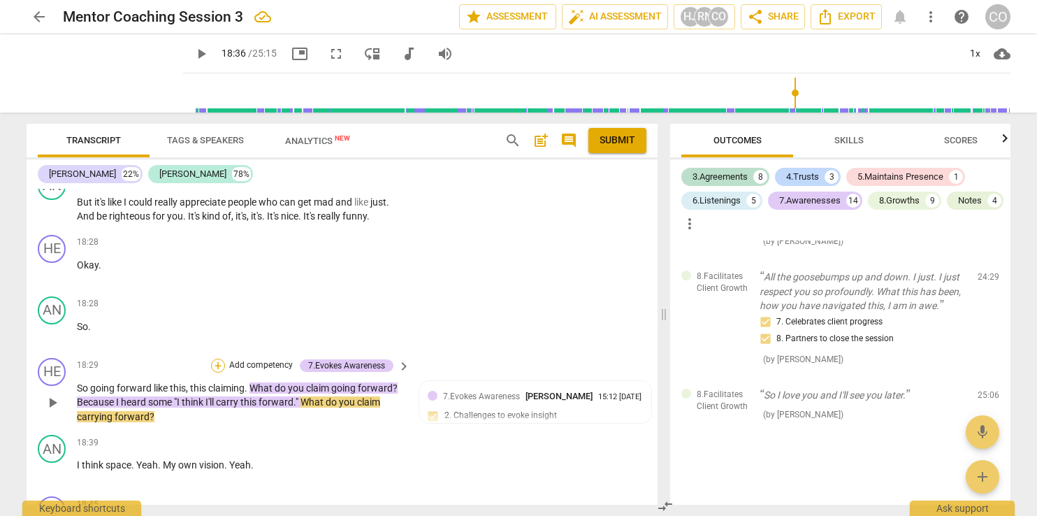
click at [218, 364] on div "+" at bounding box center [218, 366] width 14 height 14
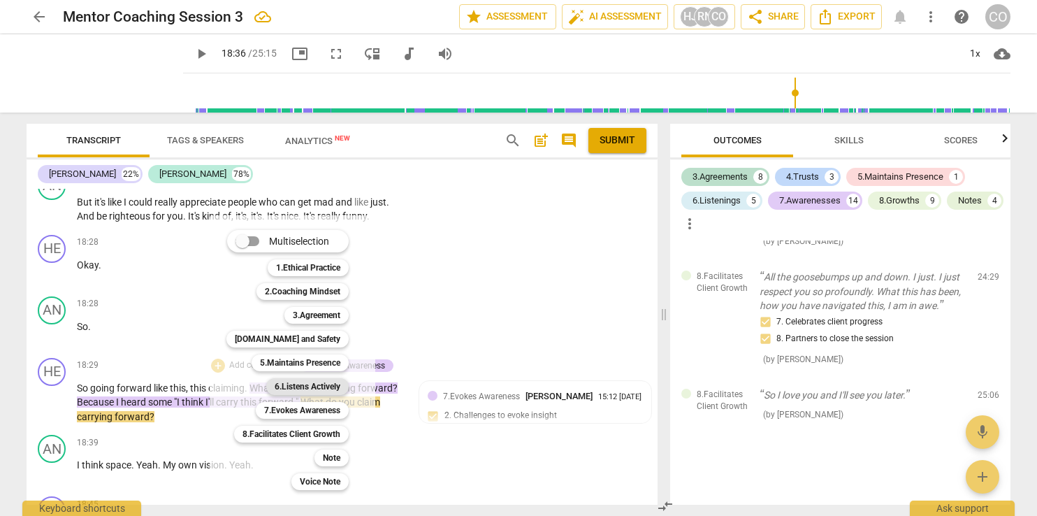
click at [322, 384] on b "6.Listens Actively" at bounding box center [308, 386] width 66 height 17
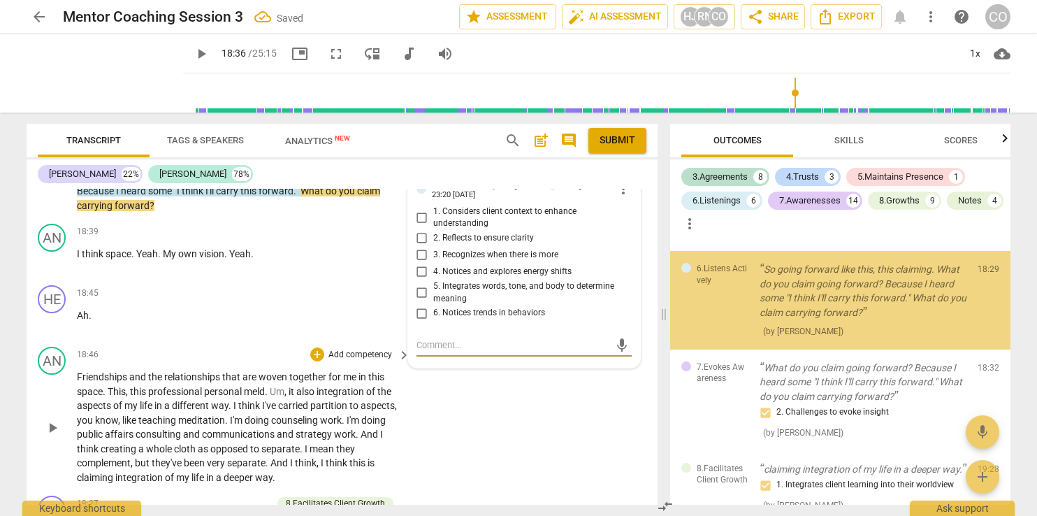
scroll to position [4169, 0]
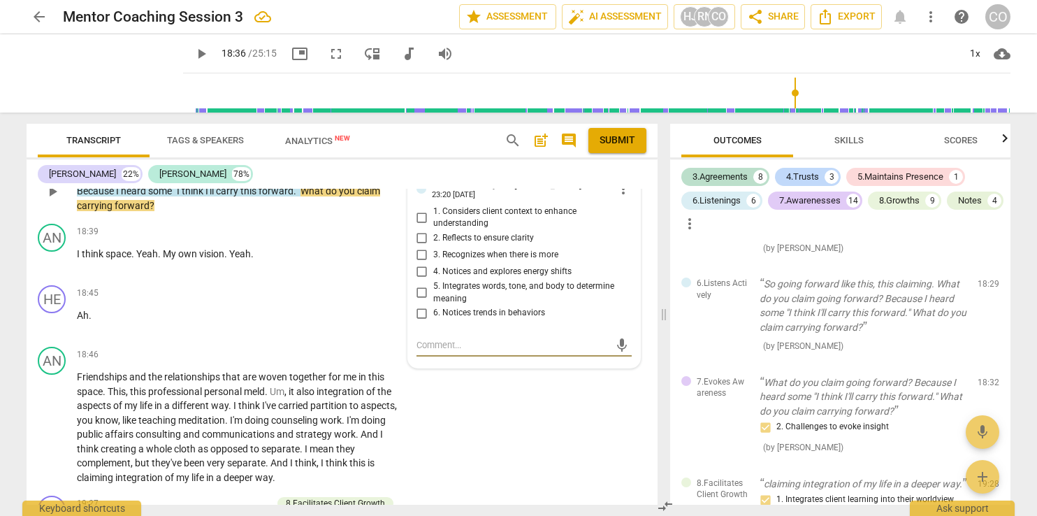
click at [421, 294] on input "5. Integrates words, tone, and body to determine meaning" at bounding box center [422, 292] width 22 height 17
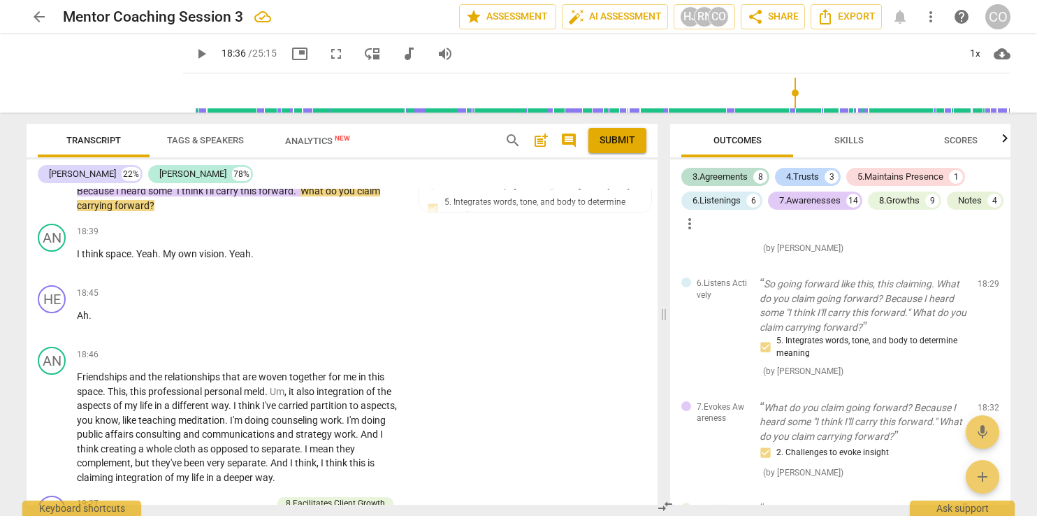
scroll to position [5504, 0]
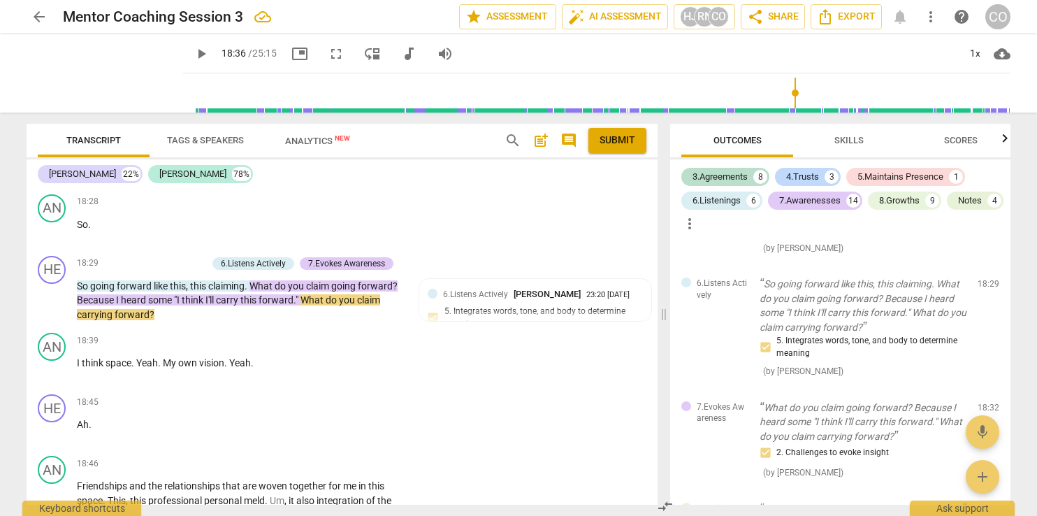
click at [193, 53] on span "play_arrow" at bounding box center [201, 53] width 17 height 17
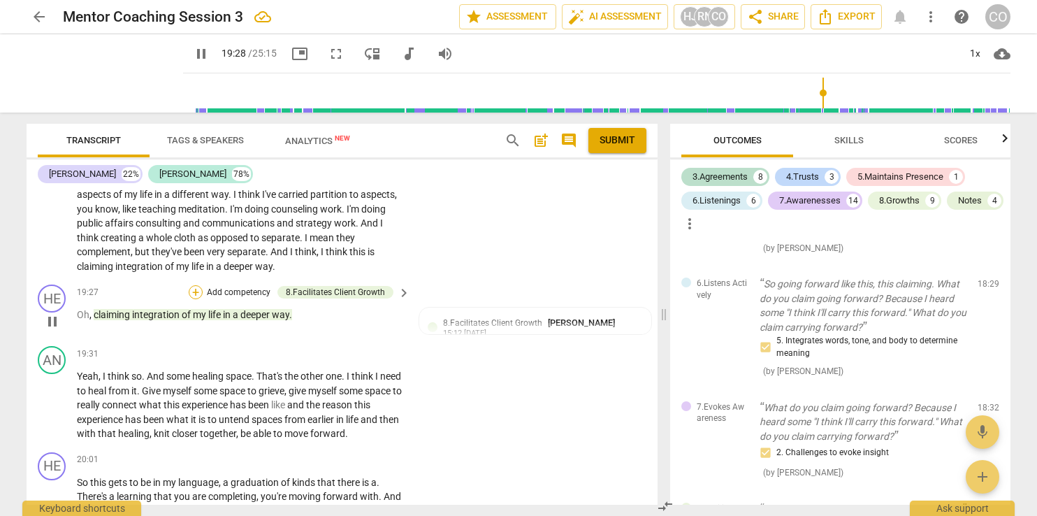
click at [199, 290] on div "+" at bounding box center [196, 292] width 14 height 14
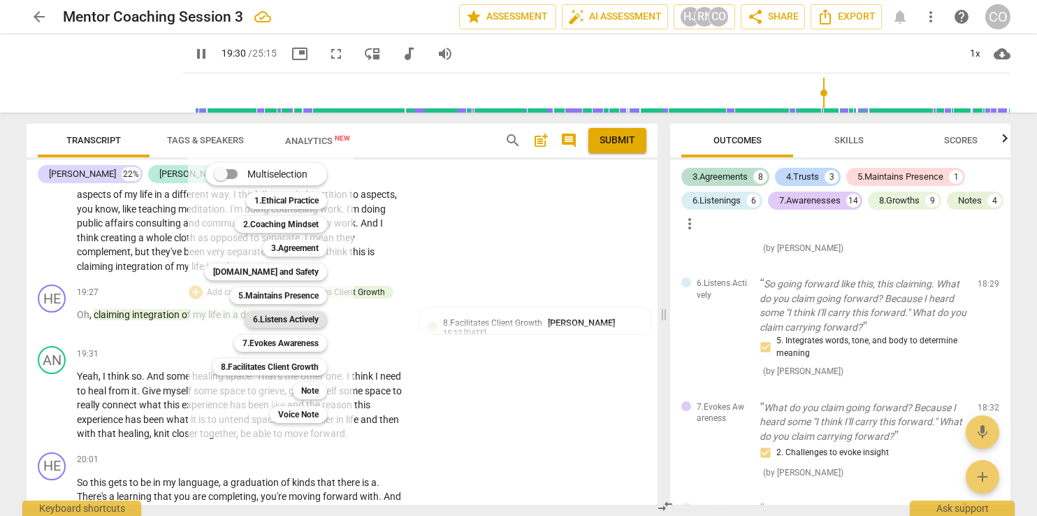
click at [305, 322] on b "6.Listens Actively" at bounding box center [286, 319] width 66 height 17
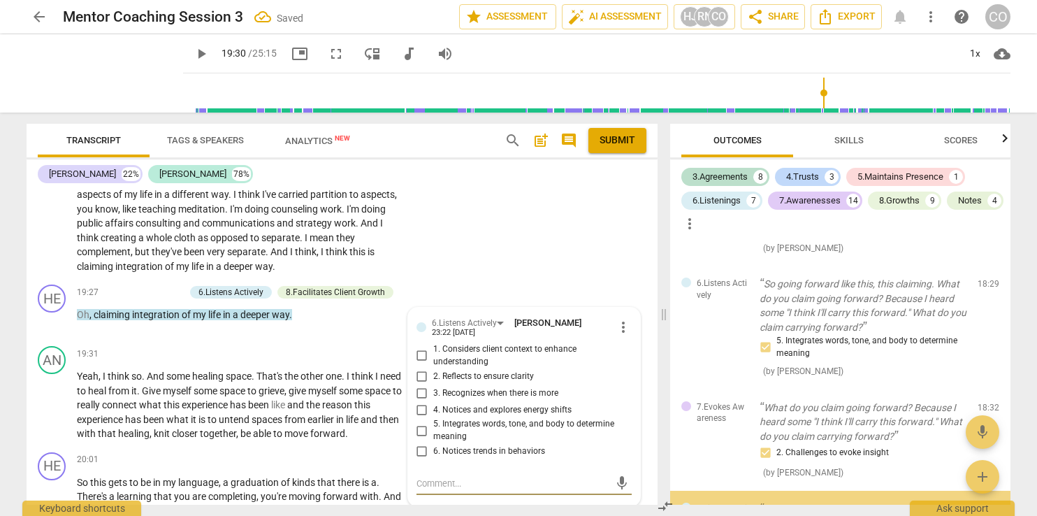
scroll to position [4380, 0]
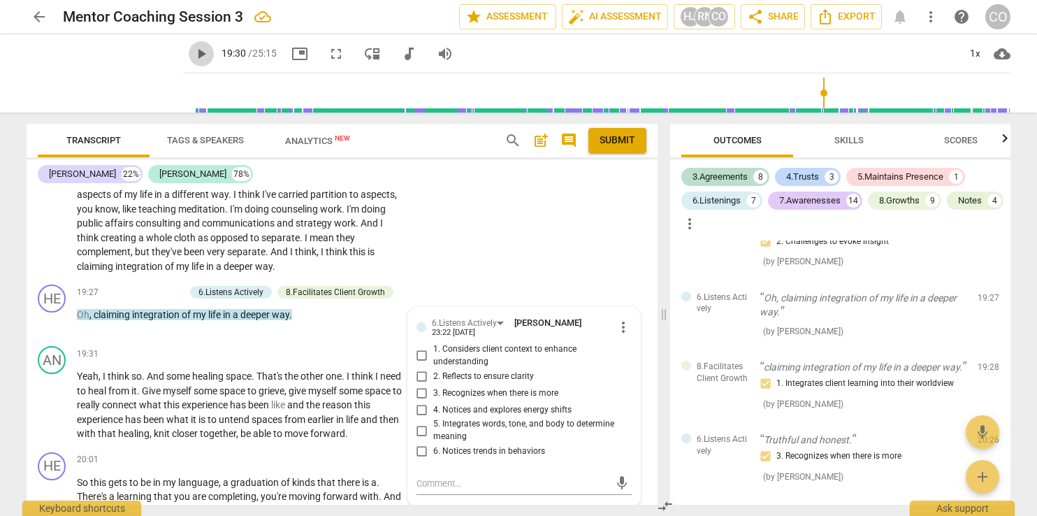
click at [193, 48] on span "play_arrow" at bounding box center [201, 53] width 17 height 17
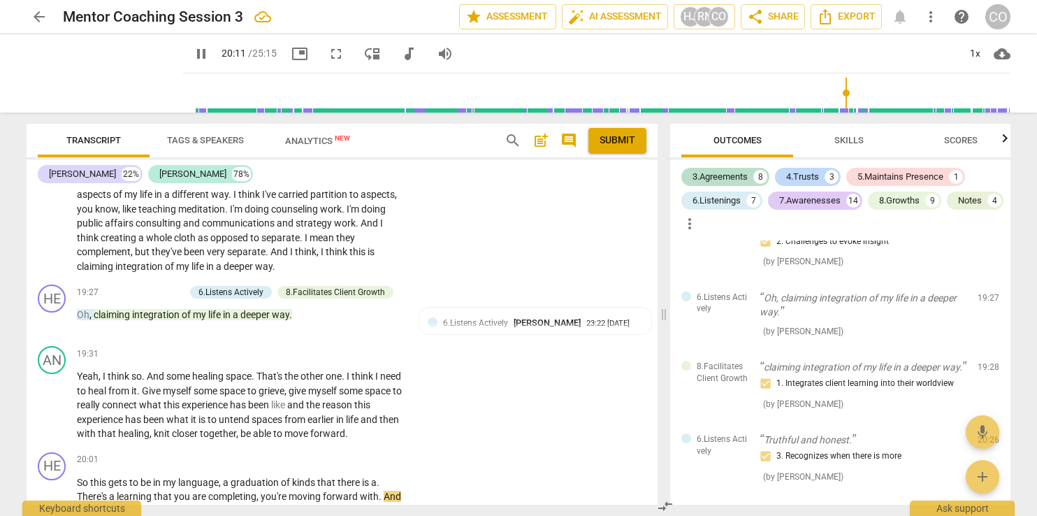
scroll to position [6140, 0]
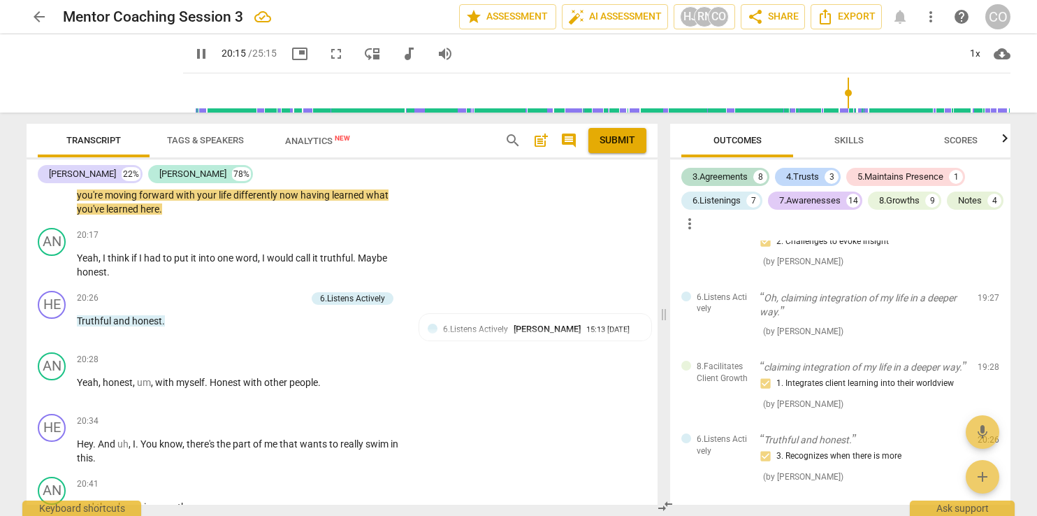
click at [193, 55] on span "pause" at bounding box center [201, 53] width 17 height 17
drag, startPoint x: 657, startPoint y: 431, endPoint x: 658, endPoint y: 417, distance: 14.0
click at [658, 417] on div "Transcript Tags & Speakers Analytics New search post_add comment Submit Heather…" at bounding box center [339, 314] width 648 height 403
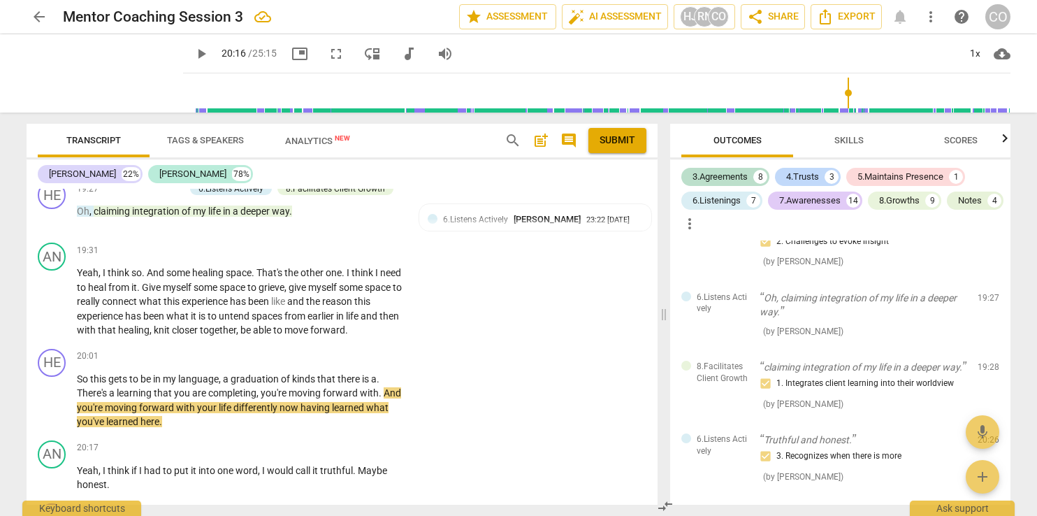
scroll to position [5898, 0]
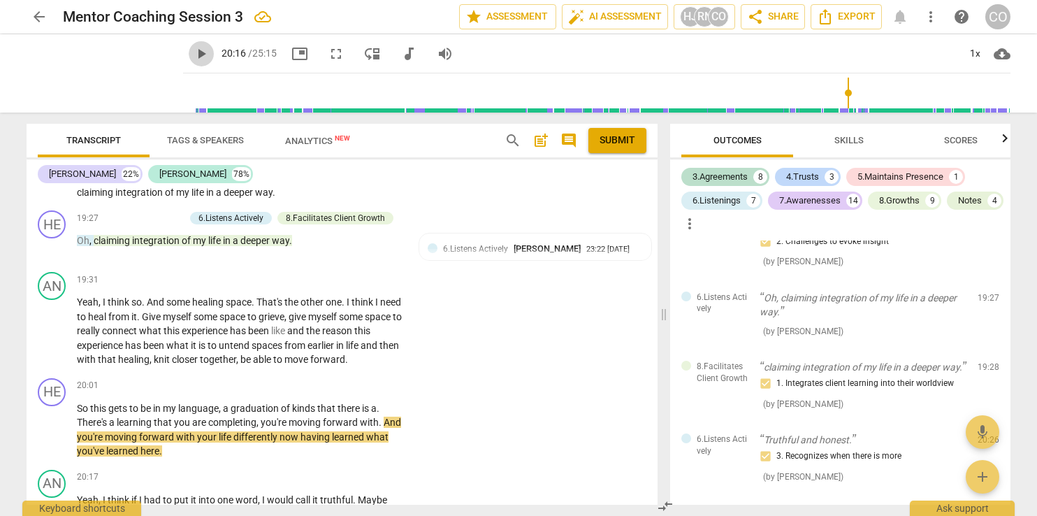
click at [193, 50] on span "play_arrow" at bounding box center [201, 53] width 17 height 17
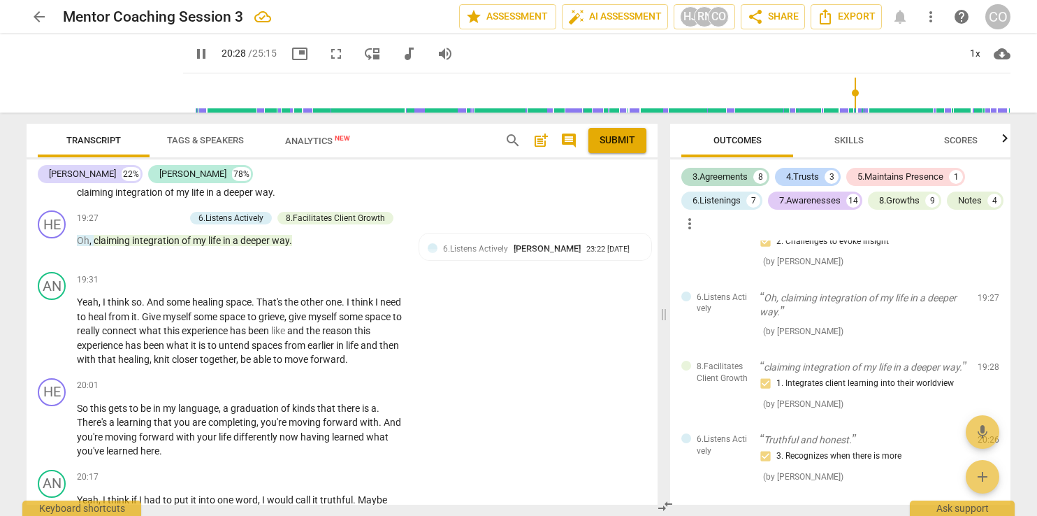
scroll to position [6326, 0]
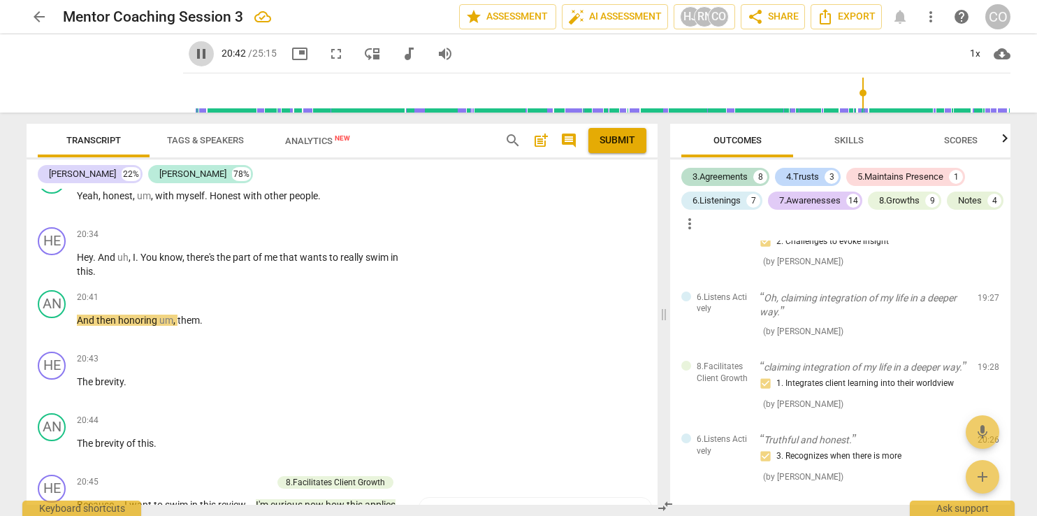
click at [193, 48] on span "pause" at bounding box center [201, 53] width 17 height 17
click at [313, 232] on div "+" at bounding box center [317, 235] width 14 height 14
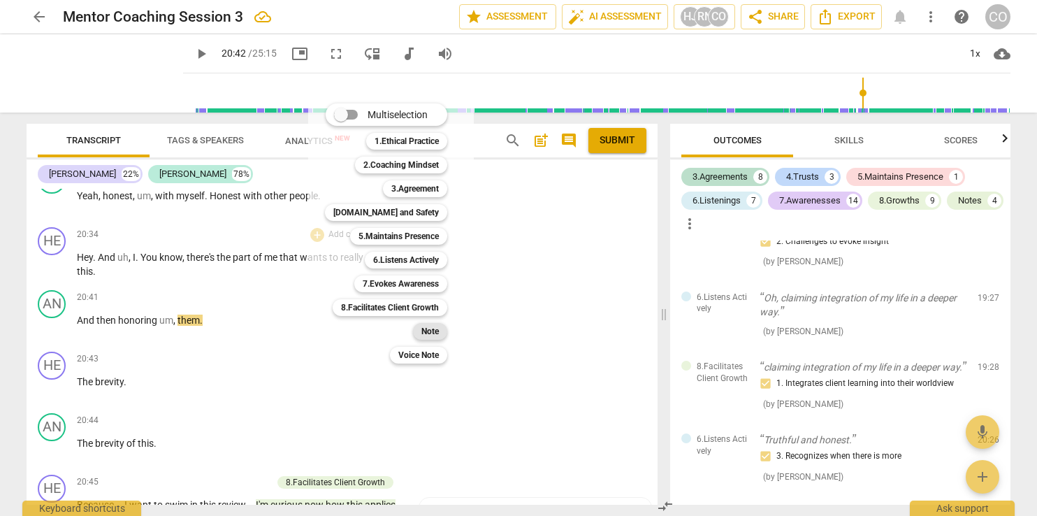
click at [433, 333] on b "Note" at bounding box center [429, 331] width 17 height 17
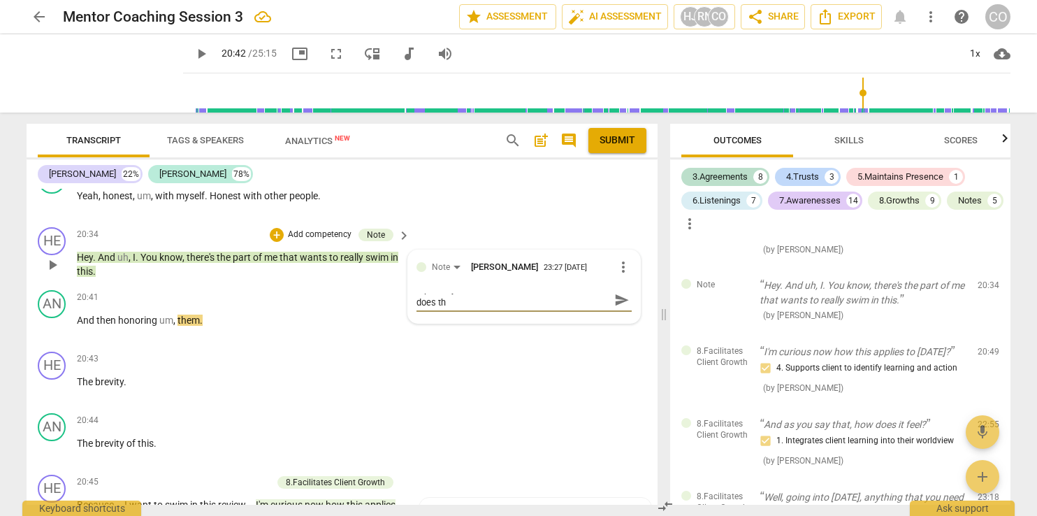
scroll to position [0, 0]
click at [614, 308] on span "send" at bounding box center [621, 306] width 15 height 15
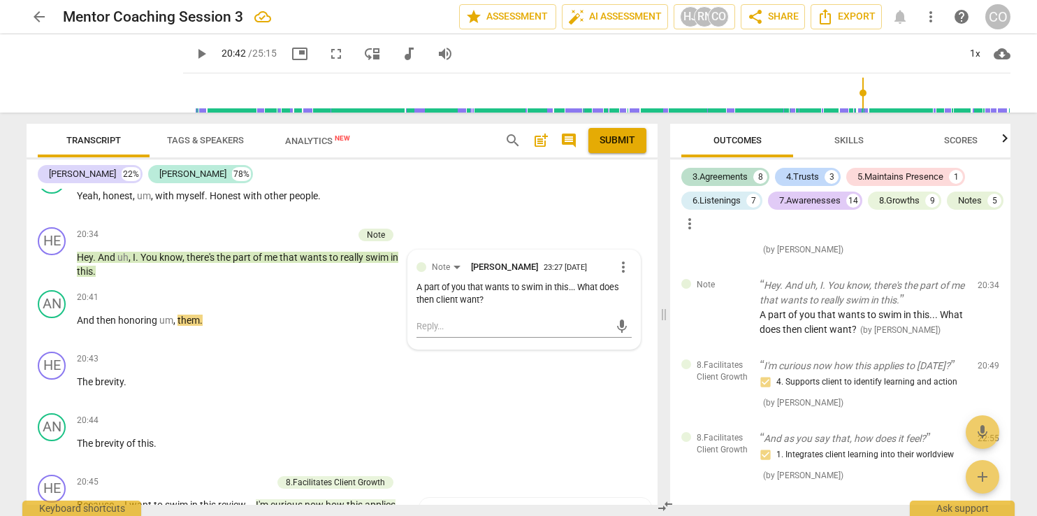
click at [193, 52] on span "play_arrow" at bounding box center [201, 53] width 17 height 17
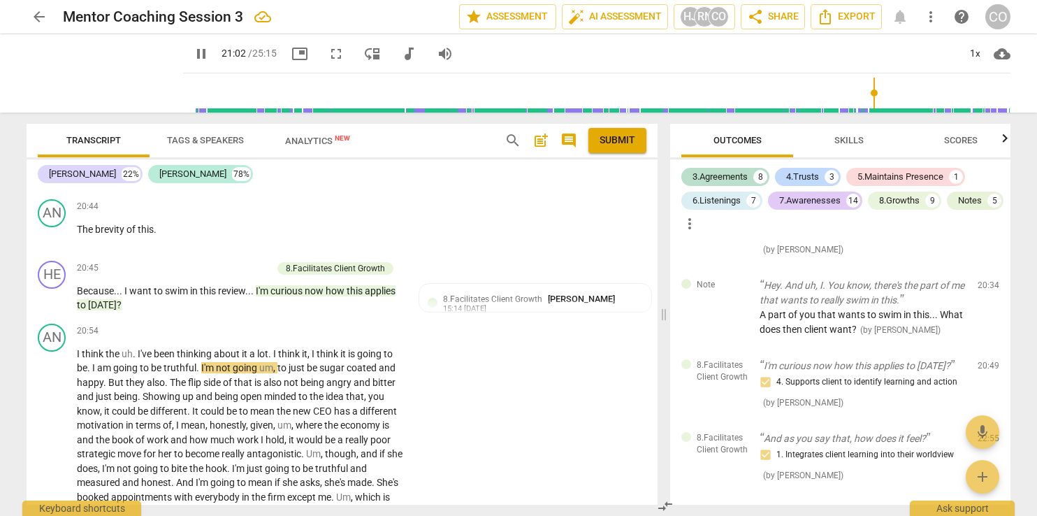
scroll to position [6453, 0]
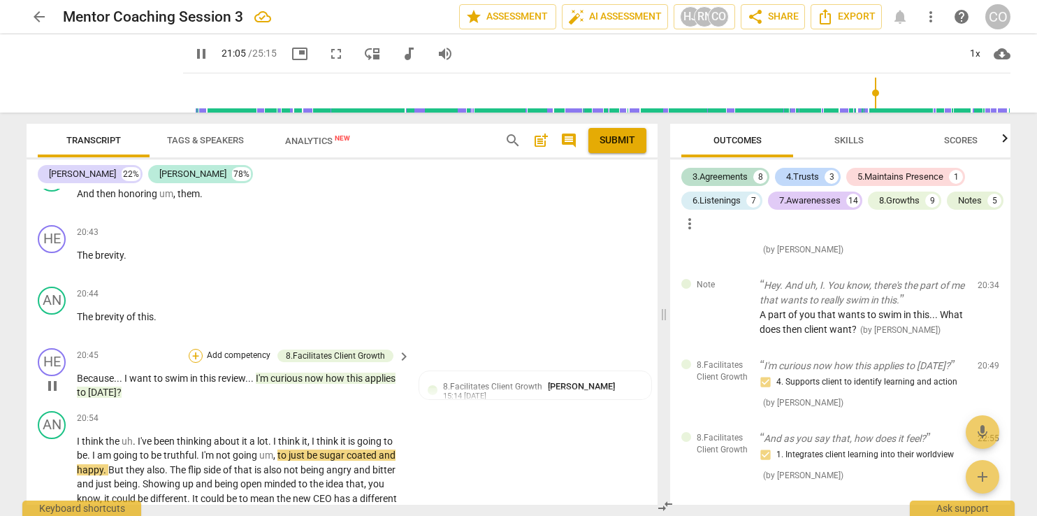
click at [199, 349] on div "+" at bounding box center [196, 356] width 14 height 14
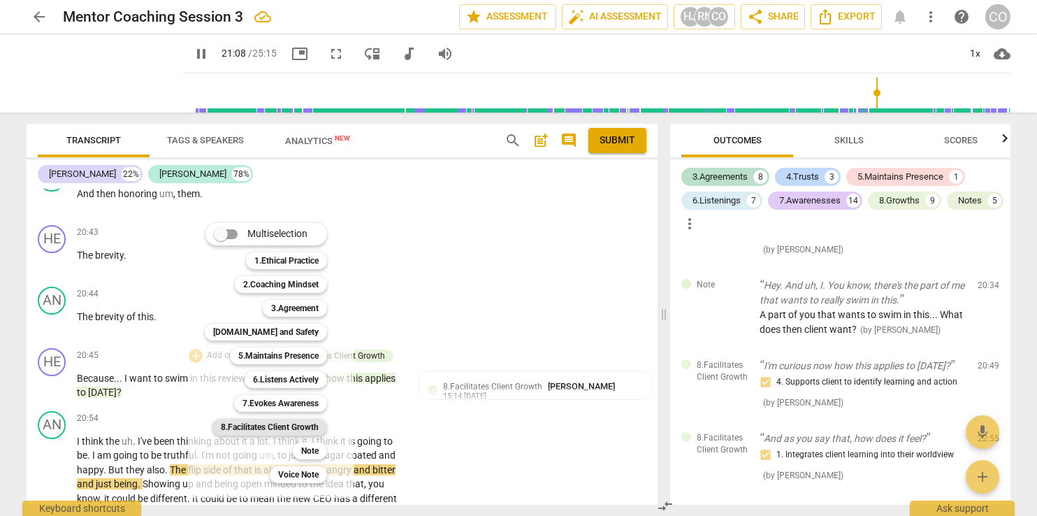
click at [305, 429] on b "8.Facilitates Client Growth" at bounding box center [270, 427] width 98 height 17
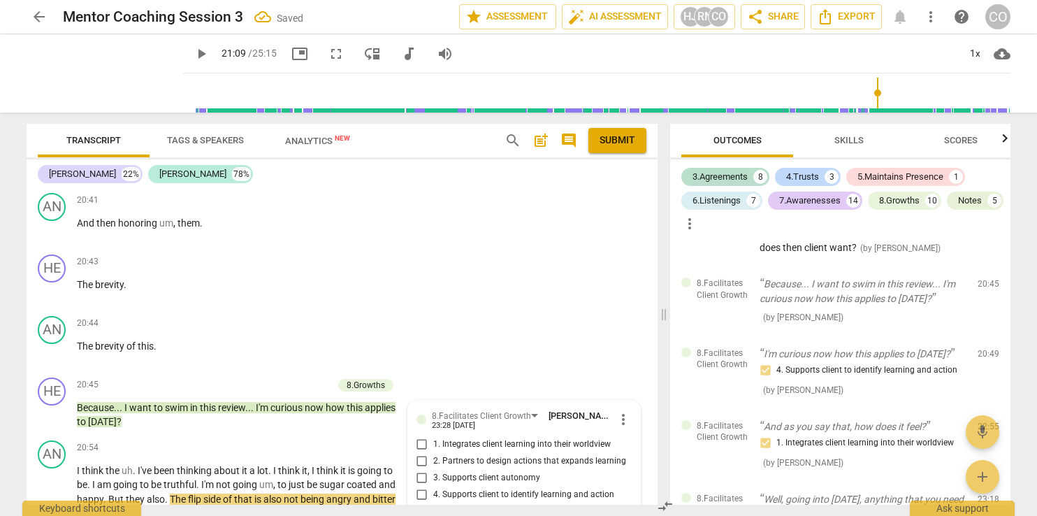
scroll to position [6394, 0]
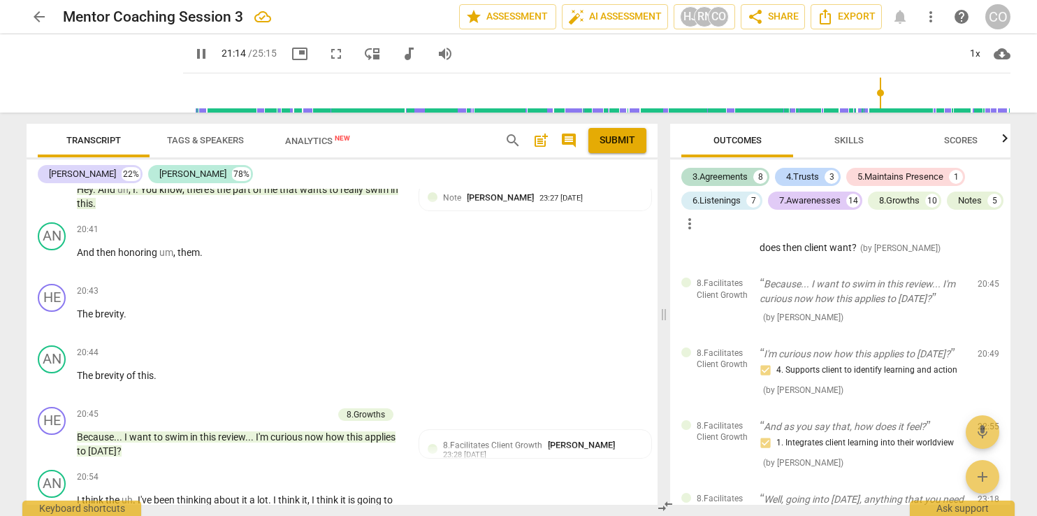
click at [193, 48] on span "pause" at bounding box center [201, 53] width 17 height 17
click at [377, 409] on div "8.Growths" at bounding box center [366, 414] width 38 height 13
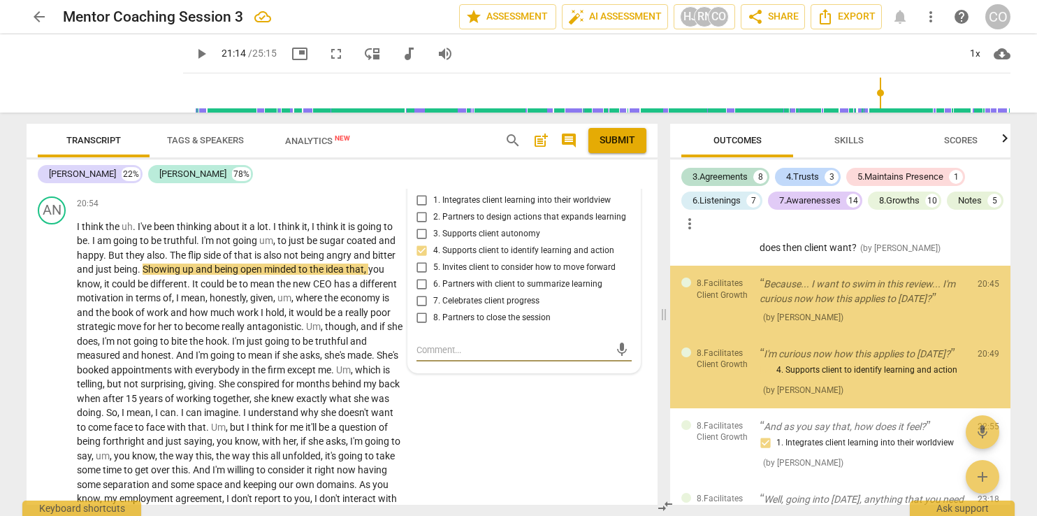
scroll to position [4768, 0]
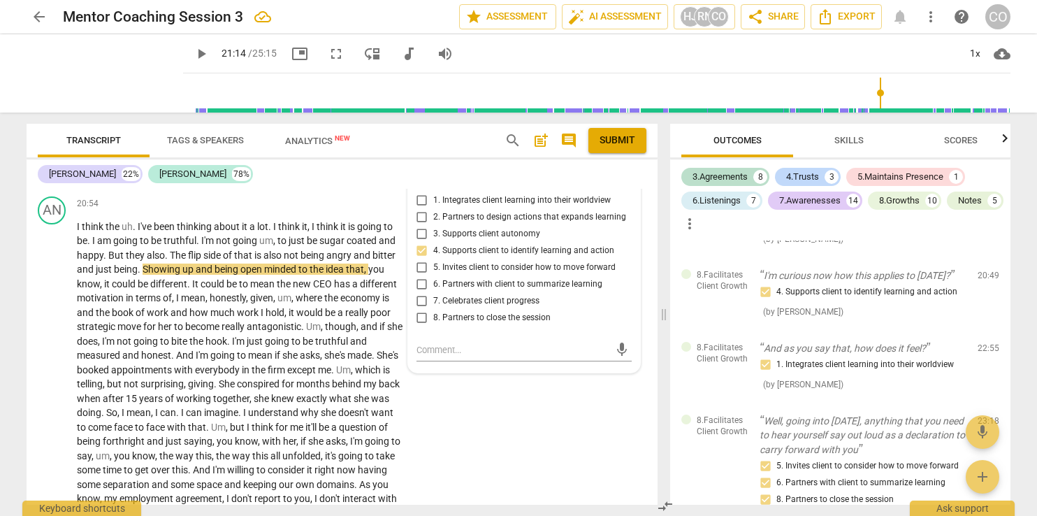
drag, startPoint x: 657, startPoint y: 448, endPoint x: 656, endPoint y: 435, distance: 12.7
click at [656, 435] on div "HE play_arrow pause 00:12 + Add competency keyboard_arrow_right All right . AN …" at bounding box center [342, 347] width 631 height 316
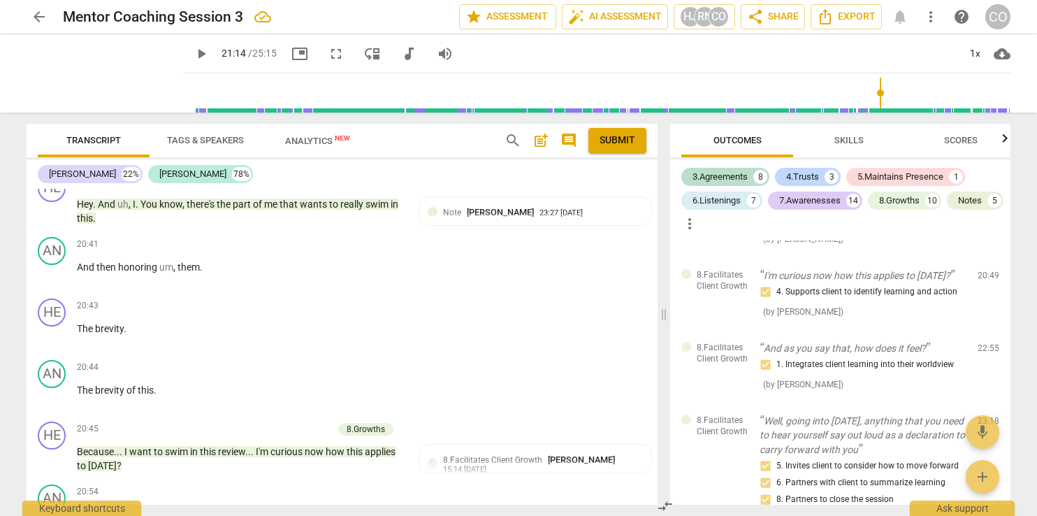
scroll to position [6307, 0]
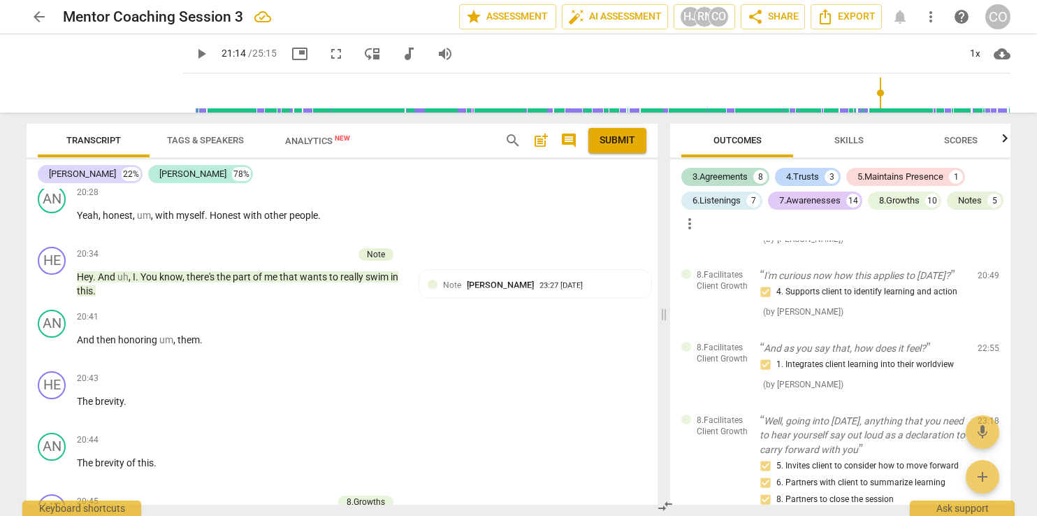
drag, startPoint x: 658, startPoint y: 434, endPoint x: 656, endPoint y: 420, distance: 14.1
click at [656, 420] on div "Transcript Tags & Speakers Analytics New search post_add comment Submit Heather…" at bounding box center [339, 314] width 648 height 403
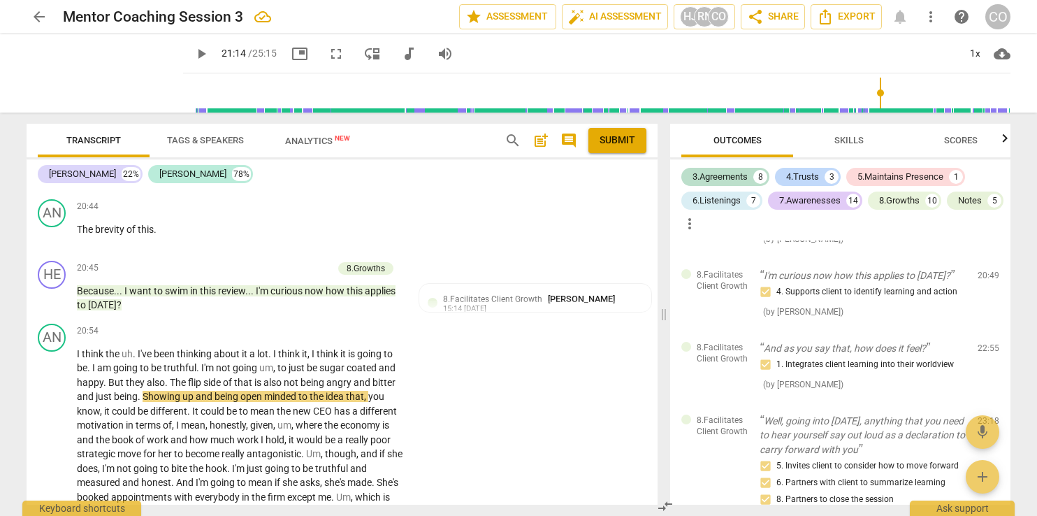
scroll to position [6511, 0]
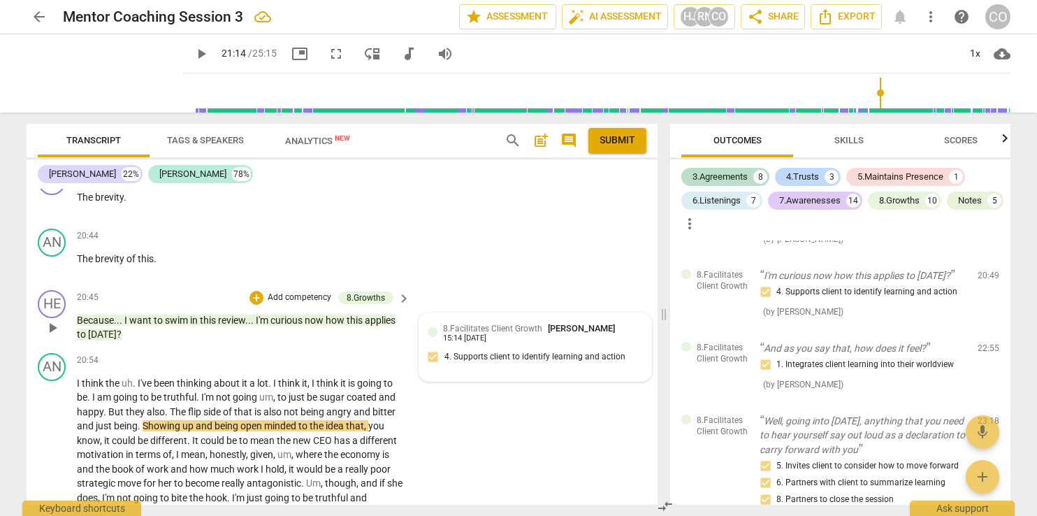
click at [462, 328] on span "8.Facilitates Client Growth" at bounding box center [492, 329] width 99 height 10
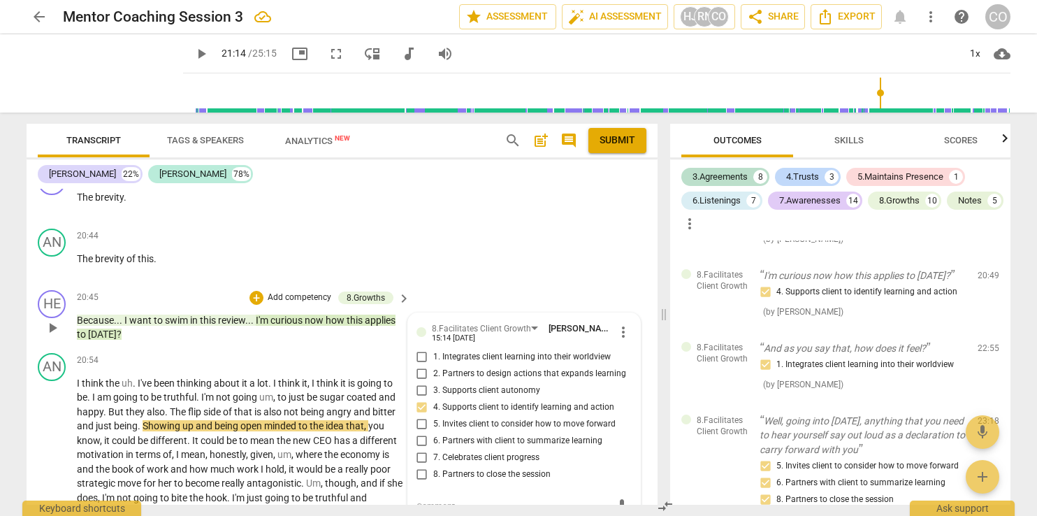
scroll to position [6515, 0]
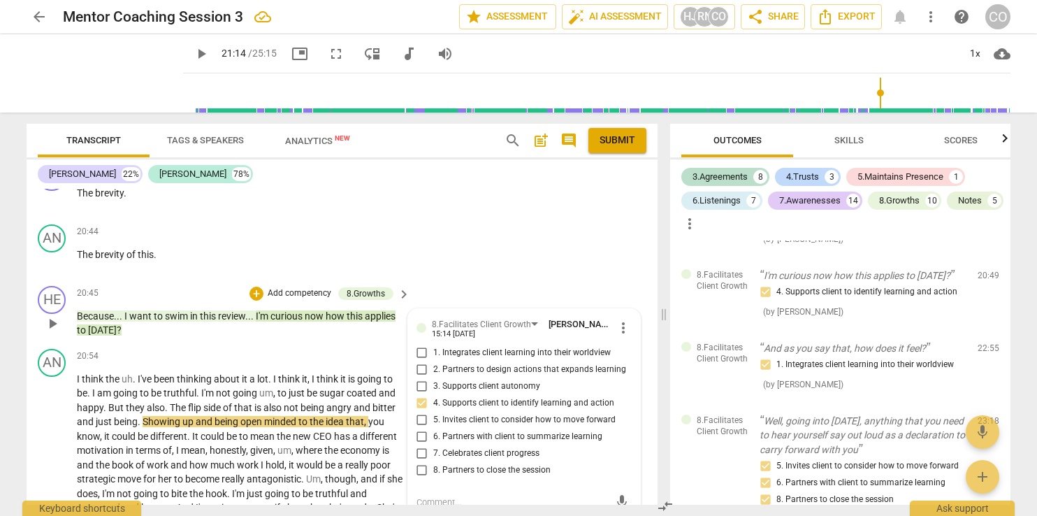
click at [458, 496] on textarea at bounding box center [513, 502] width 193 height 13
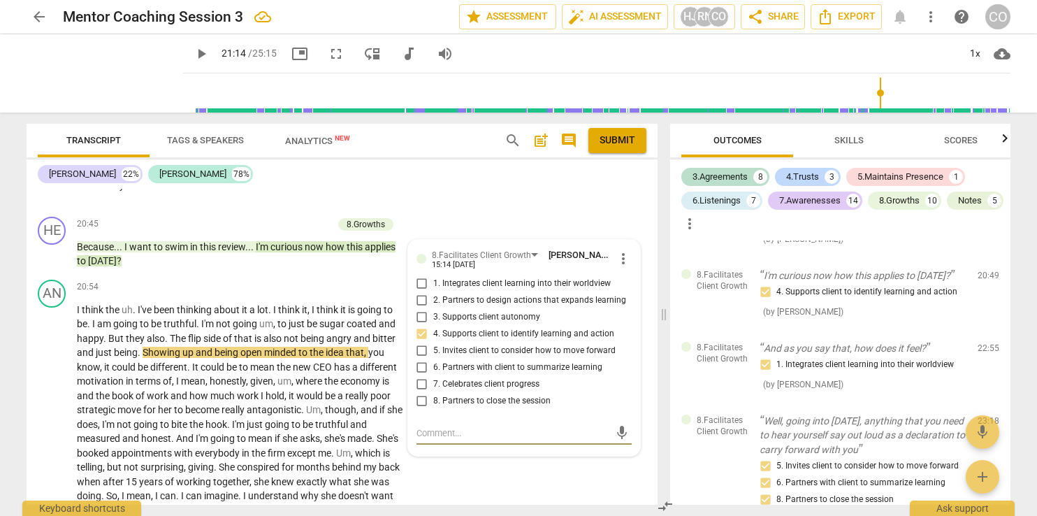
scroll to position [6555, 0]
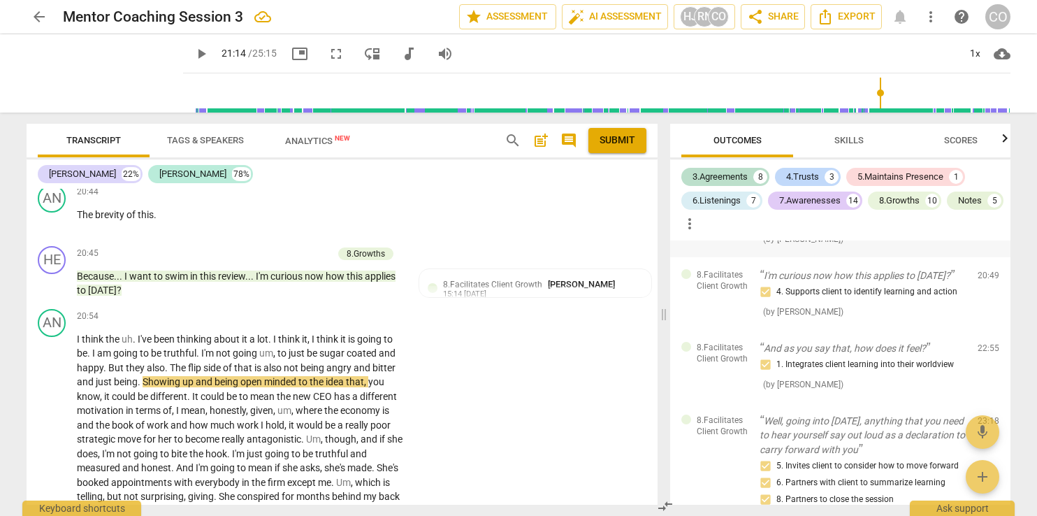
click at [824, 227] on p "Because... I want to swim in this review... I'm curious now how this applies to…" at bounding box center [863, 213] width 207 height 29
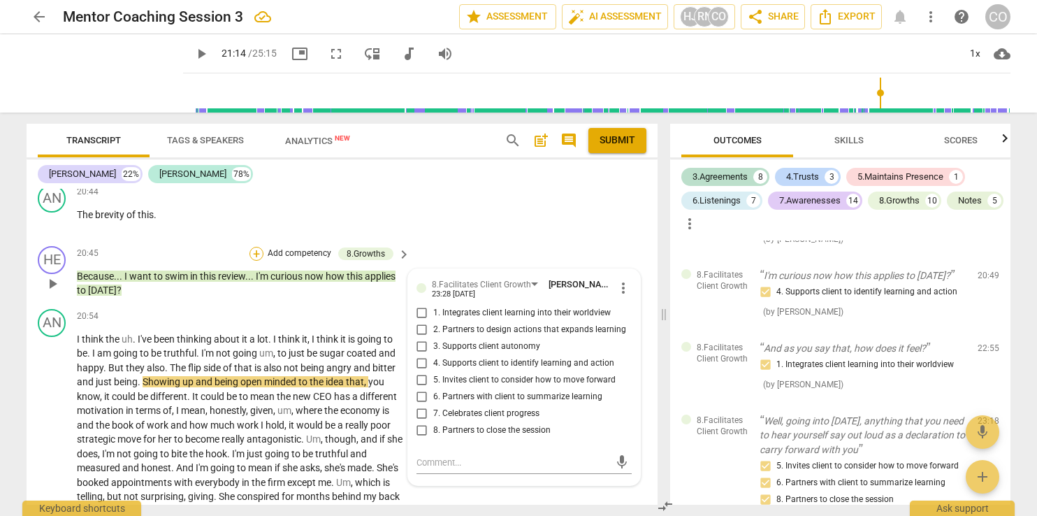
click at [254, 250] on div "+" at bounding box center [257, 254] width 14 height 14
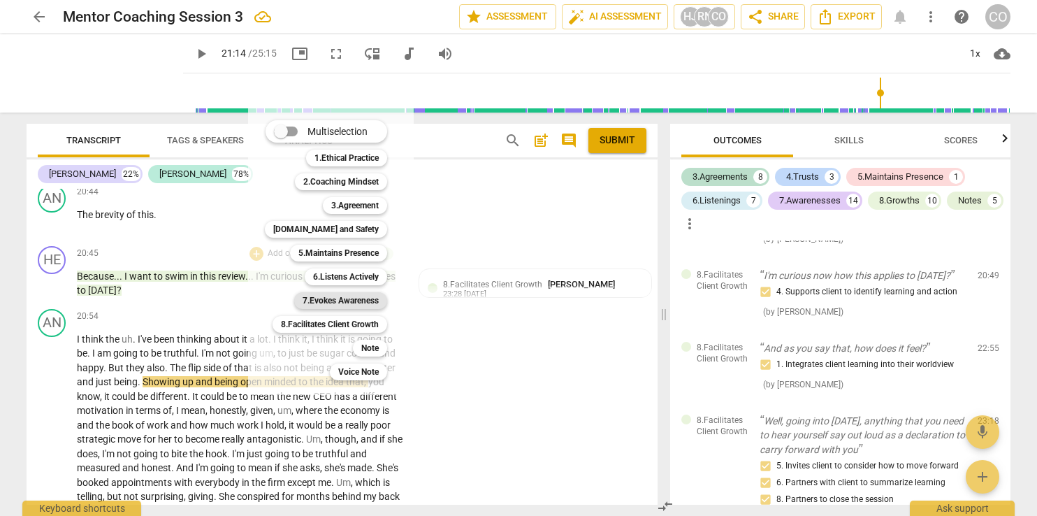
click at [340, 300] on b "7.Evokes Awareness" at bounding box center [341, 300] width 76 height 17
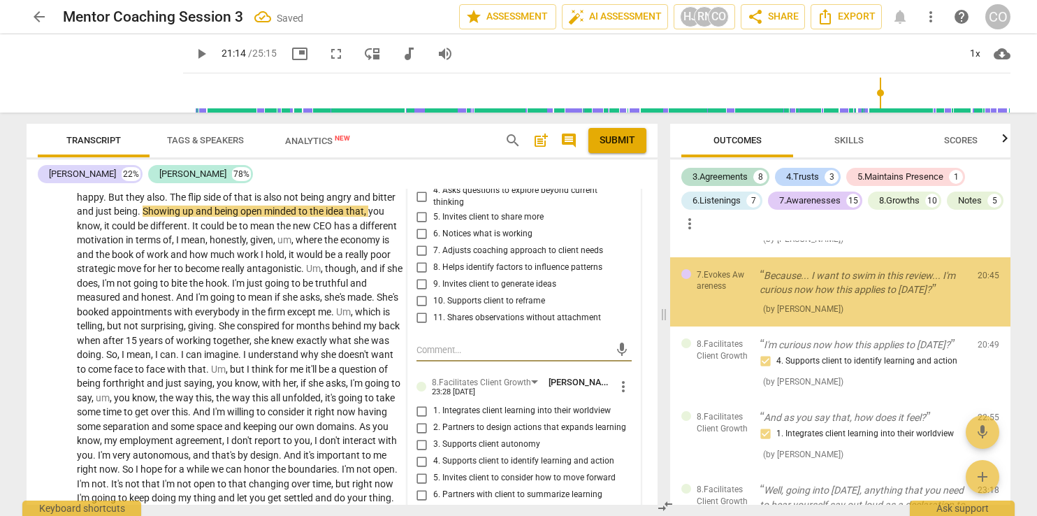
scroll to position [4759, 0]
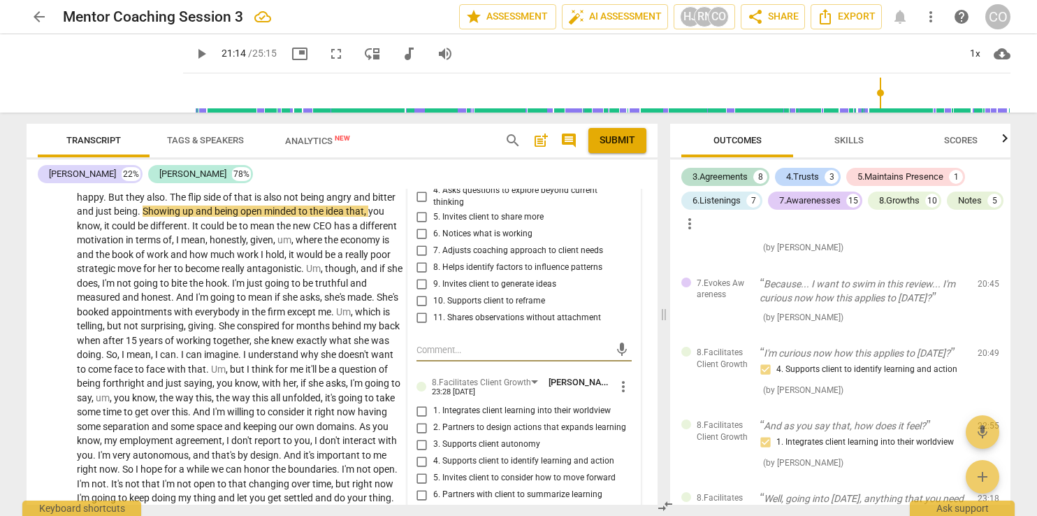
click at [193, 48] on span "play_arrow" at bounding box center [201, 53] width 17 height 17
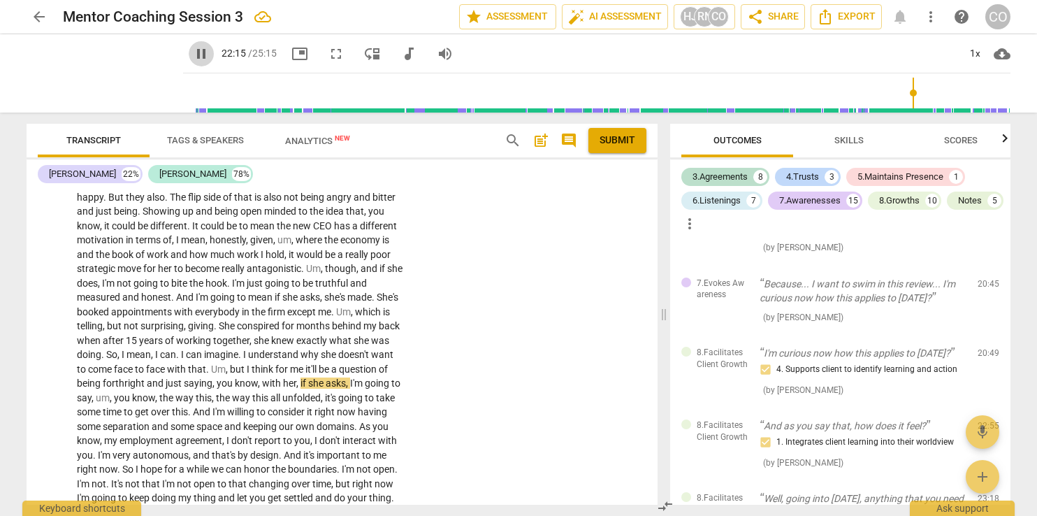
click at [193, 52] on span "pause" at bounding box center [201, 53] width 17 height 17
click at [193, 52] on span "play_arrow" at bounding box center [201, 53] width 17 height 17
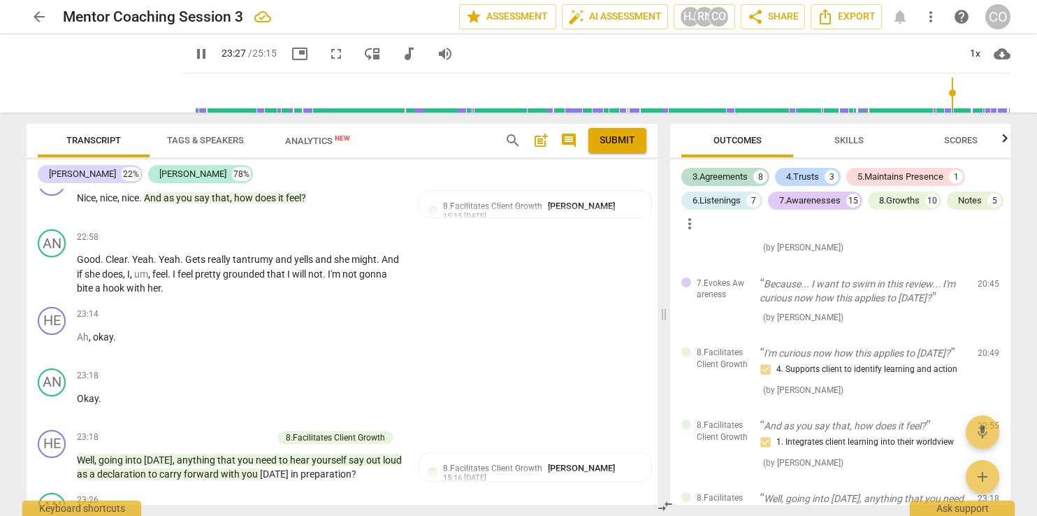
scroll to position [7411, 0]
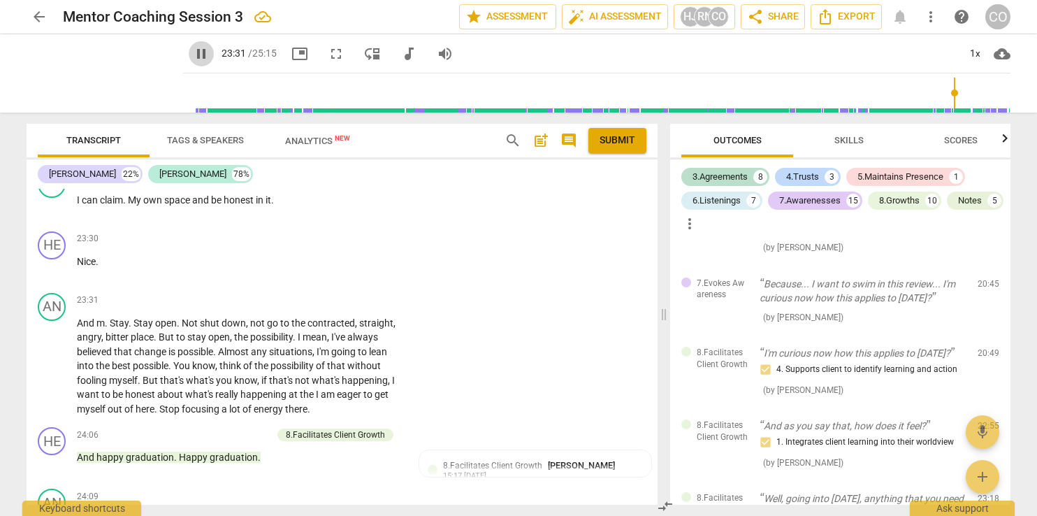
click at [193, 52] on span "pause" at bounding box center [201, 53] width 17 height 17
drag, startPoint x: 658, startPoint y: 479, endPoint x: 658, endPoint y: 469, distance: 9.8
click at [658, 469] on div "Transcript Tags & Speakers Analytics New search post_add comment Submit Heather…" at bounding box center [339, 314] width 648 height 403
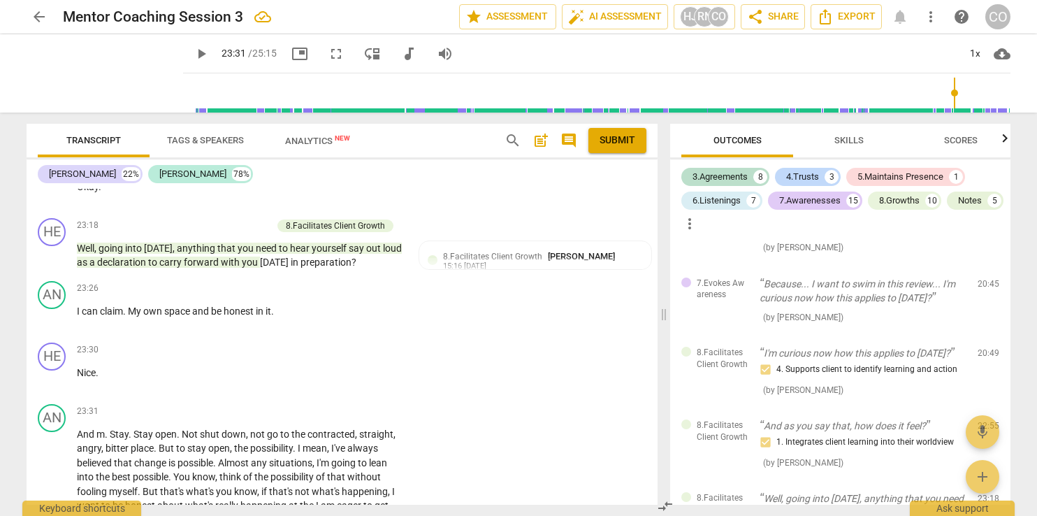
scroll to position [7255, 0]
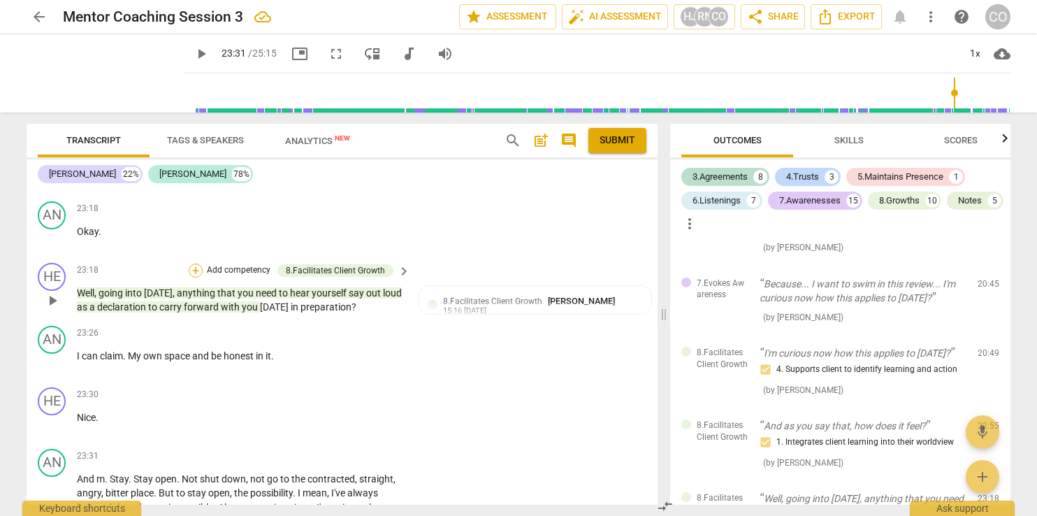
click at [192, 264] on div "+" at bounding box center [196, 271] width 14 height 14
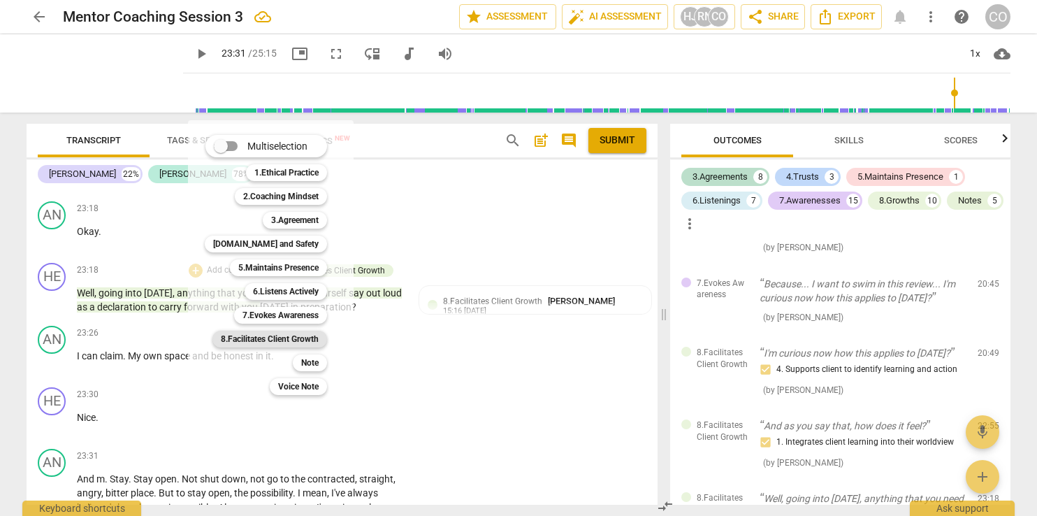
click at [289, 342] on b "8.Facilitates Client Growth" at bounding box center [270, 339] width 98 height 17
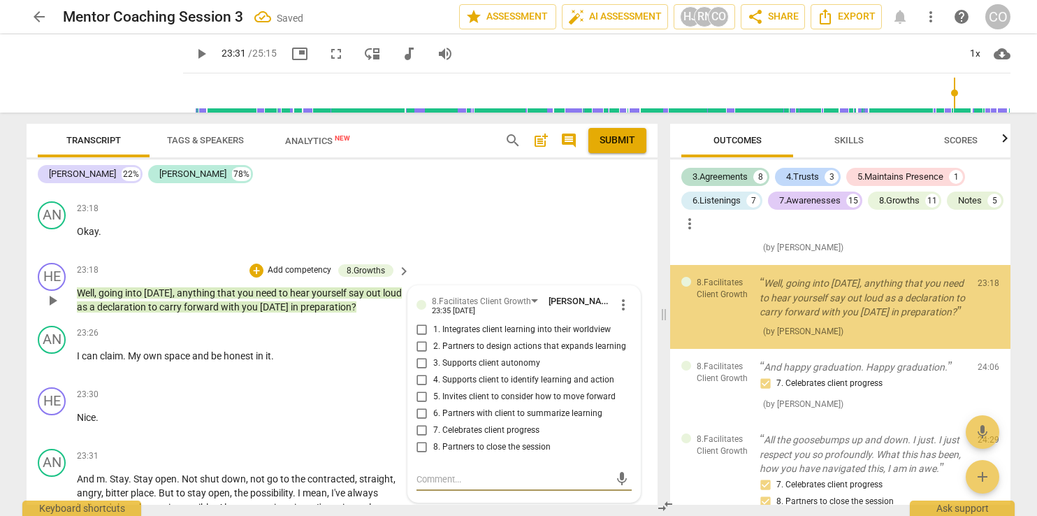
scroll to position [5138, 0]
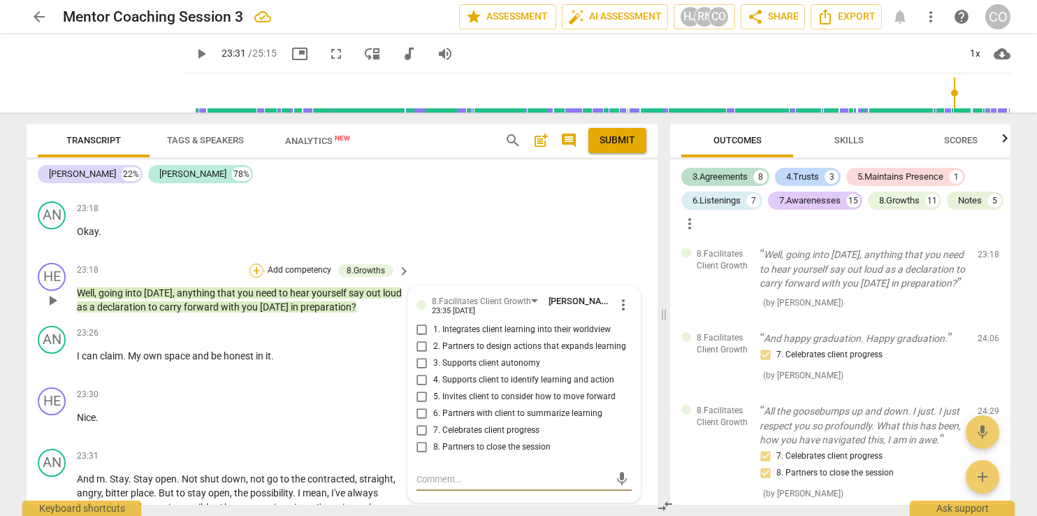
click at [250, 266] on div "+" at bounding box center [257, 271] width 14 height 14
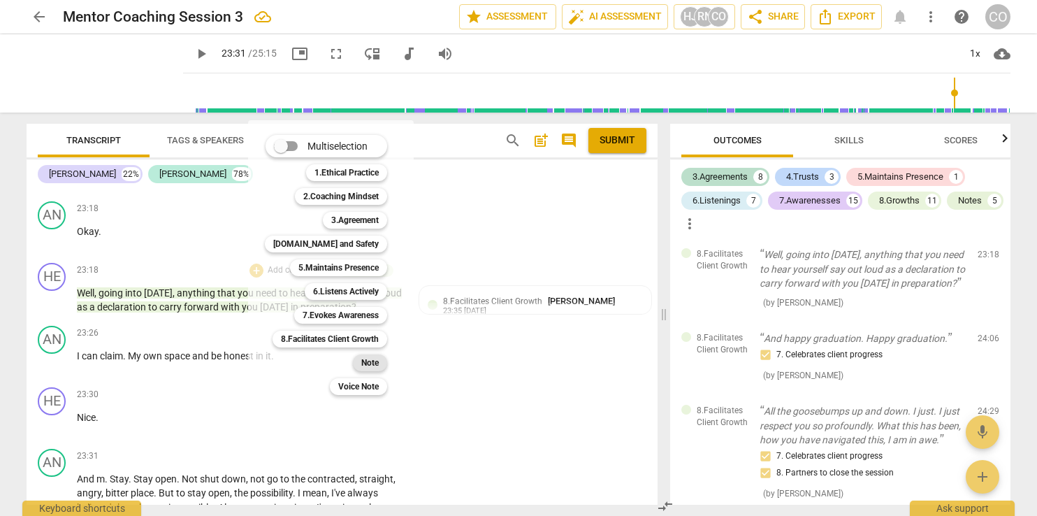
click at [370, 361] on b "Note" at bounding box center [369, 362] width 17 height 17
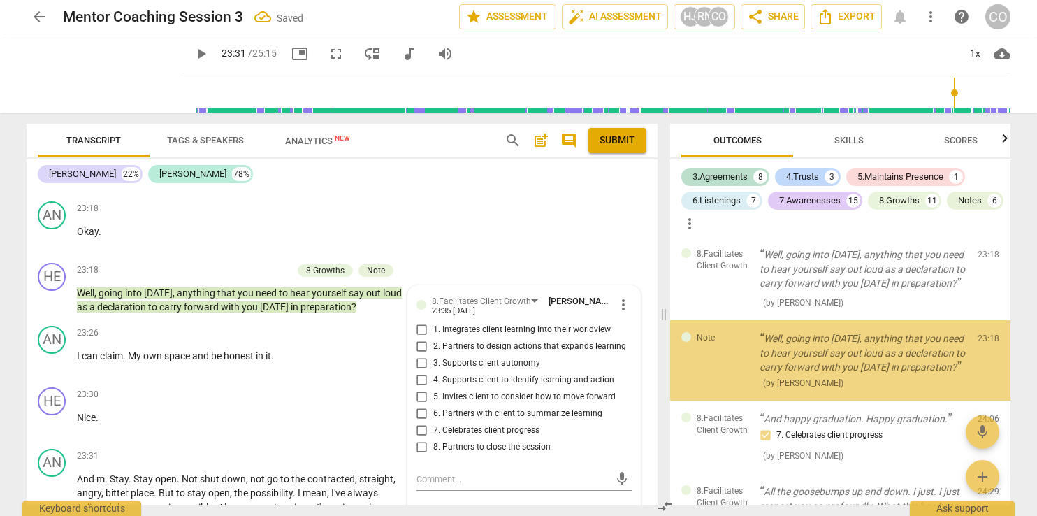
scroll to position [5234, 0]
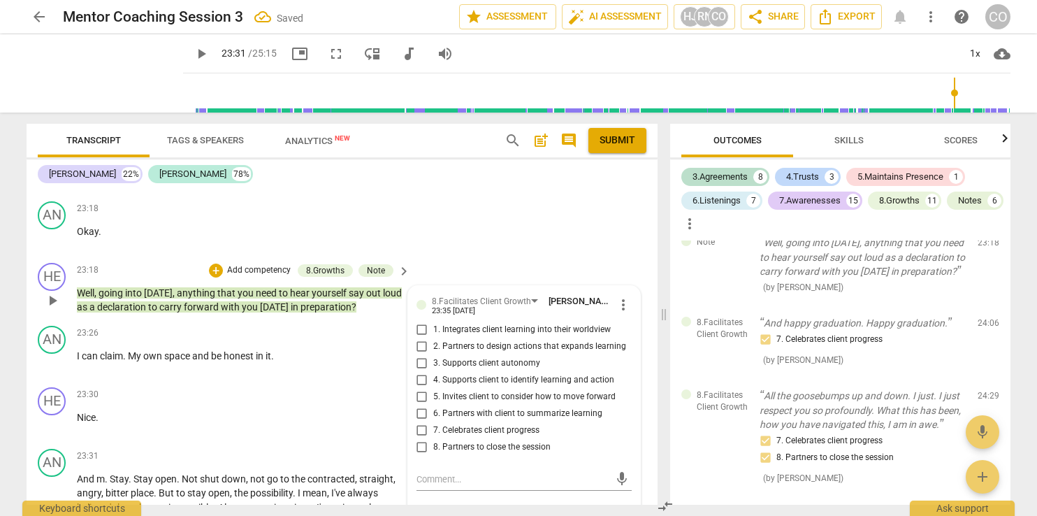
click at [433, 490] on div "8.Facilitates Client Growth Carolyn Owens 23:35 08-14-2025 more_vert 1. Integra…" at bounding box center [524, 427] width 232 height 283
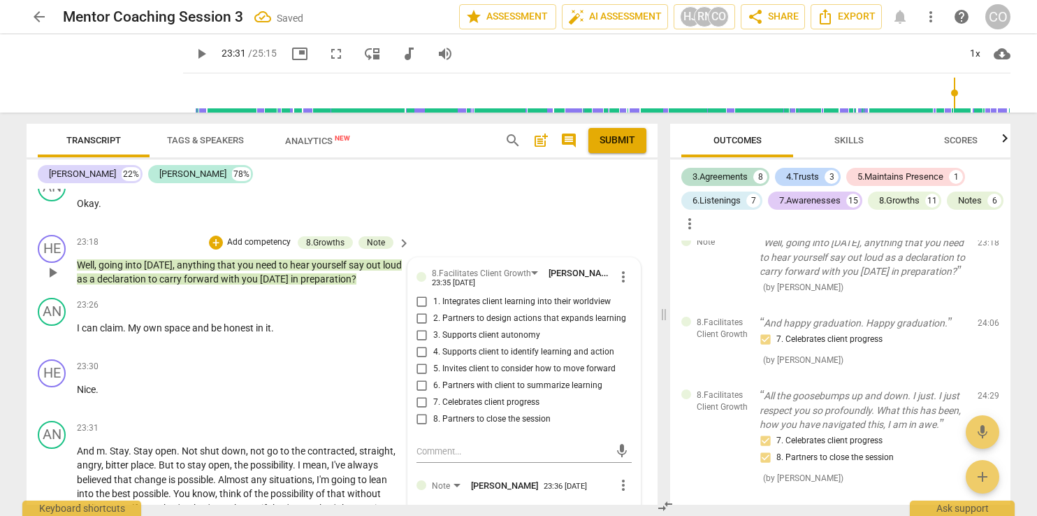
scroll to position [7311, 0]
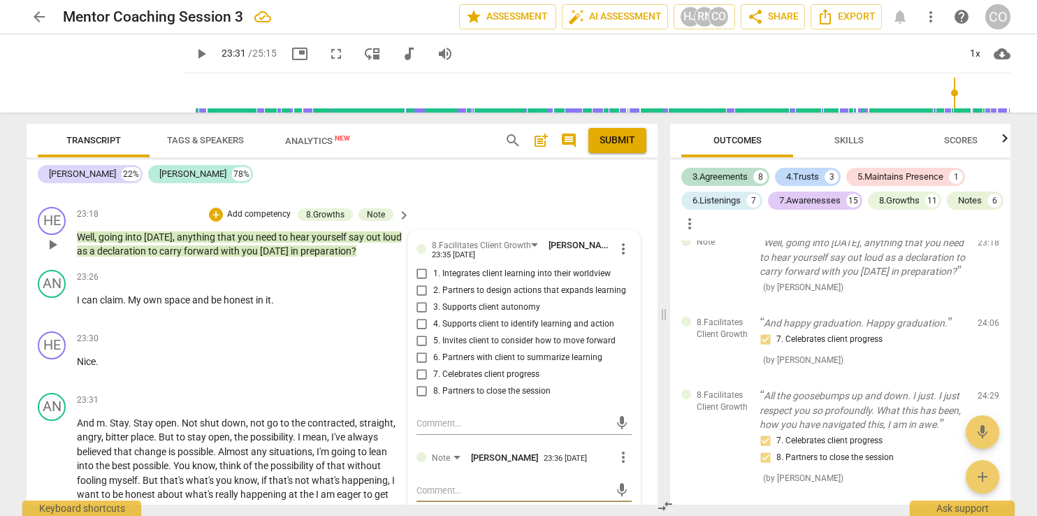
click at [428, 488] on textarea at bounding box center [513, 490] width 193 height 13
click at [615, 487] on span "send" at bounding box center [621, 489] width 15 height 15
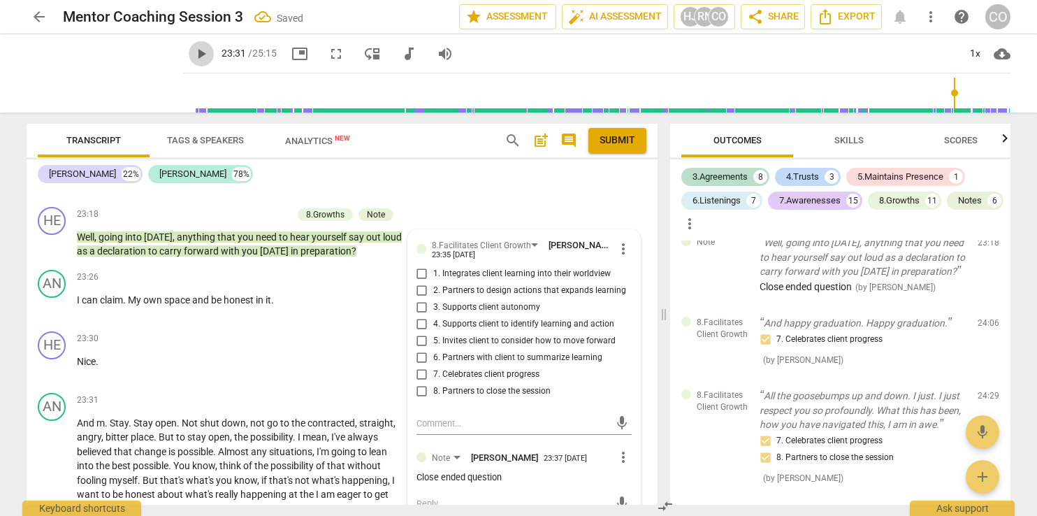
click at [193, 52] on span "play_arrow" at bounding box center [201, 53] width 17 height 17
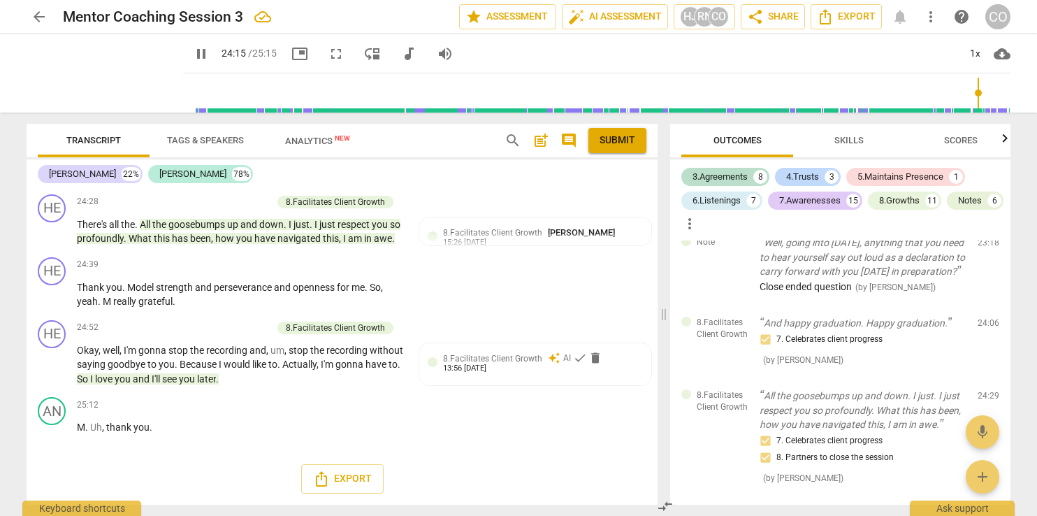
scroll to position [7883, 0]
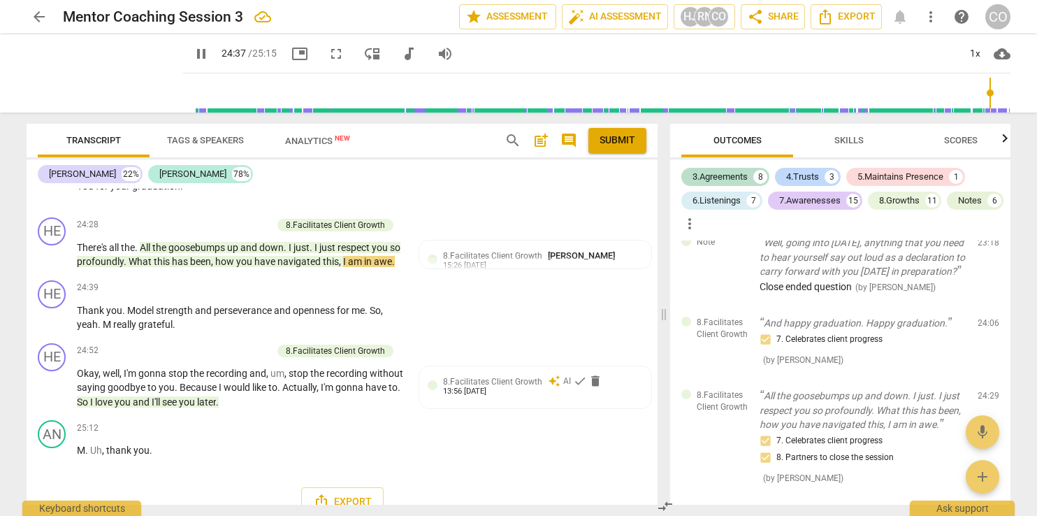
drag, startPoint x: 654, startPoint y: 497, endPoint x: 652, endPoint y: 477, distance: 19.7
click at [652, 477] on div "Transcript Tags & Speakers Analytics New search post_add comment Submit Heather…" at bounding box center [518, 314] width 1007 height 403
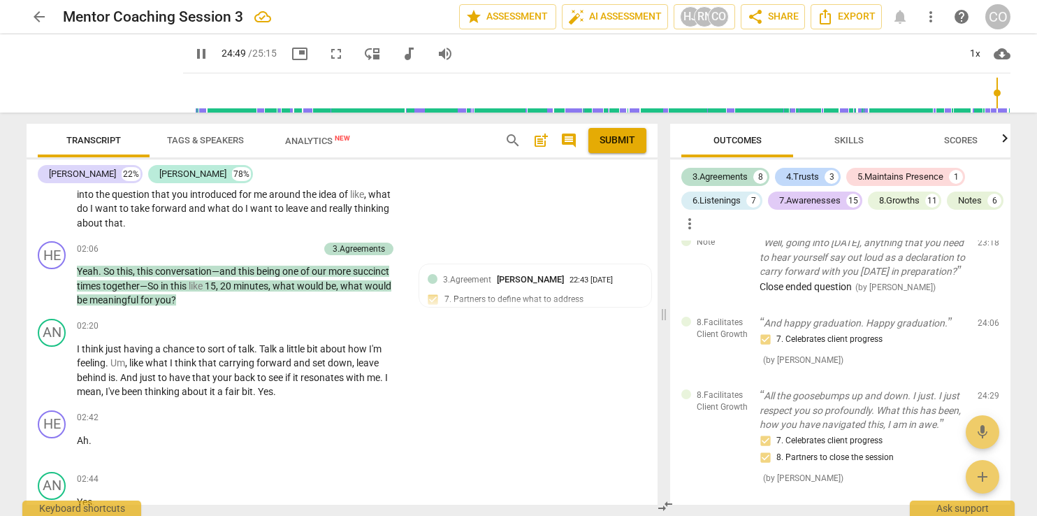
scroll to position [0, 0]
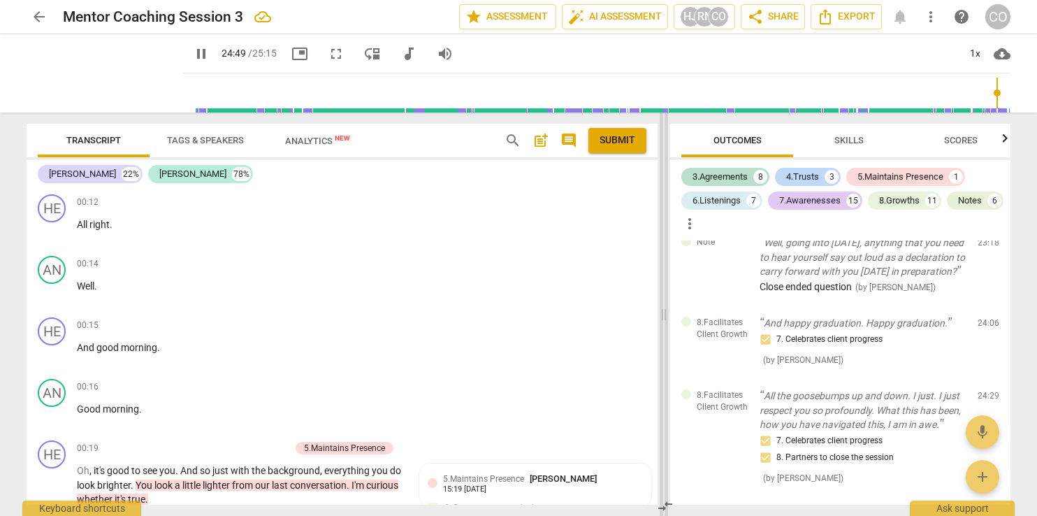
click at [660, 161] on span at bounding box center [664, 314] width 8 height 403
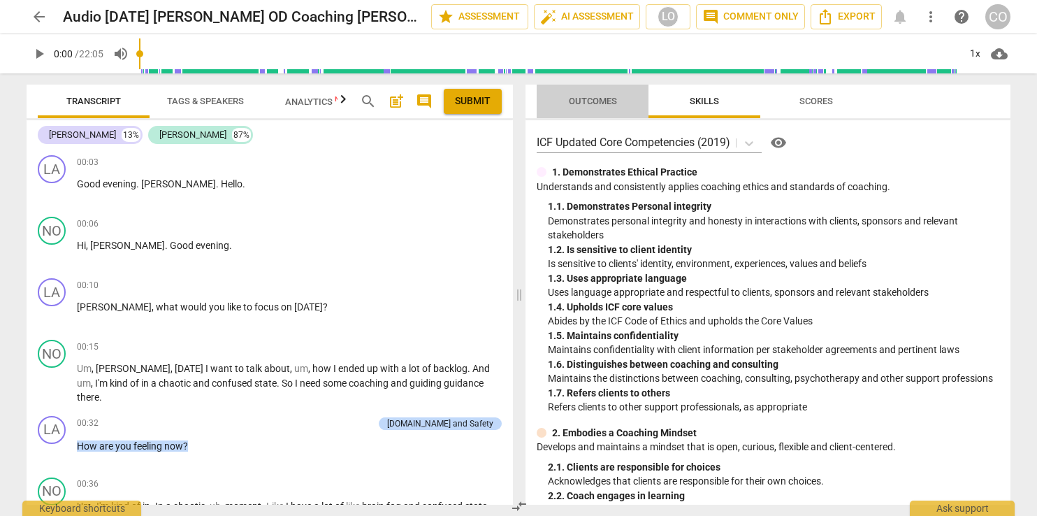
click at [582, 100] on span "Outcomes" at bounding box center [593, 101] width 48 height 10
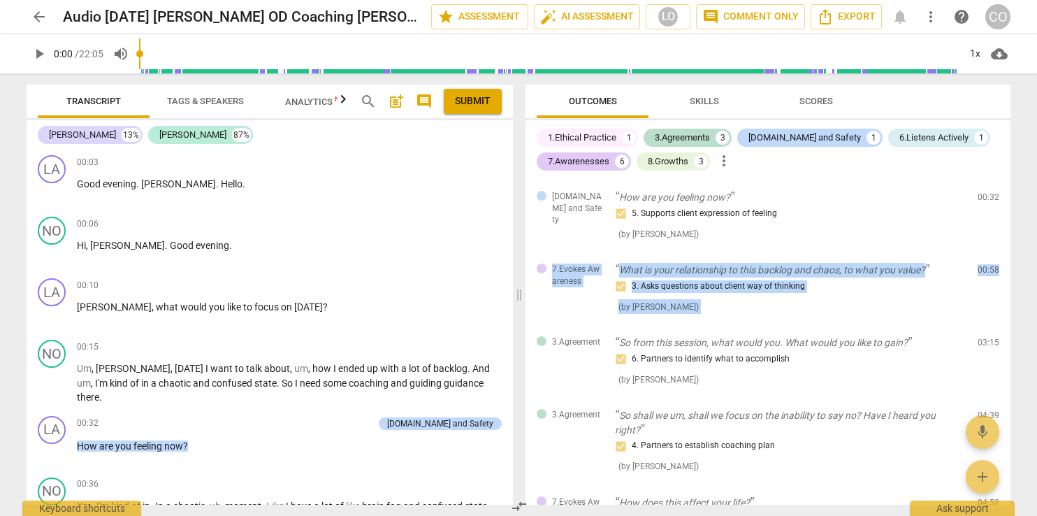
drag, startPoint x: 1011, startPoint y: 223, endPoint x: 1018, endPoint y: 294, distance: 70.9
click at [1018, 294] on div "Outcomes Skills Scores 1.Ethical Practice 1 3.Agreements 3 4.Trust and Safety 1…" at bounding box center [771, 294] width 502 height 442
click at [1020, 254] on div "Outcomes Skills Scores 1.Ethical Practice 1 3.Agreements 3 4.Trust and Safety 1…" at bounding box center [771, 294] width 502 height 442
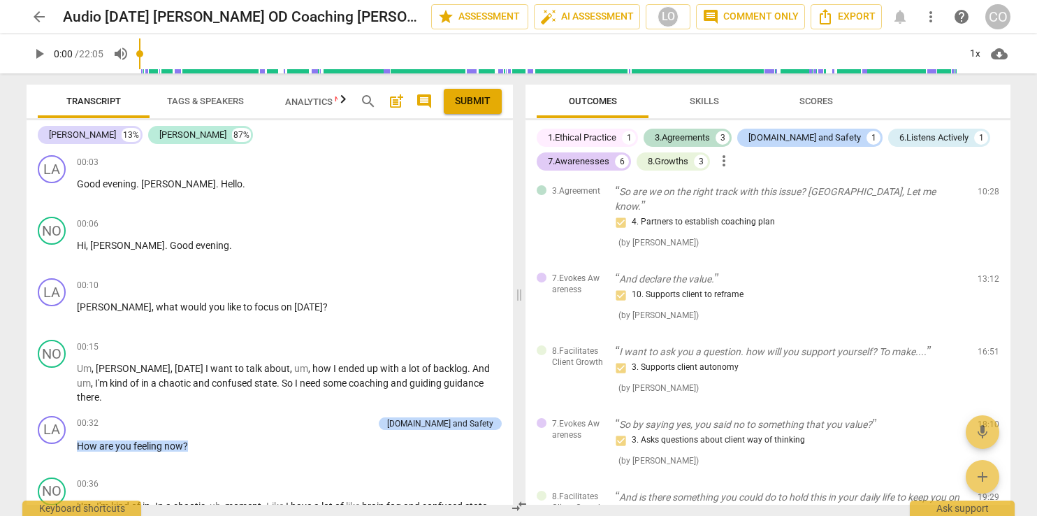
scroll to position [939, 0]
